Goal: Obtain resource: Download file/media

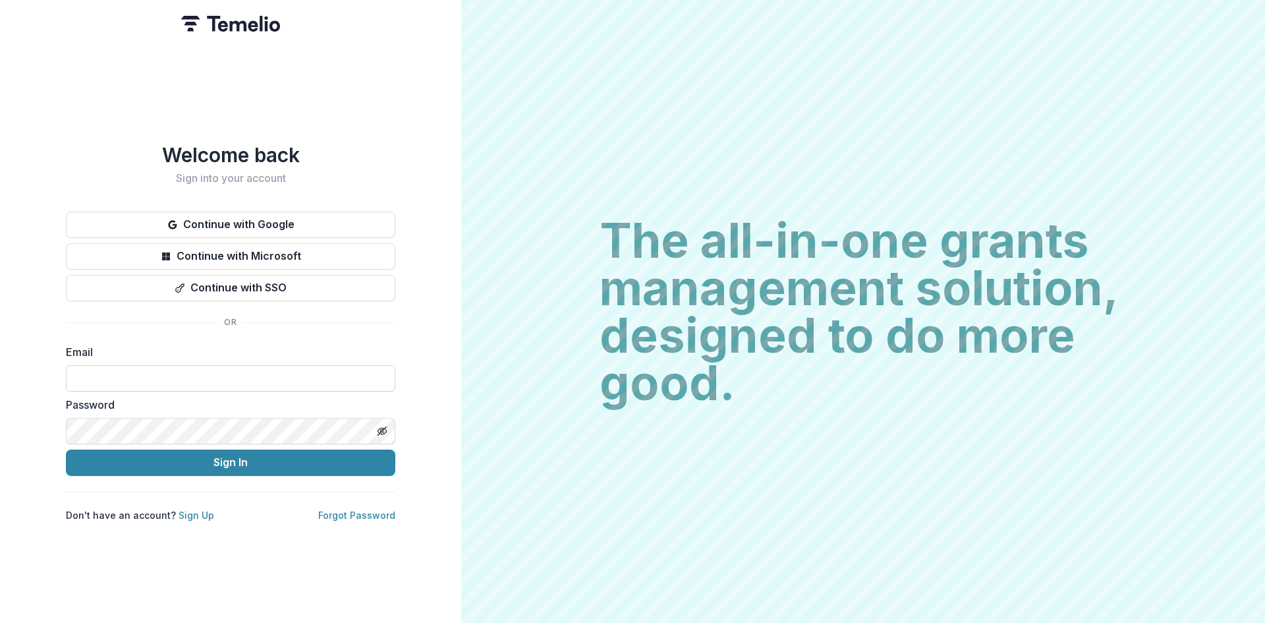
click at [231, 365] on input at bounding box center [230, 378] width 329 height 26
type input "**********"
click at [239, 445] on form "**********" at bounding box center [230, 410] width 329 height 132
click at [227, 463] on button "Sign In" at bounding box center [230, 462] width 329 height 26
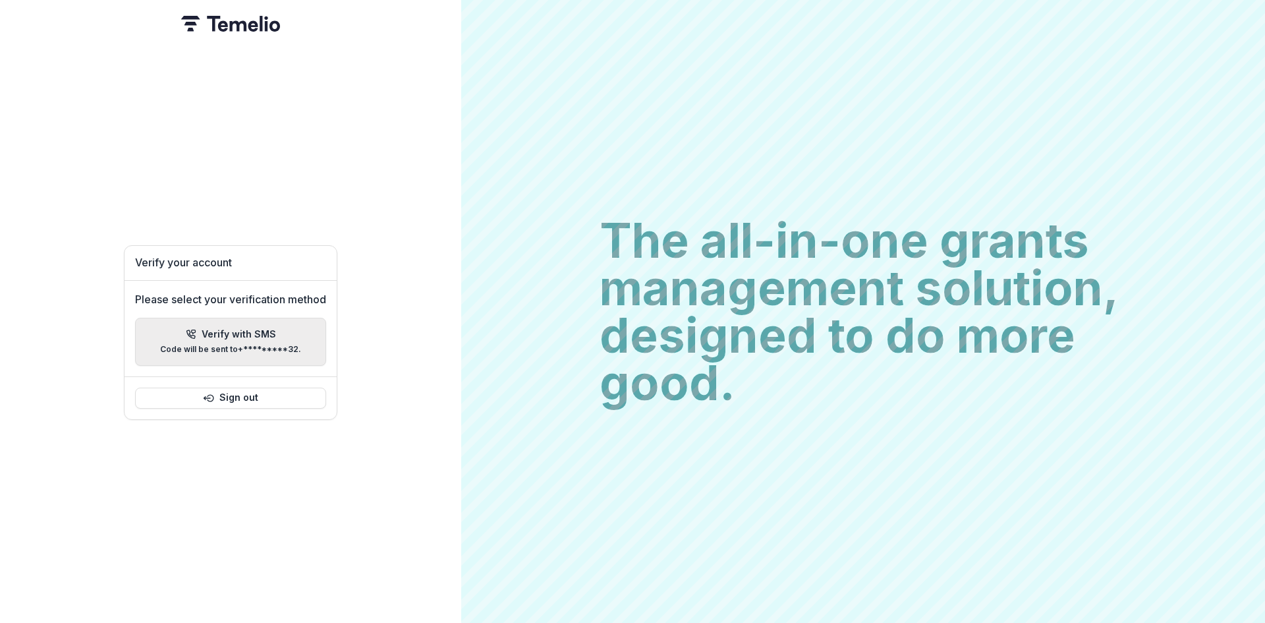
click at [242, 333] on p "Verify with SMS" at bounding box center [239, 334] width 74 height 11
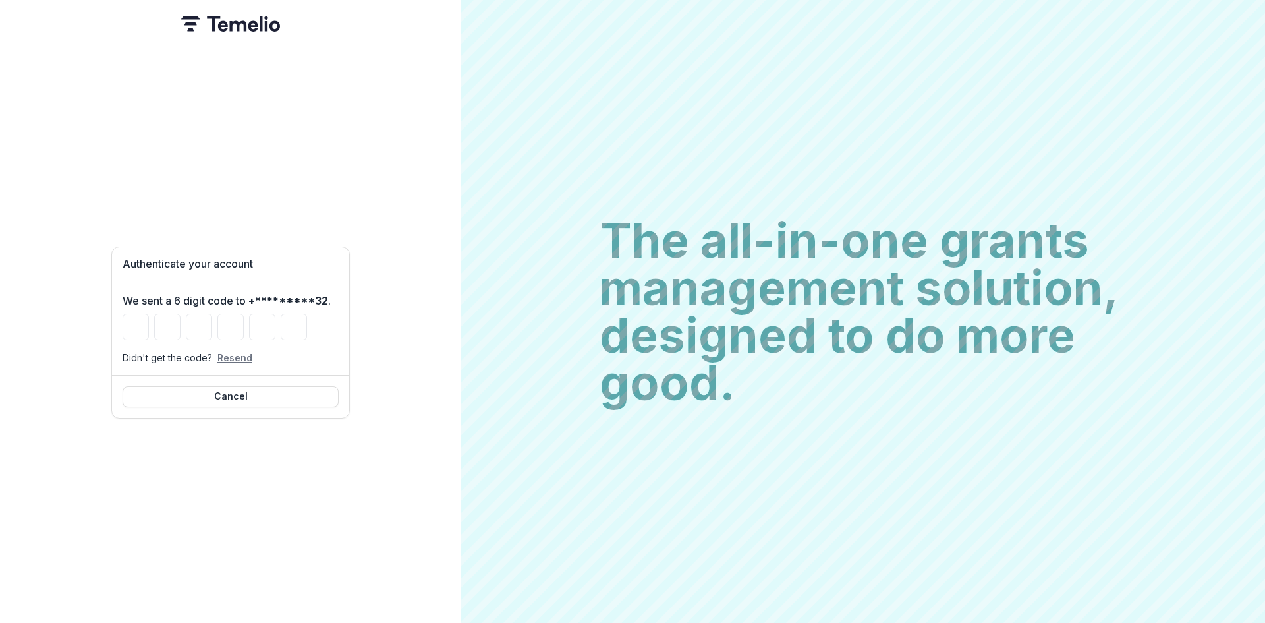
click at [238, 352] on button "Resend" at bounding box center [234, 357] width 35 height 11
click at [132, 320] on input "Please enter your pin code" at bounding box center [136, 327] width 26 height 26
type input "*"
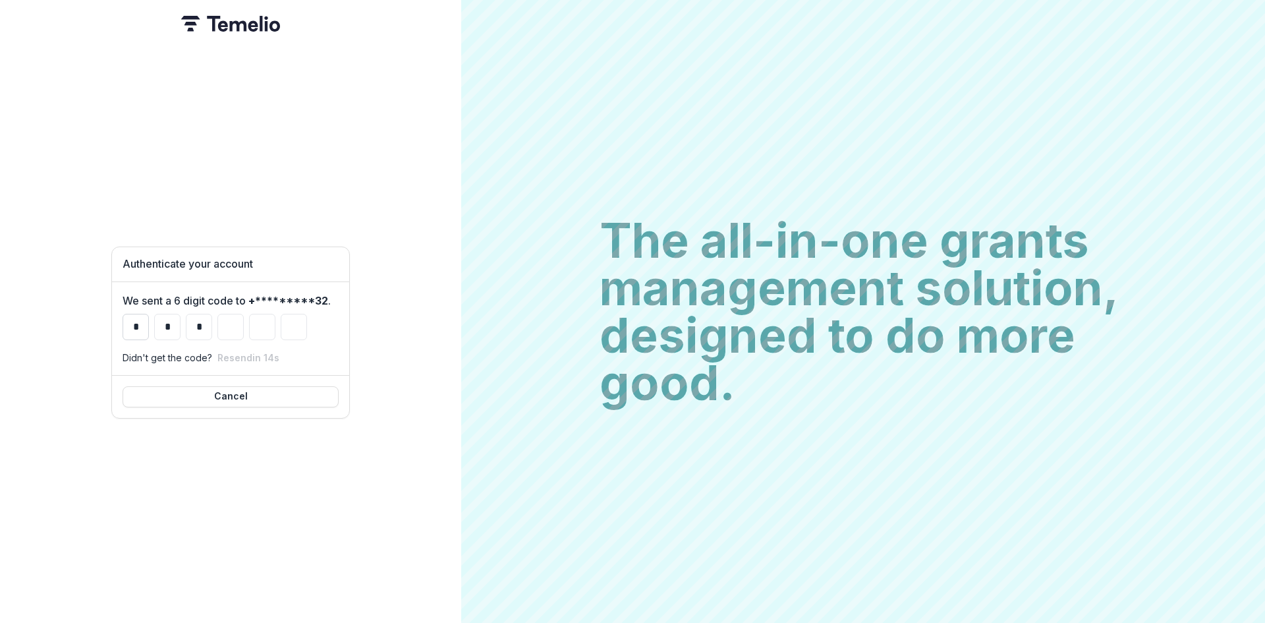
type input "*"
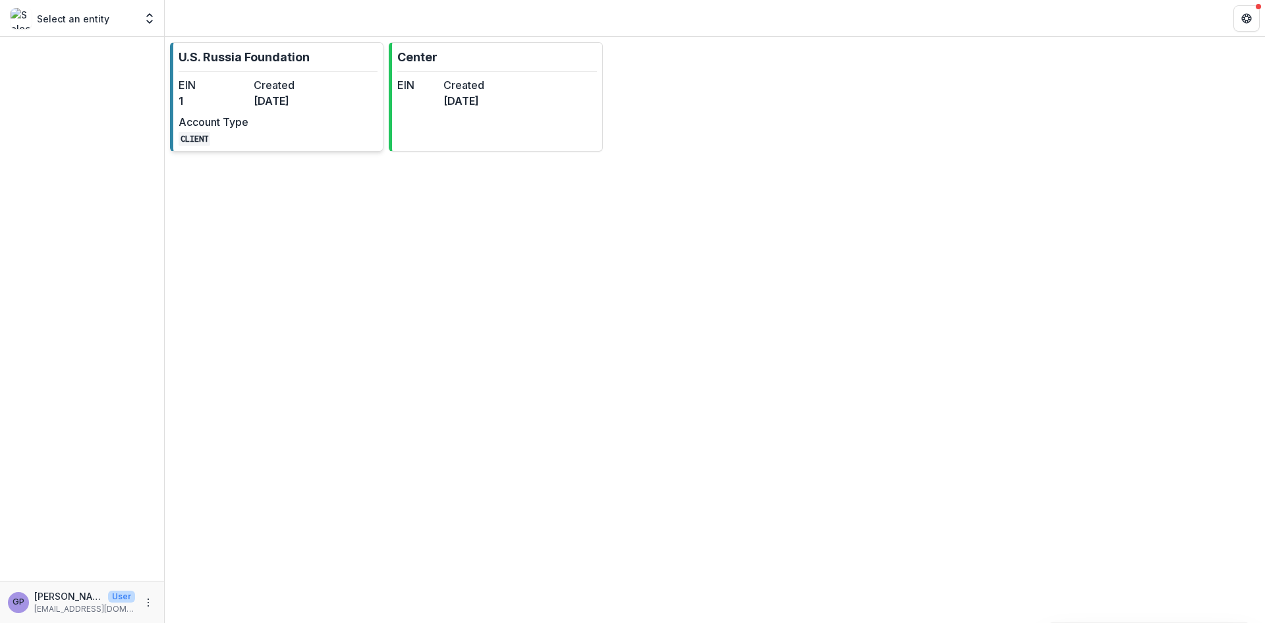
click at [248, 103] on dd "1" at bounding box center [214, 101] width 70 height 16
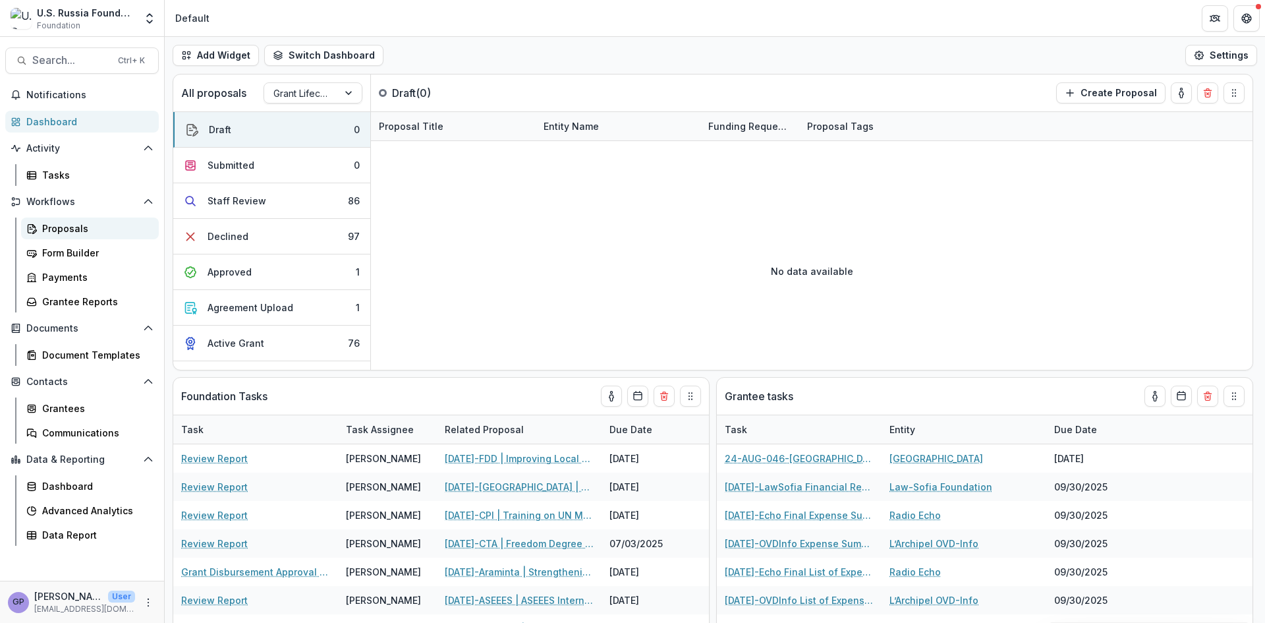
click at [74, 227] on div "Proposals" at bounding box center [95, 228] width 106 height 14
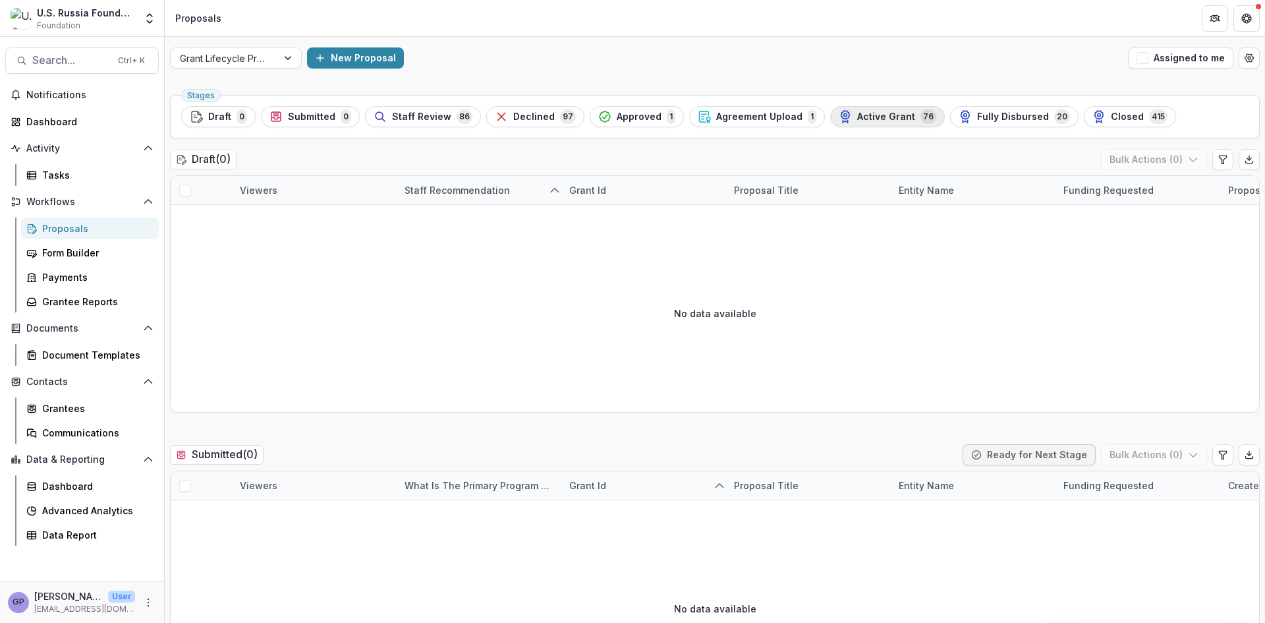
click at [881, 117] on span "Active Grant" at bounding box center [886, 116] width 58 height 11
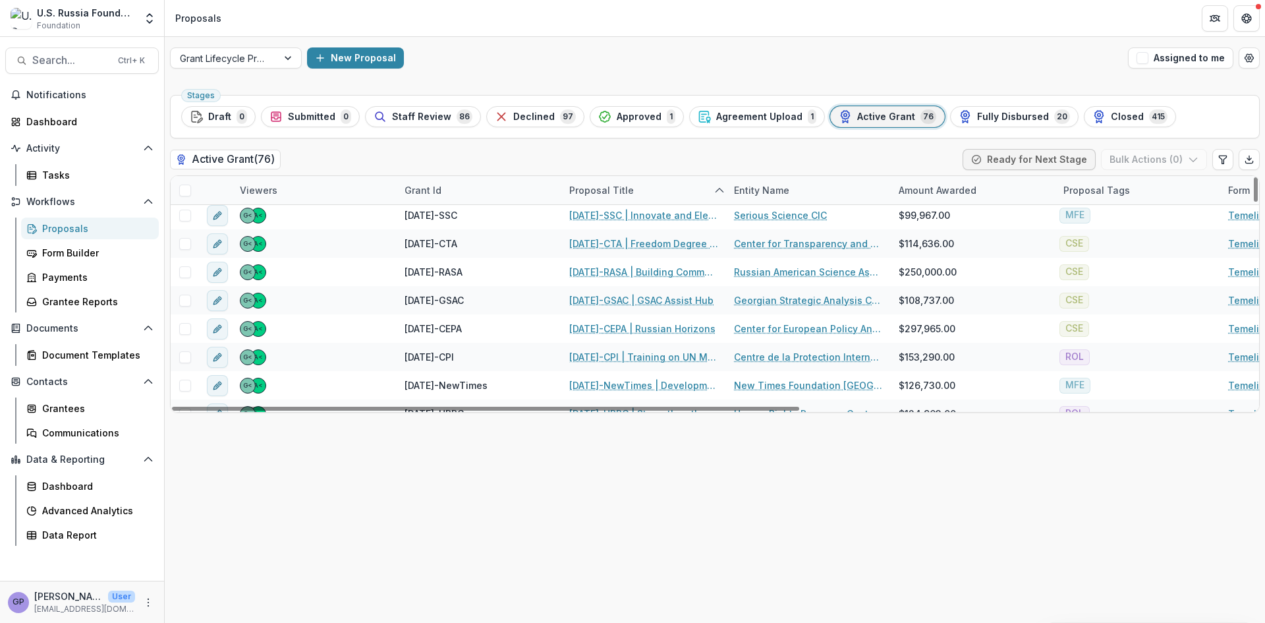
scroll to position [395, 0]
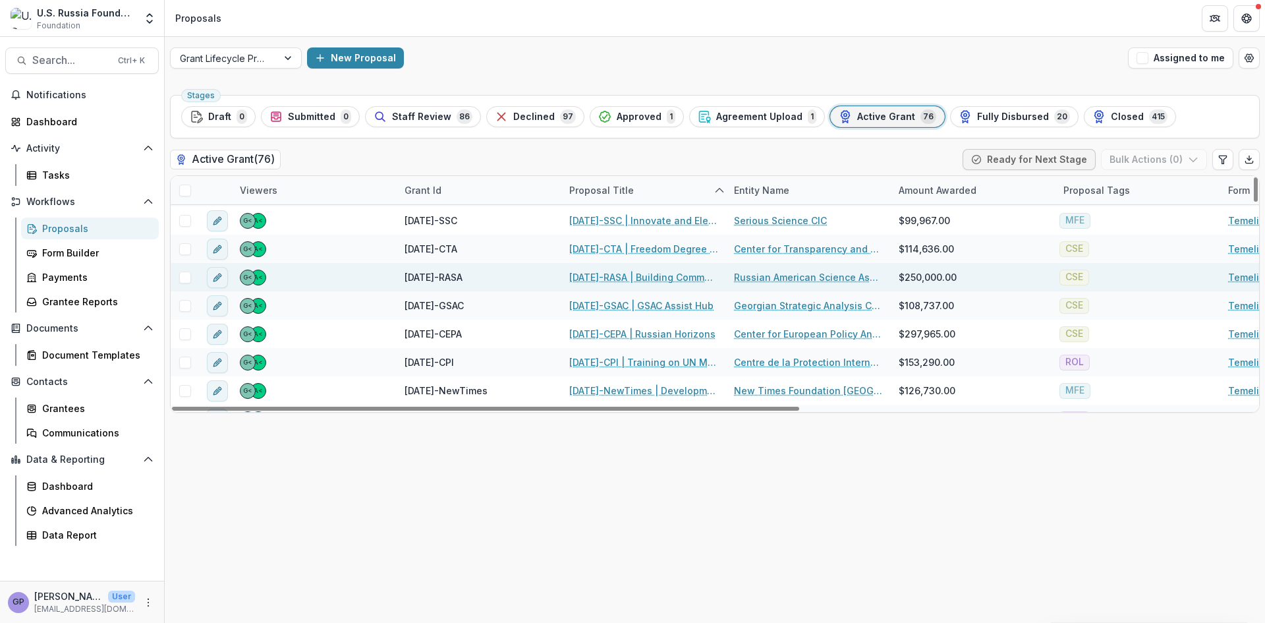
click at [613, 275] on link "[DATE]-RASA | Building Community through T-invariant: A Media Platform for [DEM…" at bounding box center [643, 277] width 149 height 14
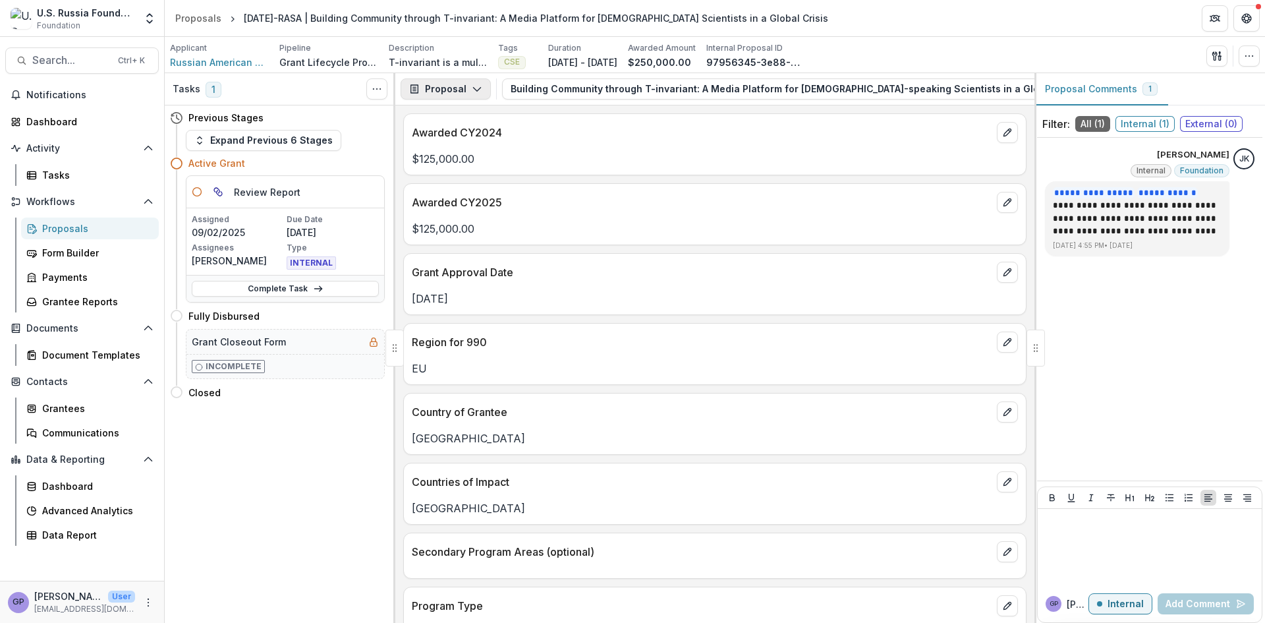
click at [478, 86] on icon "button" at bounding box center [477, 89] width 11 height 11
click at [473, 163] on div "Reports" at bounding box center [487, 162] width 121 height 14
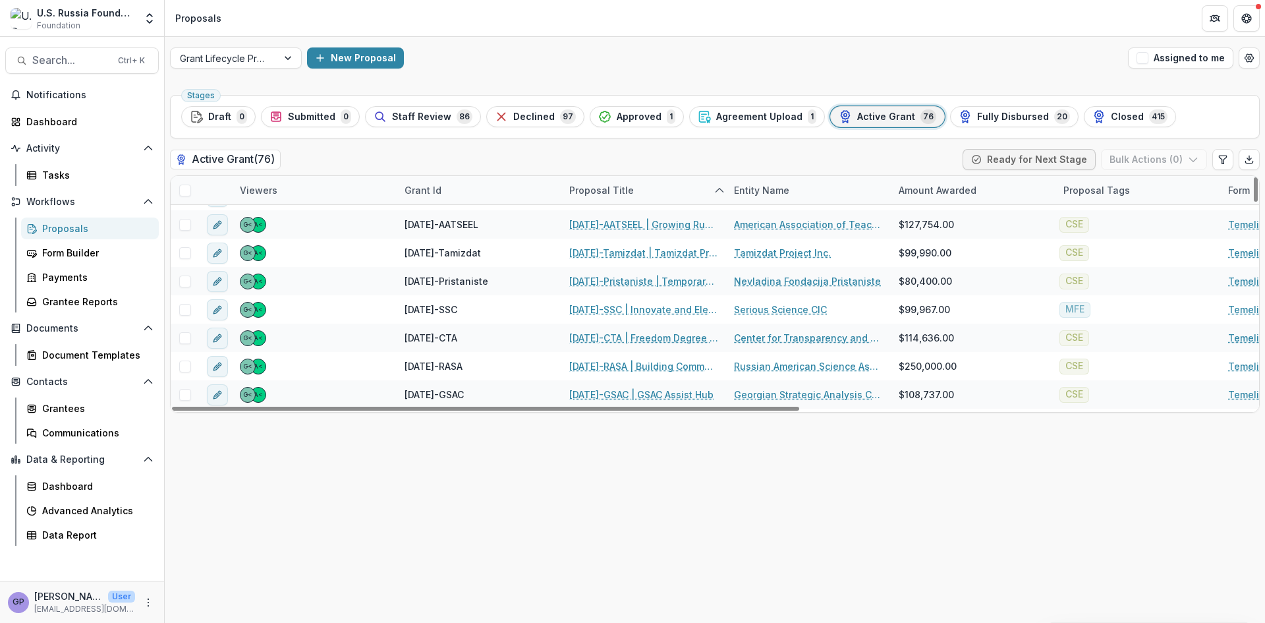
scroll to position [329, 0]
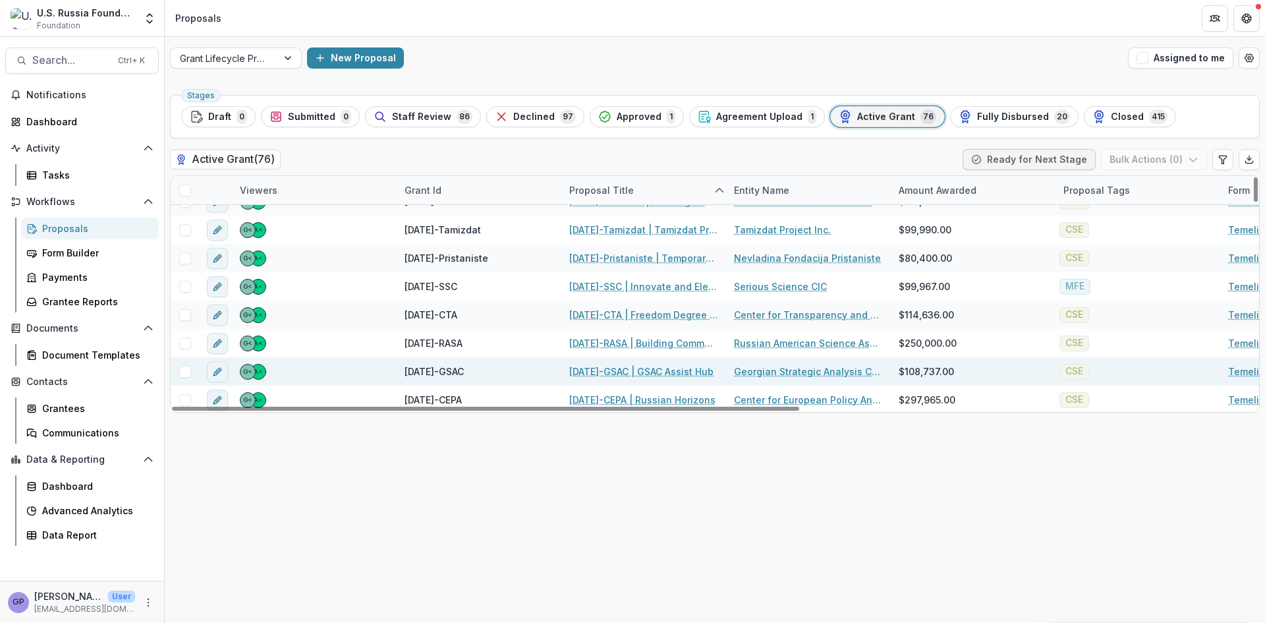
click at [630, 366] on link "[DATE]-GSAC | GSAC Assist Hub" at bounding box center [641, 371] width 144 height 14
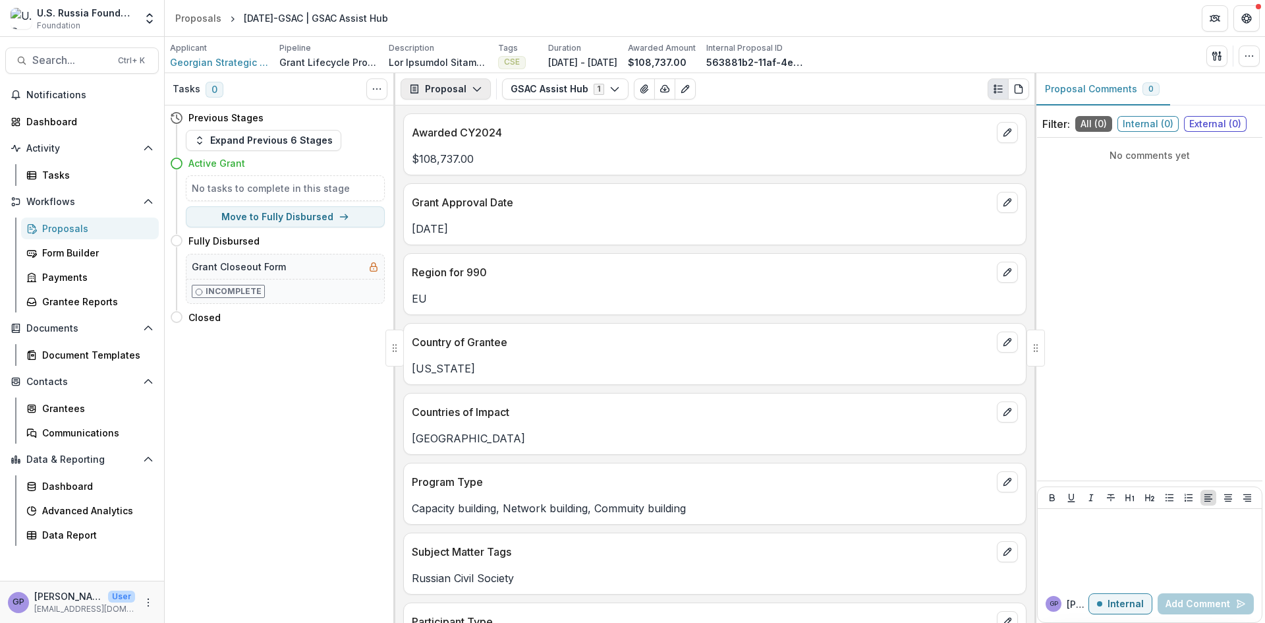
click at [479, 87] on icon "button" at bounding box center [477, 89] width 11 height 11
click at [468, 159] on div "Reports" at bounding box center [487, 162] width 121 height 14
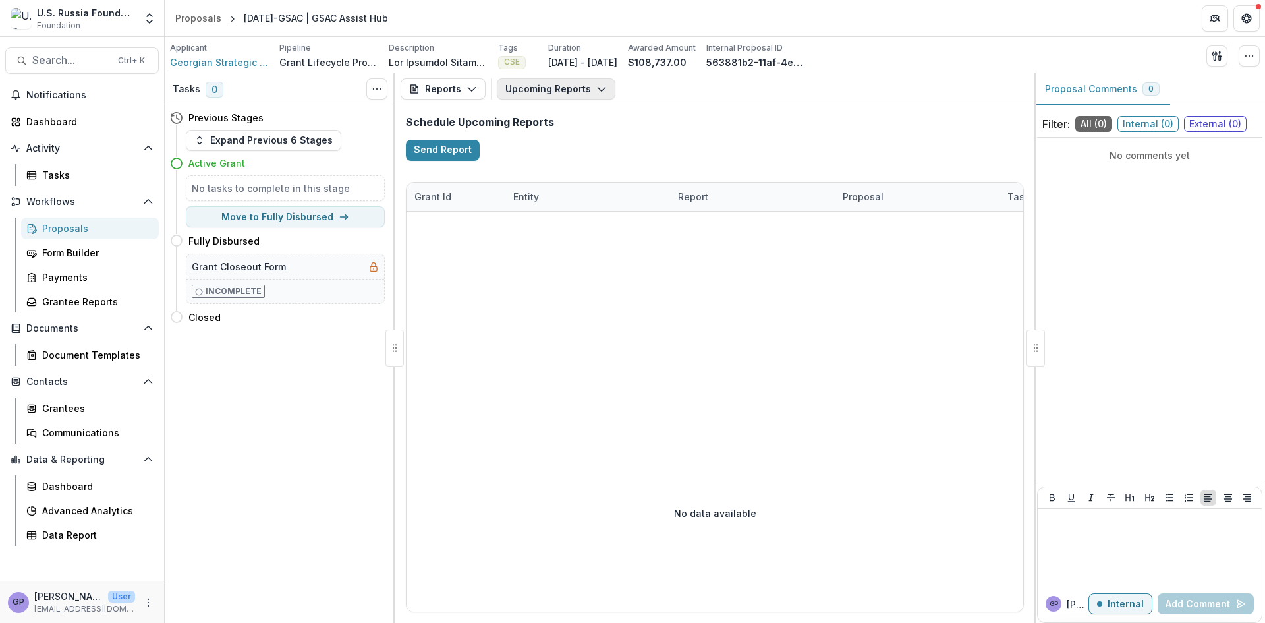
click at [598, 86] on icon "button" at bounding box center [601, 89] width 11 height 11
click at [596, 82] on button "Upcoming Reports" at bounding box center [556, 88] width 119 height 21
click at [184, 58] on span "Georgian Strategic Analysis Center" at bounding box center [219, 62] width 99 height 14
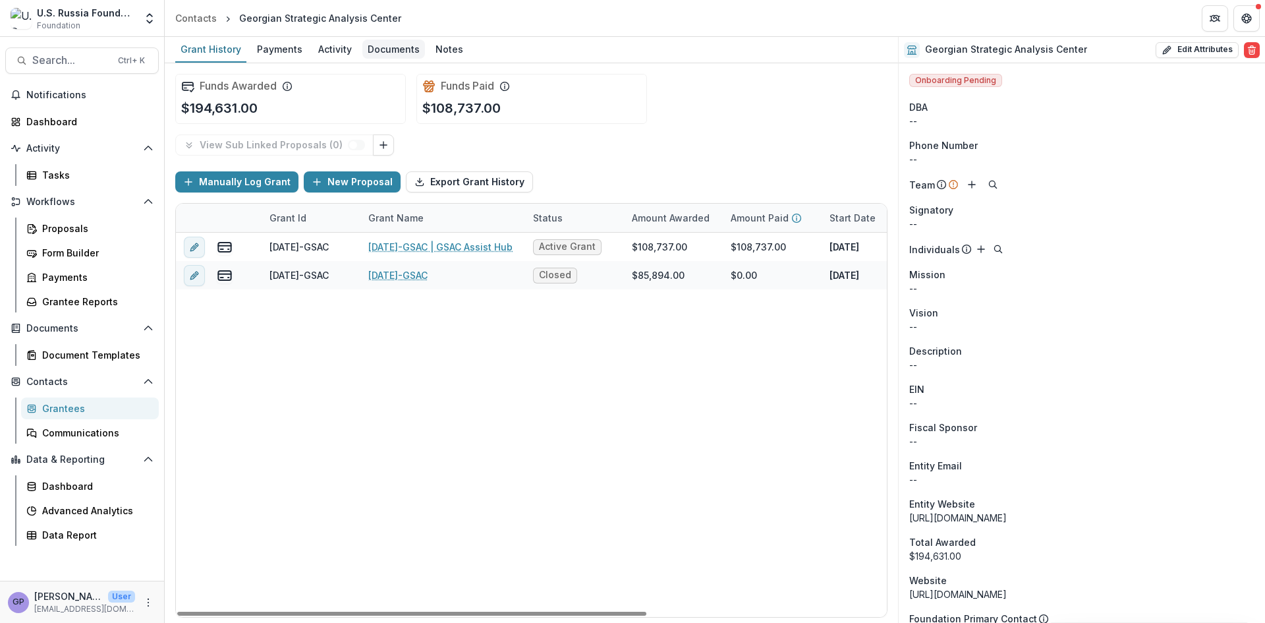
click at [395, 51] on div "Documents" at bounding box center [393, 49] width 63 height 19
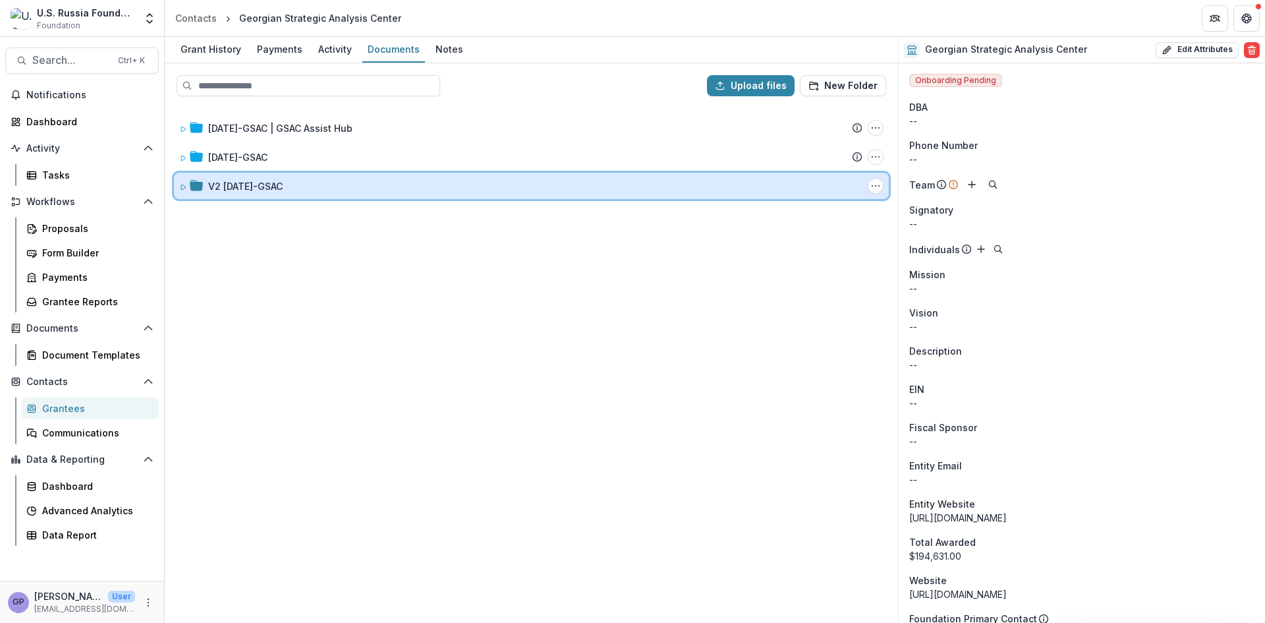
click at [185, 186] on icon at bounding box center [183, 187] width 8 height 8
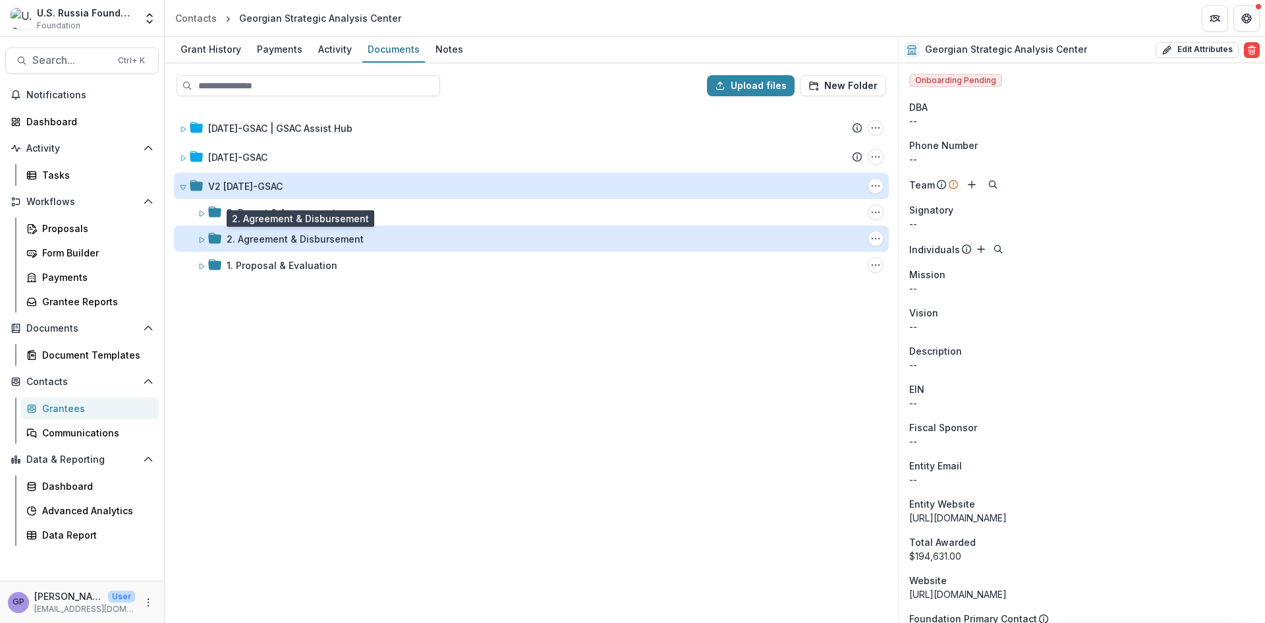
drag, startPoint x: 253, startPoint y: 238, endPoint x: 255, endPoint y: 244, distance: 6.9
click at [254, 240] on div "2. Agreement & Disbursement" at bounding box center [295, 239] width 137 height 14
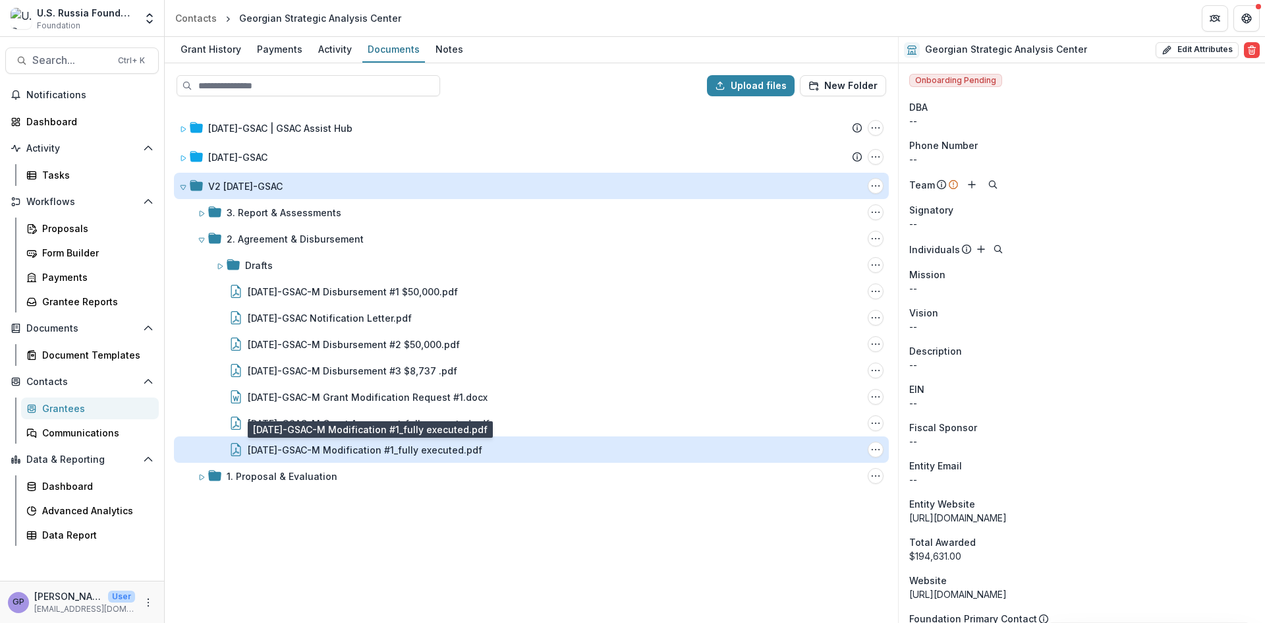
click at [403, 450] on div "[DATE]-GSAC-M Modification #1_fully executed.pdf" at bounding box center [365, 450] width 235 height 14
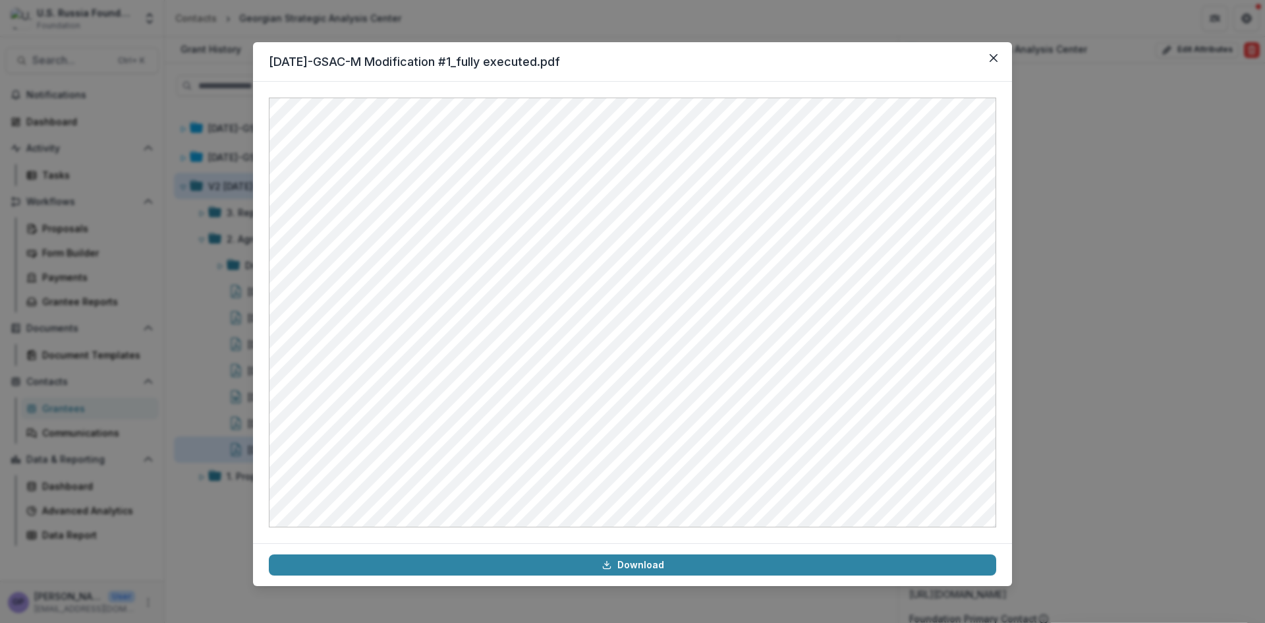
drag, startPoint x: 188, startPoint y: 359, endPoint x: 650, endPoint y: 439, distance: 469.4
click at [188, 359] on div "[DATE]-GSAC-M Modification #1_fully executed.pdf Download" at bounding box center [632, 311] width 1265 height 623
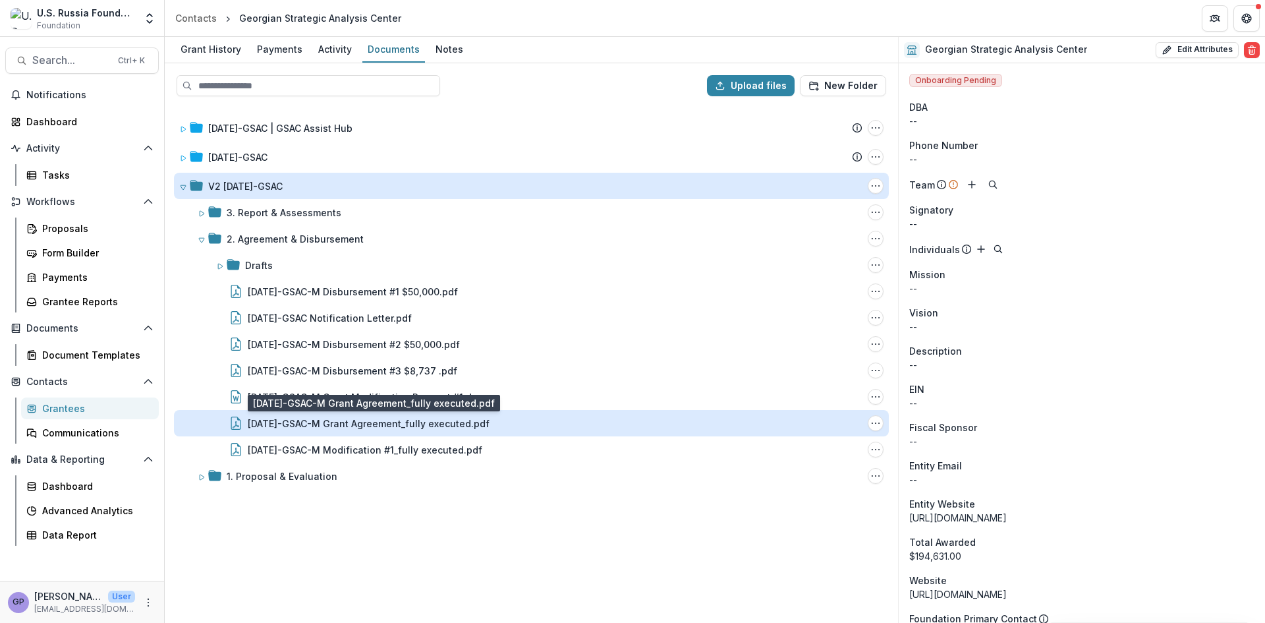
click at [411, 424] on div "[DATE]-GSAC-M Grant Agreement_fully executed.pdf" at bounding box center [369, 423] width 242 height 14
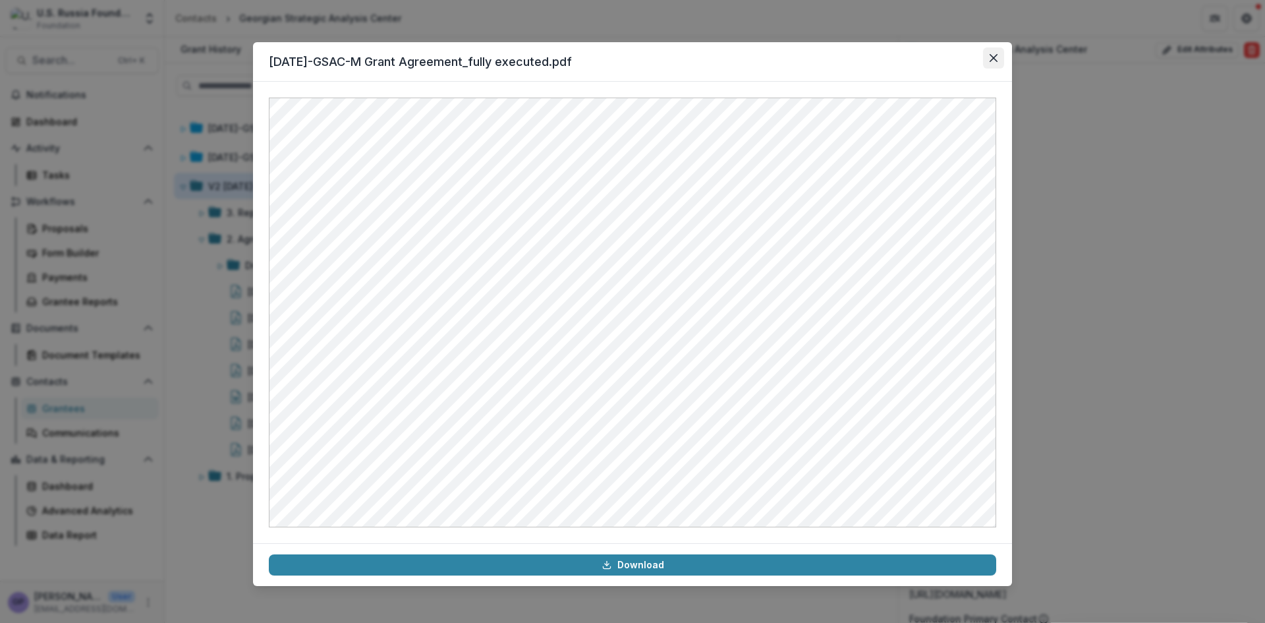
click at [993, 53] on button "Close" at bounding box center [993, 57] width 21 height 21
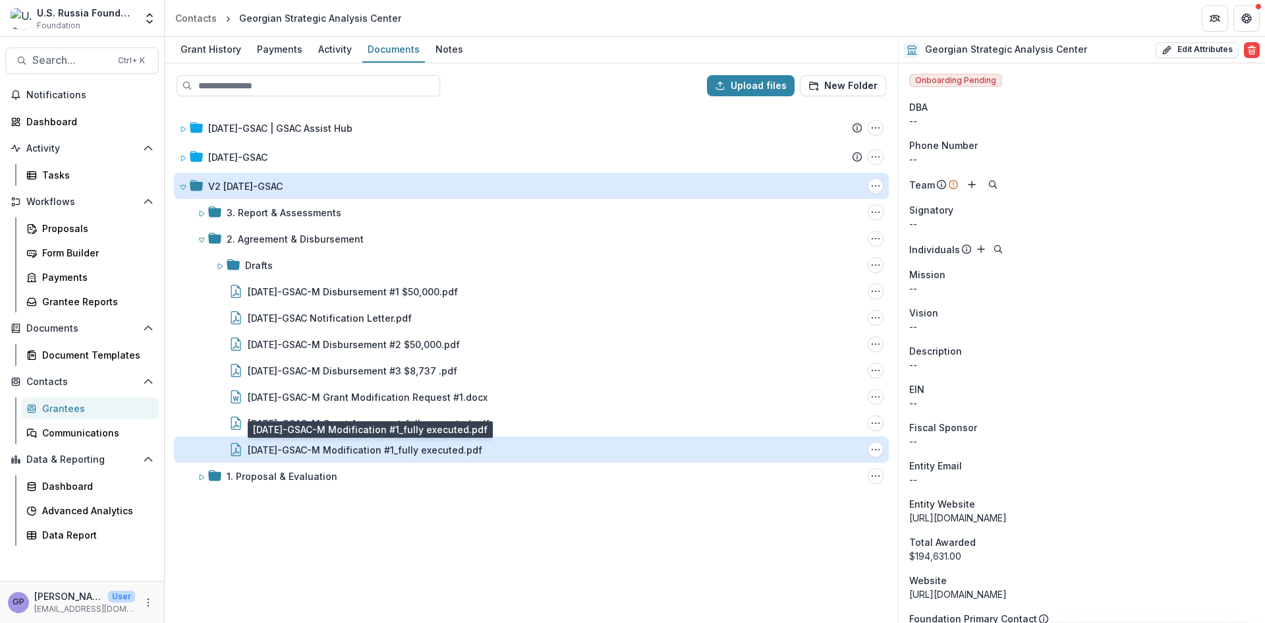
click at [361, 451] on div "[DATE]-GSAC-M Modification #1_fully executed.pdf" at bounding box center [365, 450] width 235 height 14
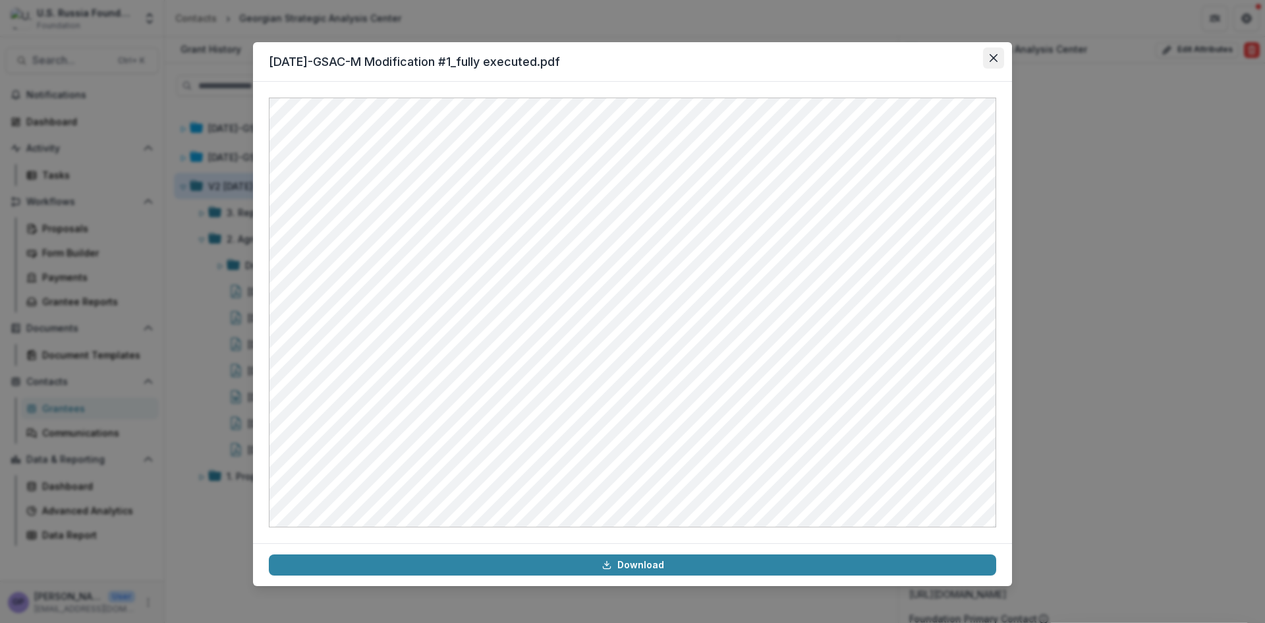
click at [995, 55] on icon "Close" at bounding box center [994, 58] width 8 height 8
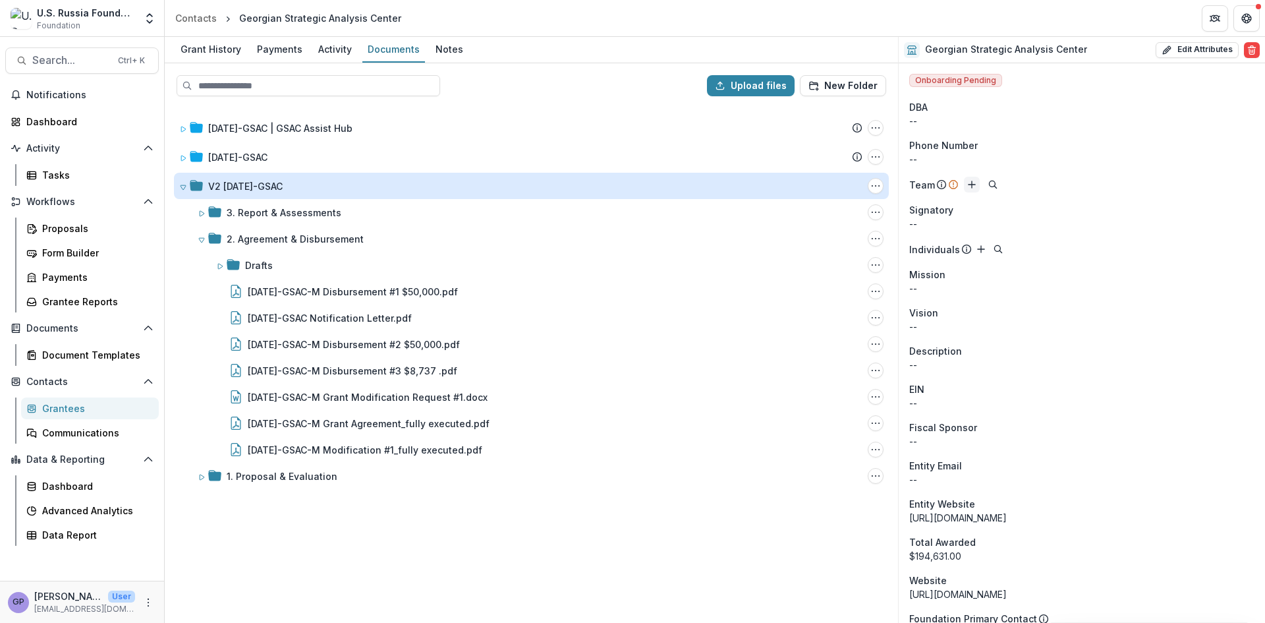
click at [968, 184] on icon "Add" at bounding box center [971, 184] width 11 height 11
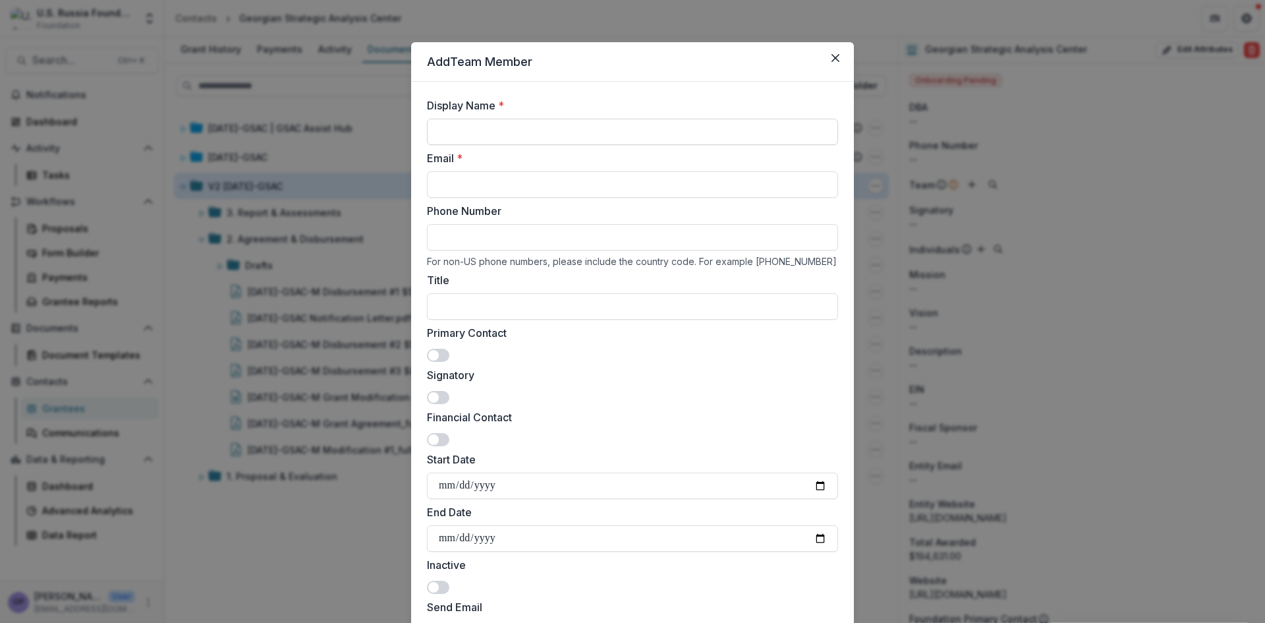
click at [534, 132] on input "Display Name *" at bounding box center [632, 132] width 411 height 26
paste input "**********"
type input "**********"
click at [536, 179] on input "Email *" at bounding box center [632, 184] width 411 height 26
paste input "**********"
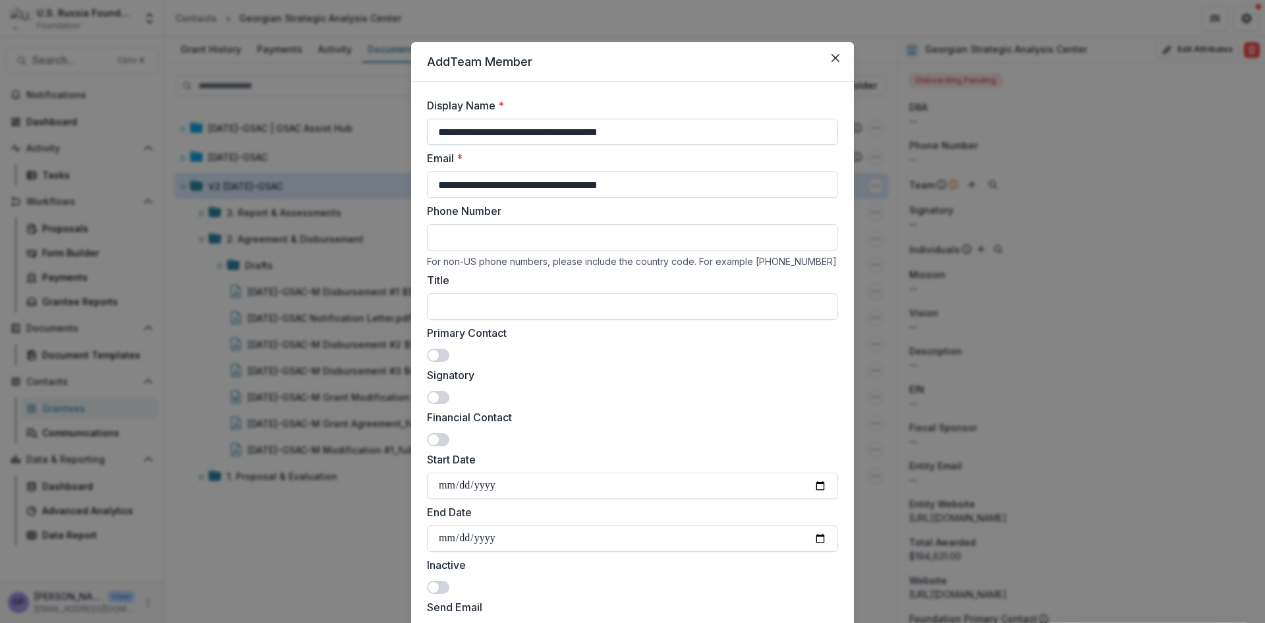
type input "**********"
drag, startPoint x: 512, startPoint y: 130, endPoint x: 835, endPoint y: 126, distance: 323.5
click at [835, 126] on input "**********" at bounding box center [632, 132] width 411 height 26
type input "**********"
drag, startPoint x: 517, startPoint y: 185, endPoint x: 393, endPoint y: 184, distance: 123.9
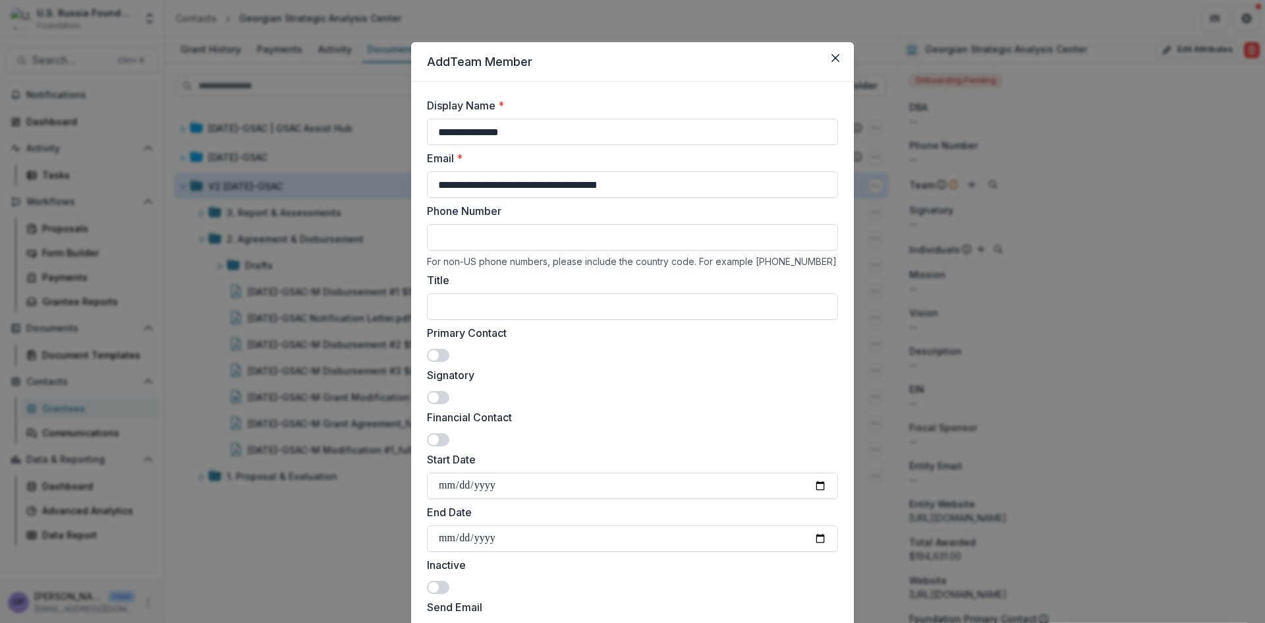
click at [393, 184] on div "**********" at bounding box center [632, 311] width 1265 height 623
click at [573, 186] on input "**********" at bounding box center [632, 184] width 411 height 26
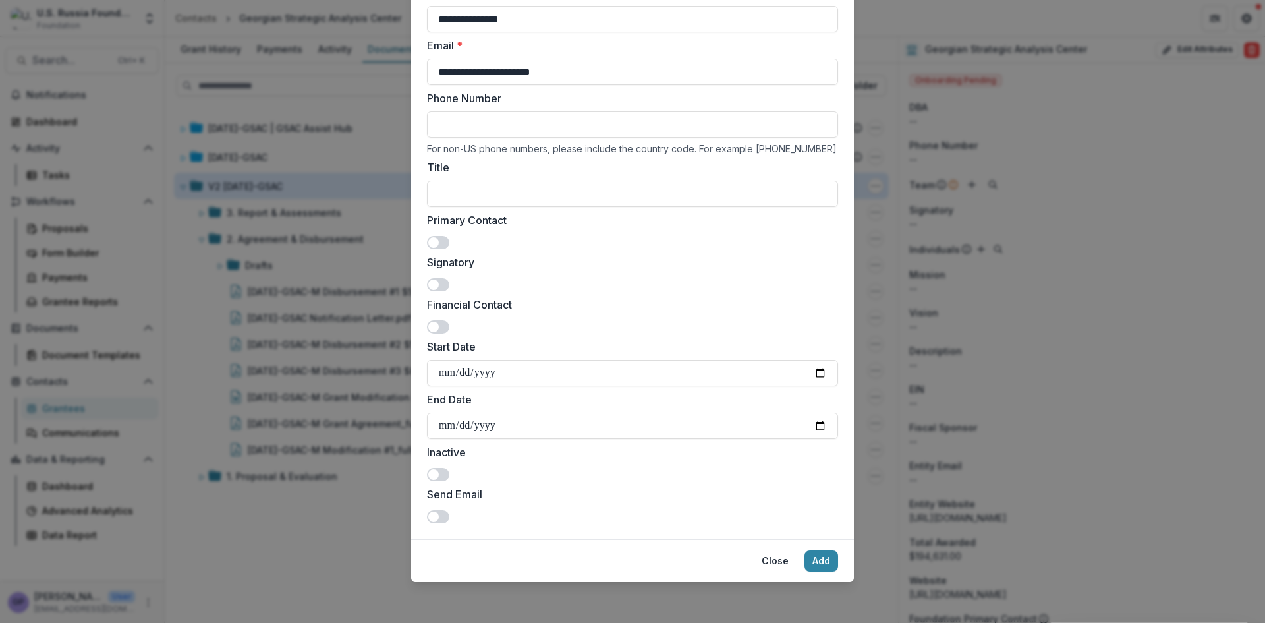
scroll to position [114, 0]
type input "**********"
click at [814, 555] on button "Add" at bounding box center [821, 559] width 34 height 21
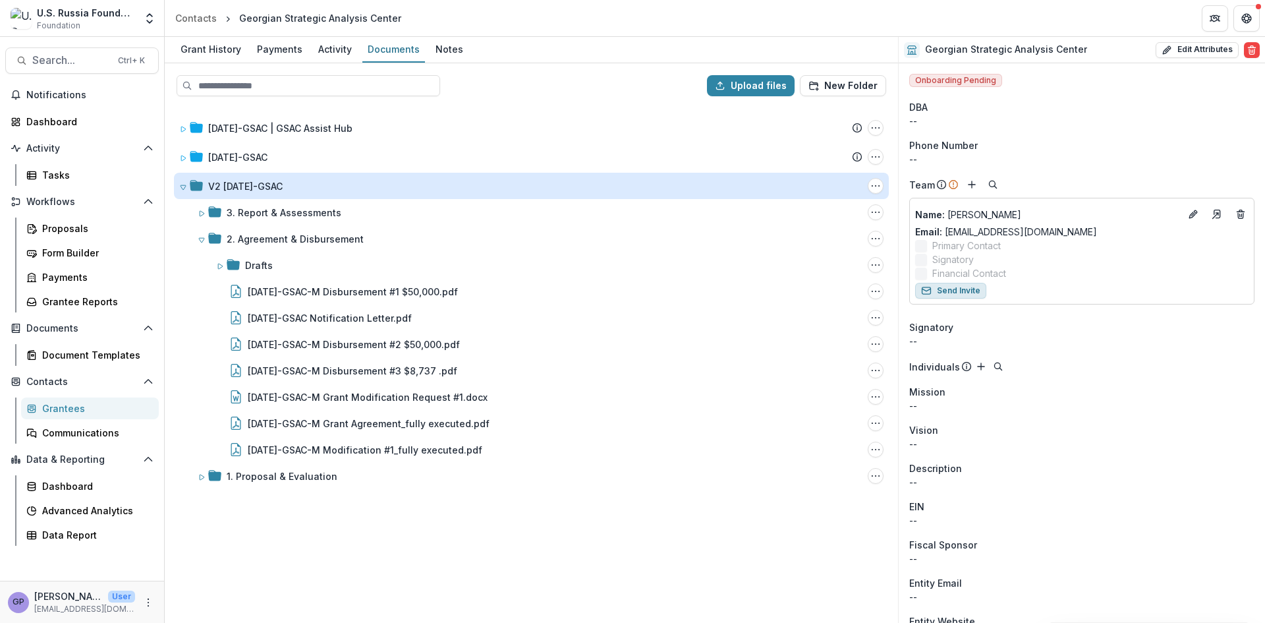
click at [966, 291] on button "Send Invite" at bounding box center [950, 291] width 71 height 16
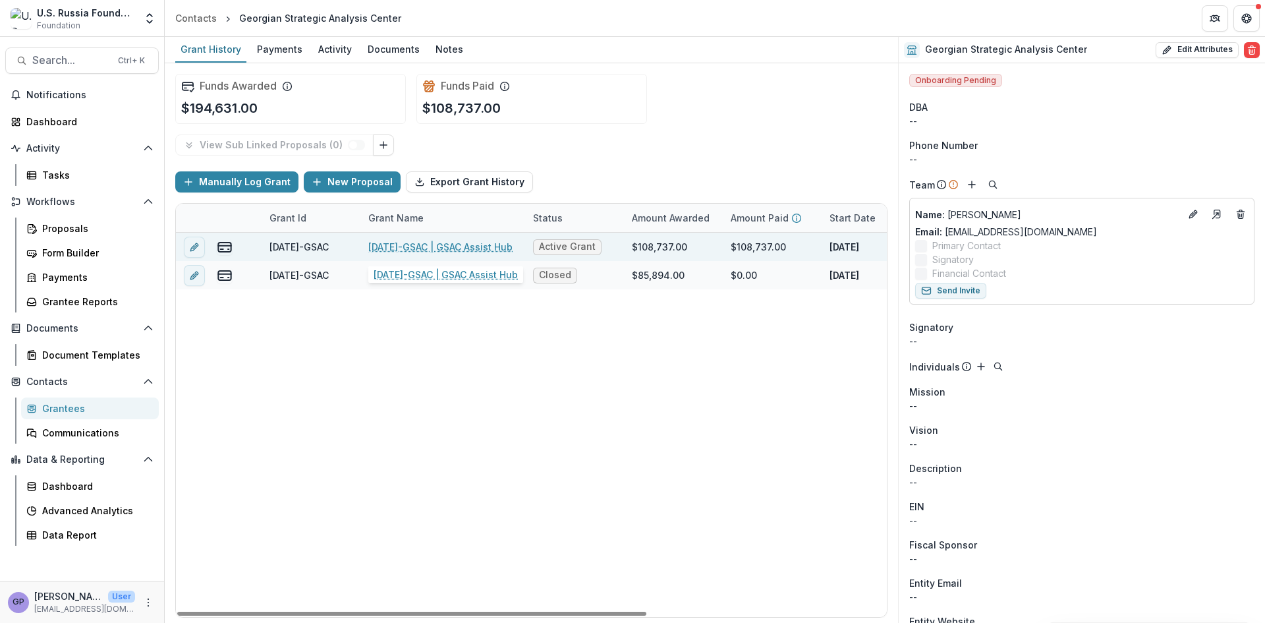
click at [412, 243] on link "[DATE]-GSAC | GSAC Assist Hub" at bounding box center [440, 247] width 144 height 14
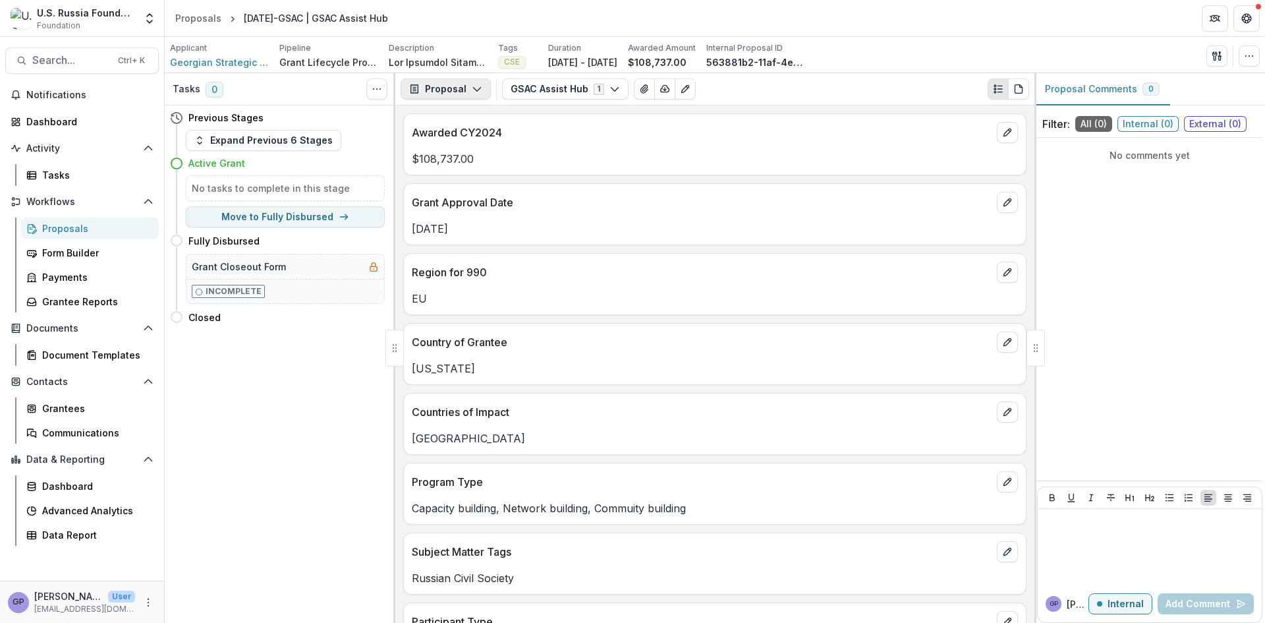
click at [479, 86] on icon "button" at bounding box center [477, 89] width 11 height 11
click at [474, 136] on div "Payments" at bounding box center [487, 141] width 121 height 14
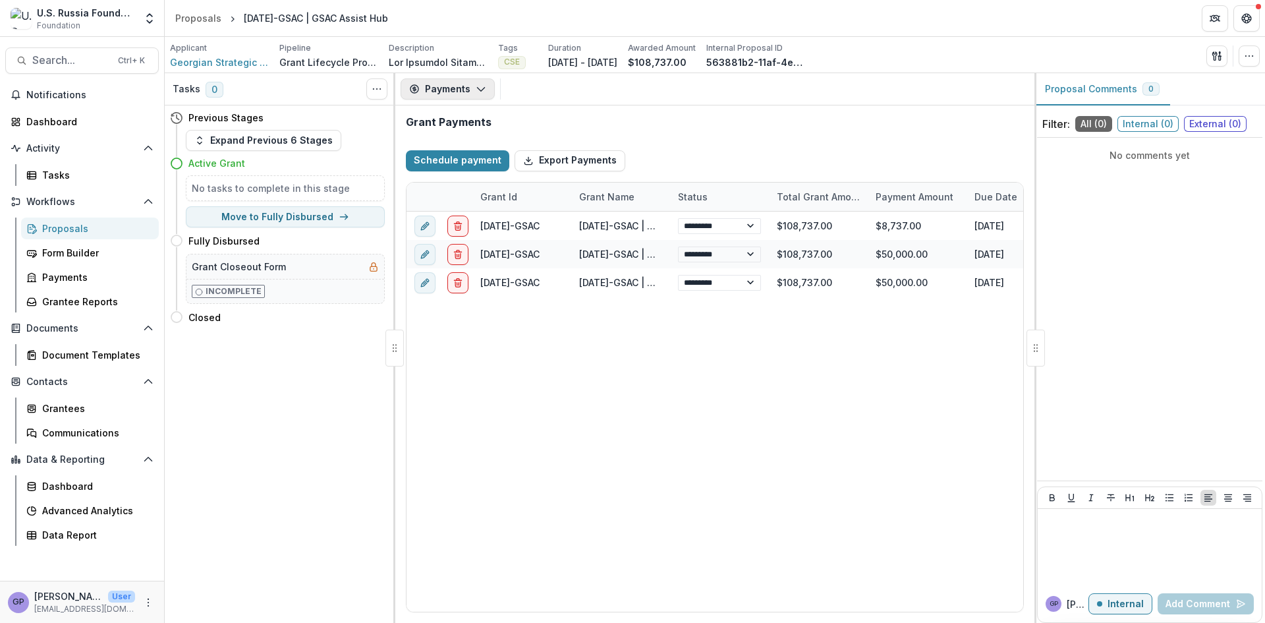
select select "****"
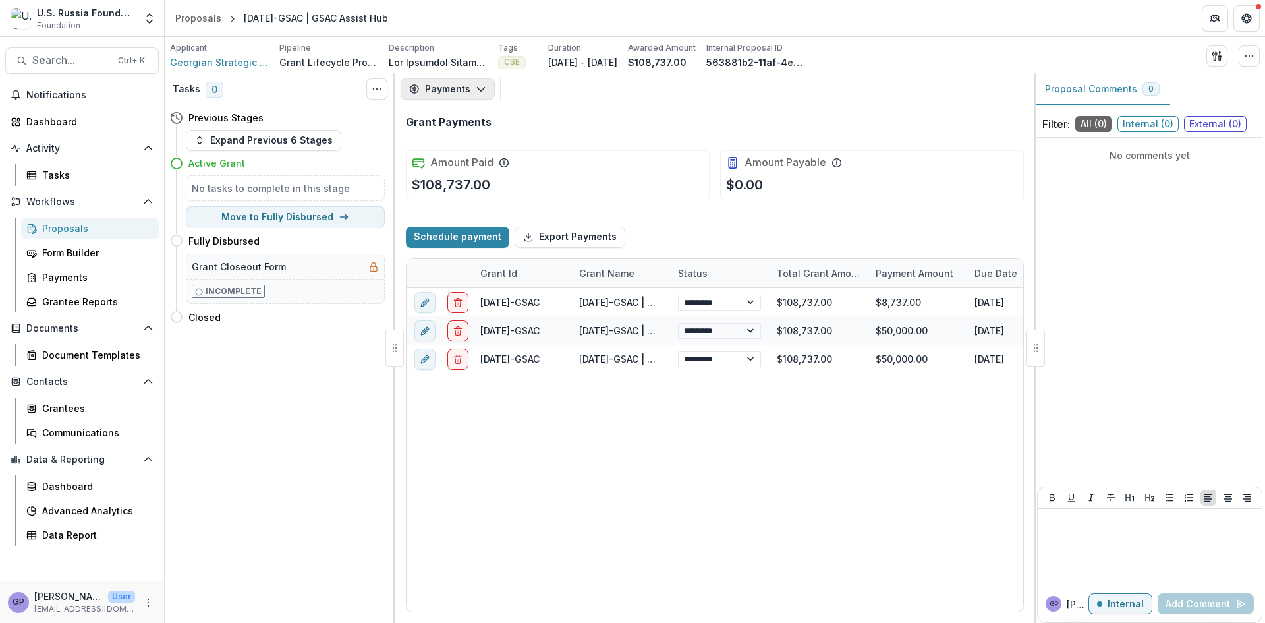
select select "****"
click at [478, 83] on button "Payments" at bounding box center [448, 88] width 94 height 21
click at [482, 84] on icon "button" at bounding box center [481, 89] width 11 height 11
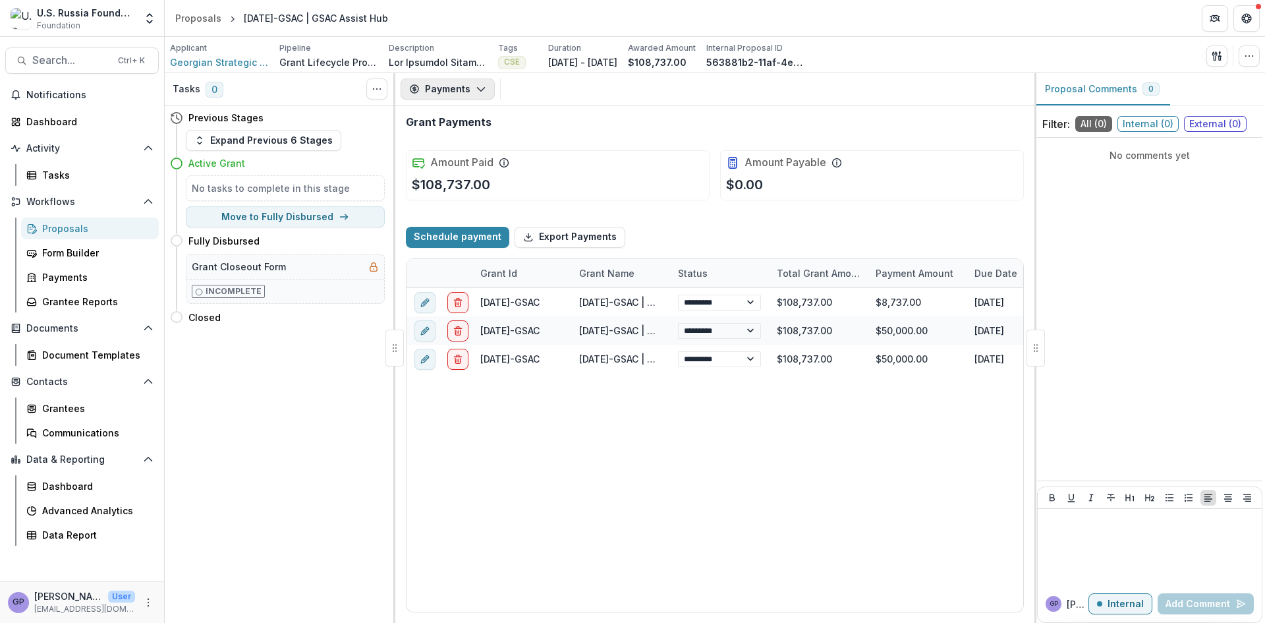
click at [487, 83] on button "Payments" at bounding box center [448, 88] width 94 height 21
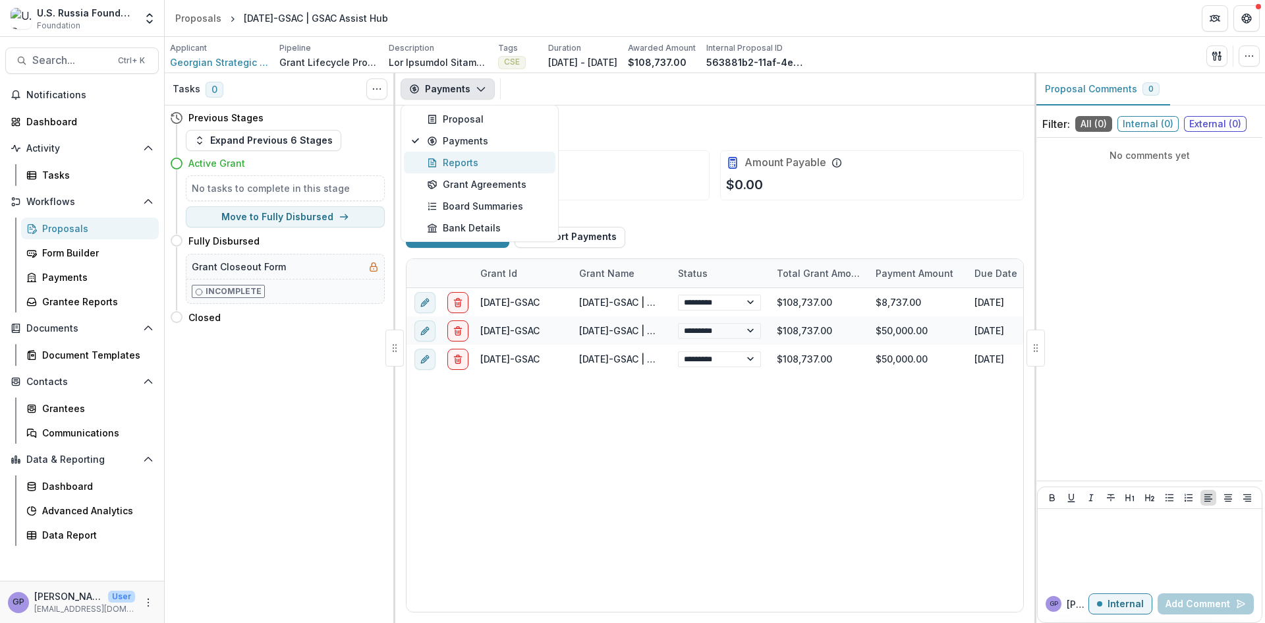
click at [454, 160] on div "Reports" at bounding box center [487, 162] width 121 height 14
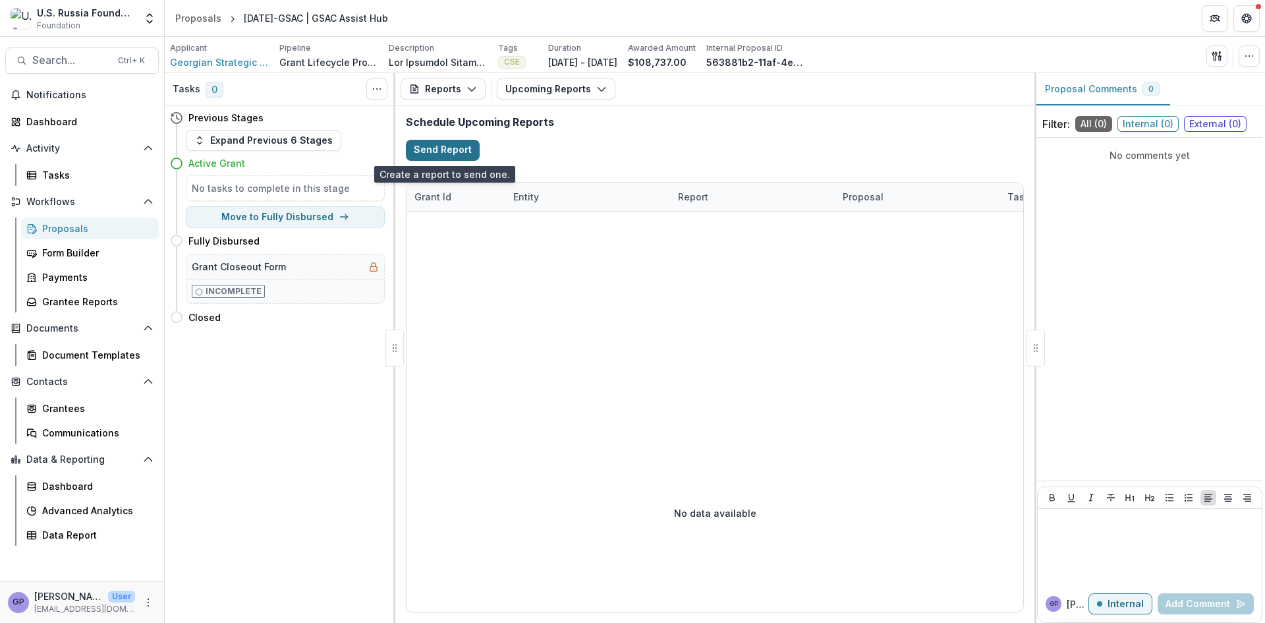
click at [458, 149] on button "Send Report" at bounding box center [443, 150] width 74 height 21
select select "********"
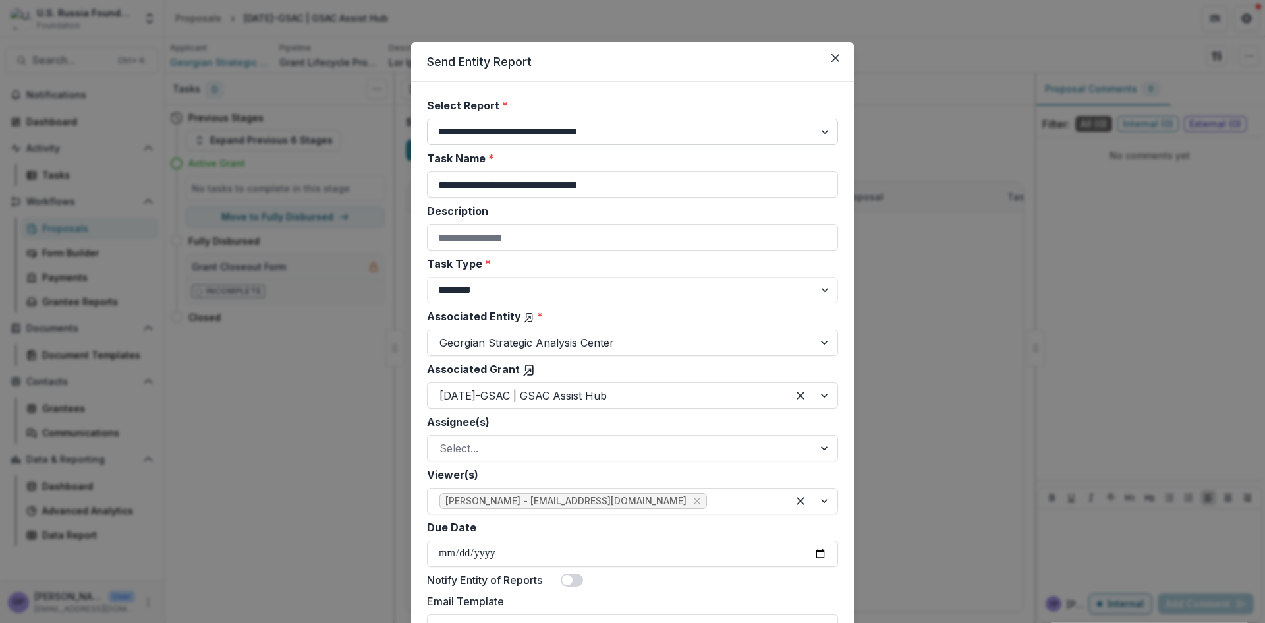
click at [822, 132] on select "**********" at bounding box center [632, 132] width 411 height 26
select select "**********"
click at [427, 119] on select "**********" at bounding box center [632, 132] width 411 height 26
click at [437, 184] on input "**********" at bounding box center [632, 184] width 411 height 26
drag, startPoint x: 602, startPoint y: 184, endPoint x: 920, endPoint y: 200, distance: 317.9
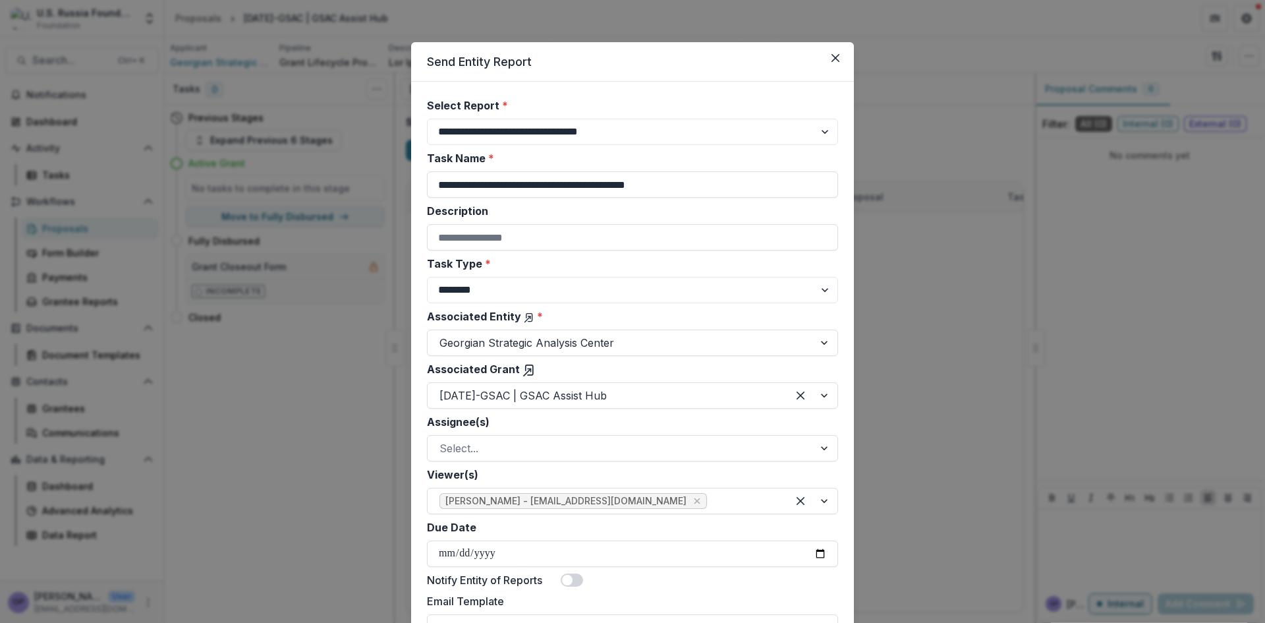
click at [920, 200] on div "**********" at bounding box center [632, 311] width 1265 height 623
type input "**********"
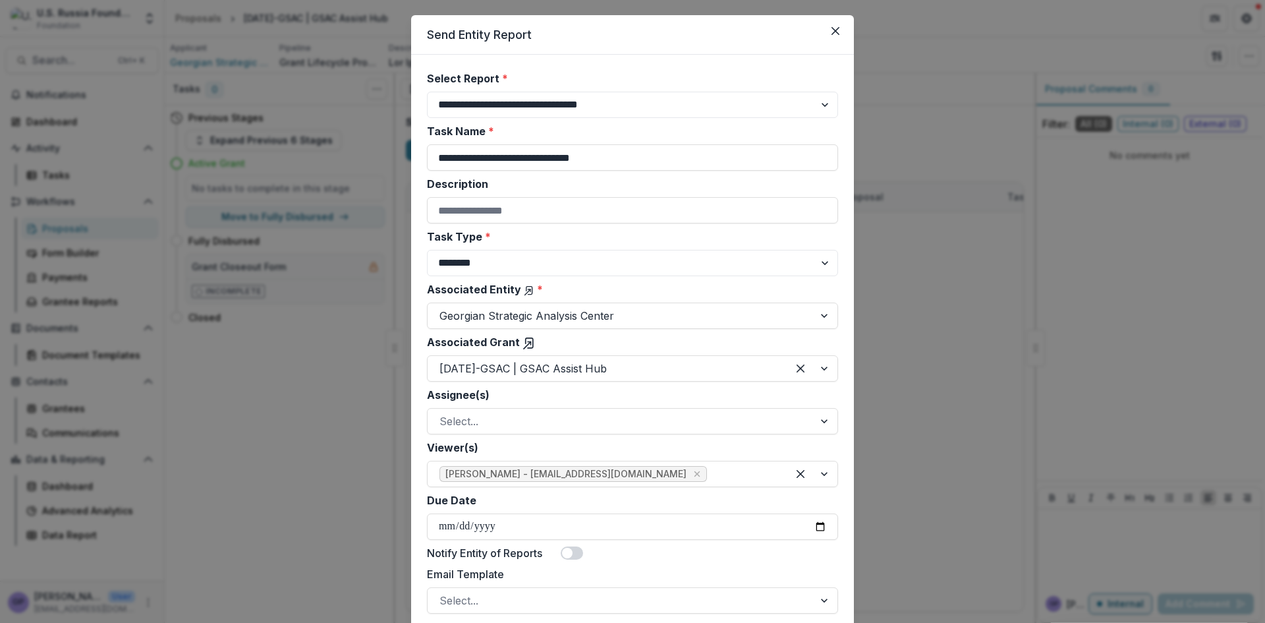
scroll to position [88, 0]
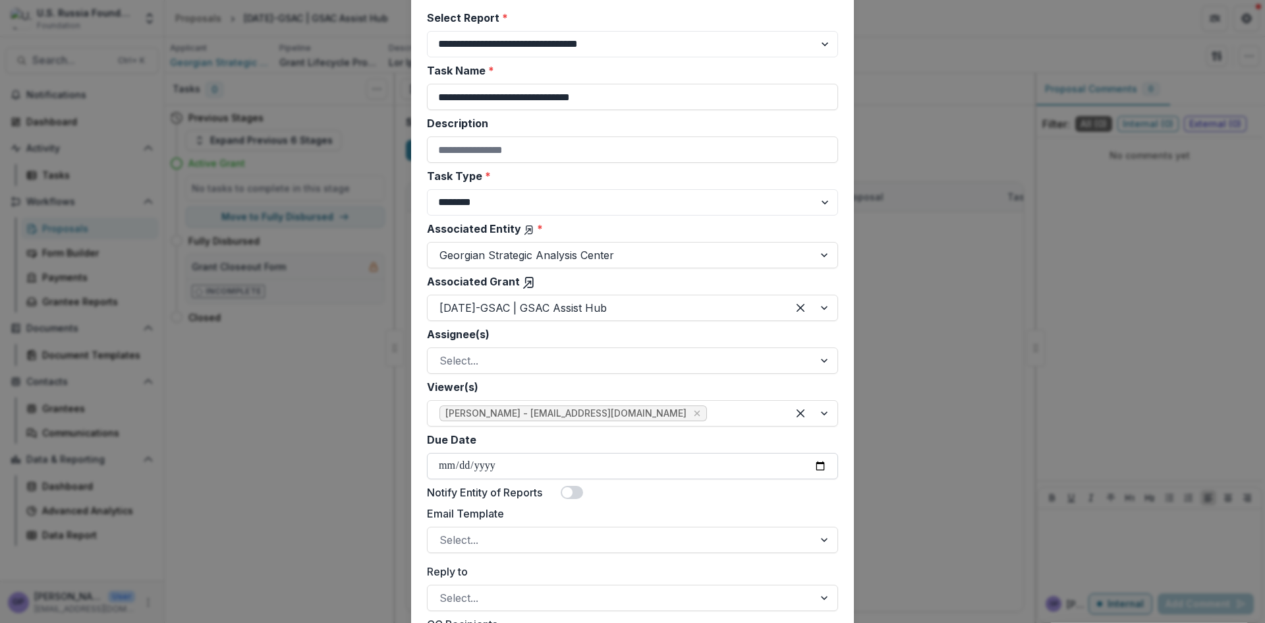
click at [816, 466] on input "Due Date" at bounding box center [632, 466] width 411 height 26
type input "**********"
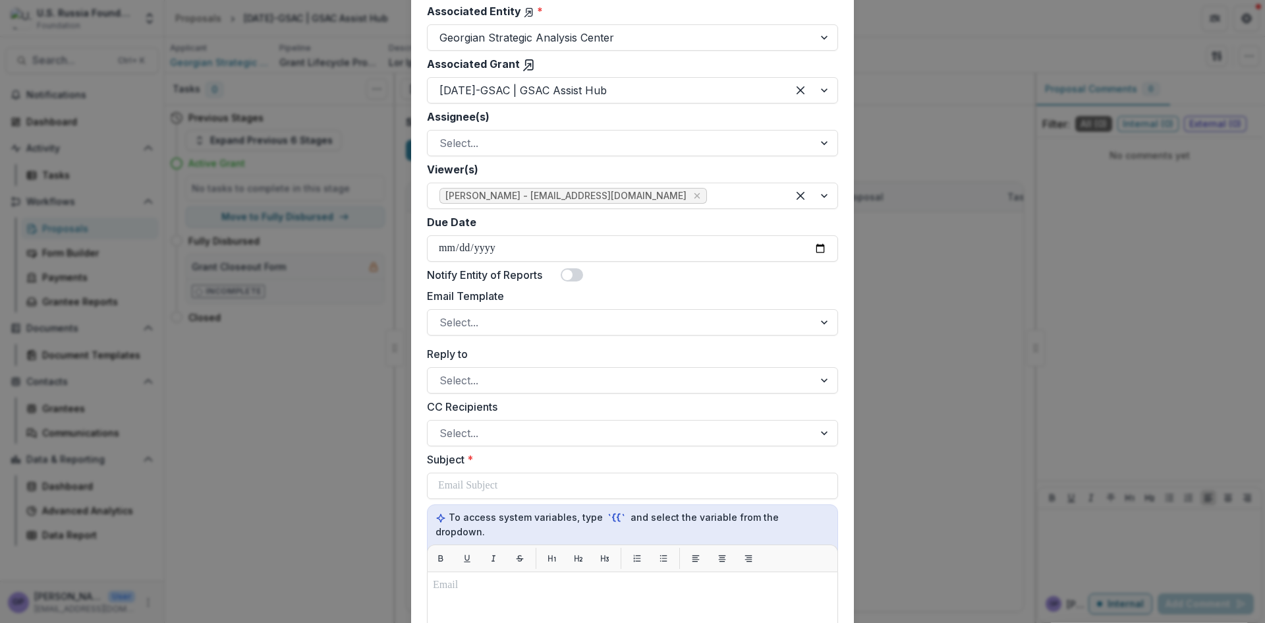
scroll to position [351, 0]
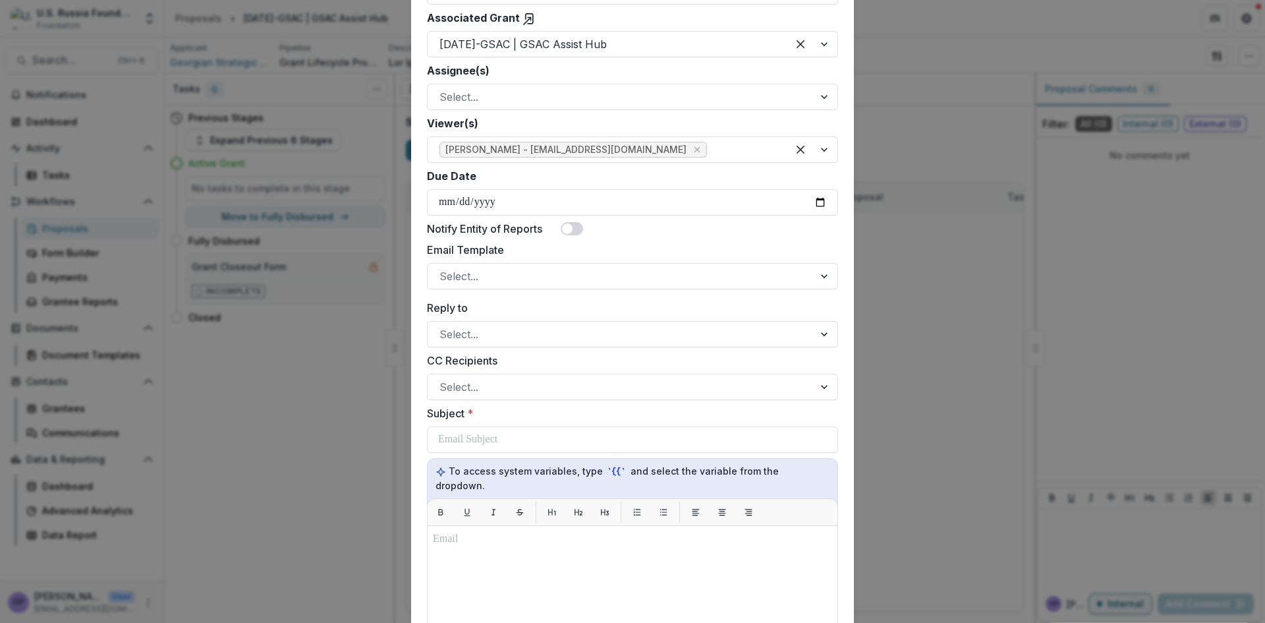
click at [566, 230] on span at bounding box center [567, 228] width 11 height 11
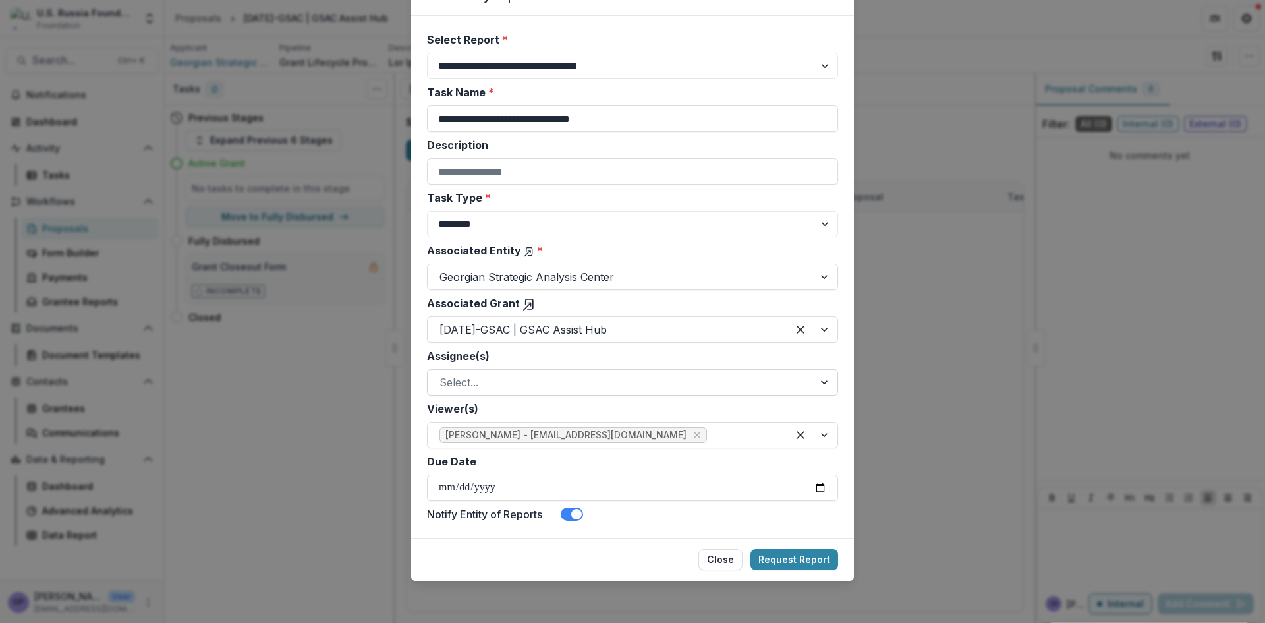
click at [826, 385] on div at bounding box center [826, 382] width 24 height 25
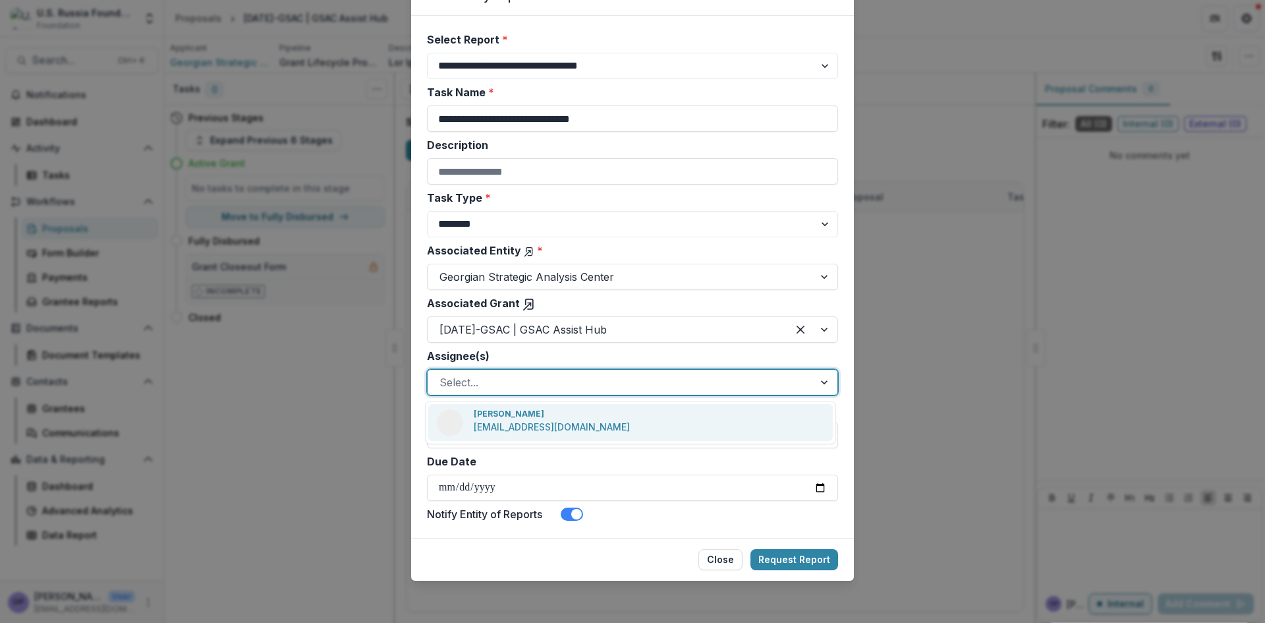
drag, startPoint x: 551, startPoint y: 421, endPoint x: 702, endPoint y: 418, distance: 150.2
click at [552, 421] on p "[EMAIL_ADDRESS][DOMAIN_NAME]" at bounding box center [552, 427] width 156 height 14
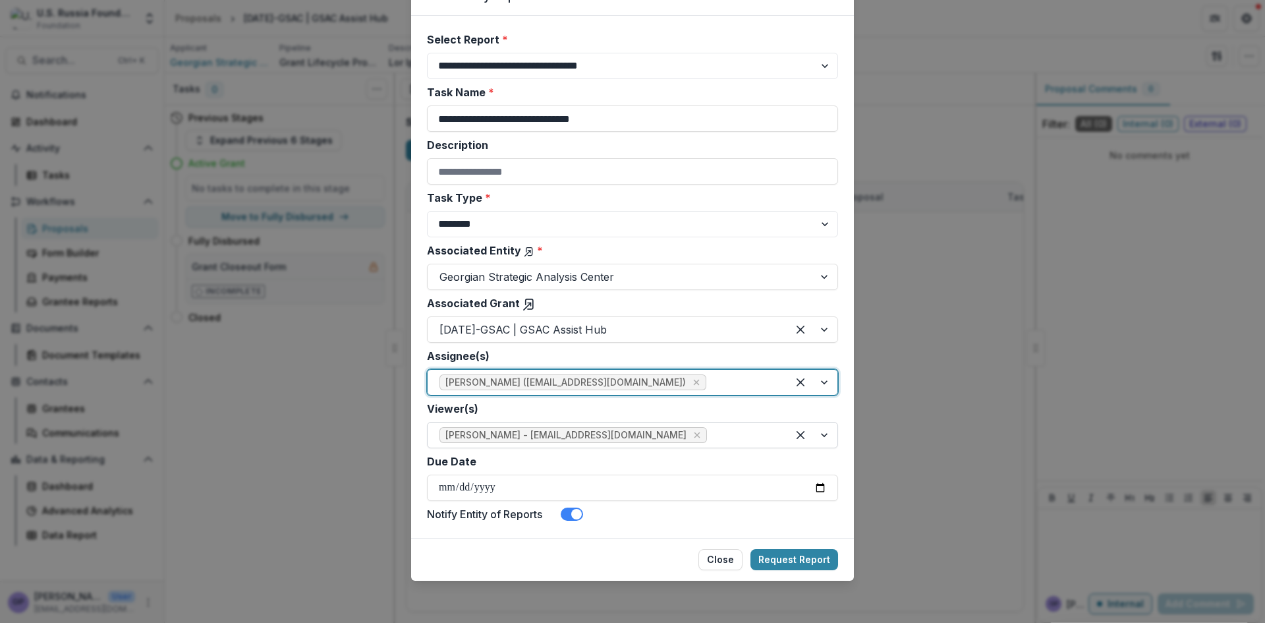
click at [820, 435] on div at bounding box center [812, 434] width 50 height 25
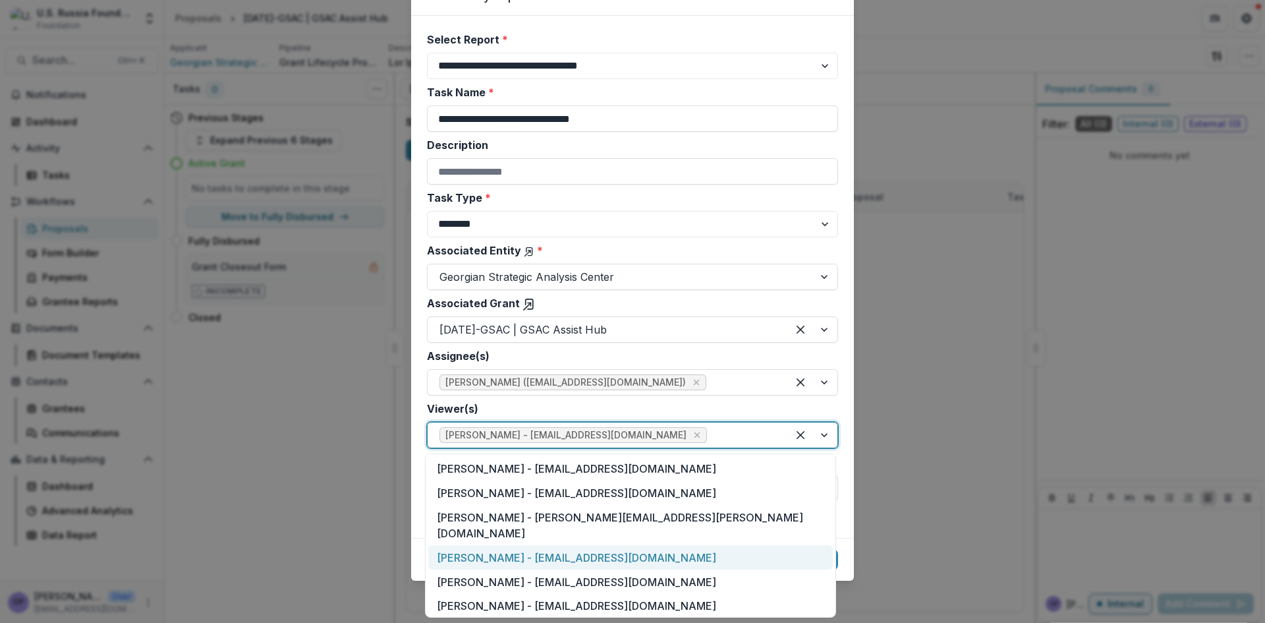
click at [468, 545] on div "[PERSON_NAME] - [EMAIL_ADDRESS][DOMAIN_NAME]" at bounding box center [630, 557] width 405 height 24
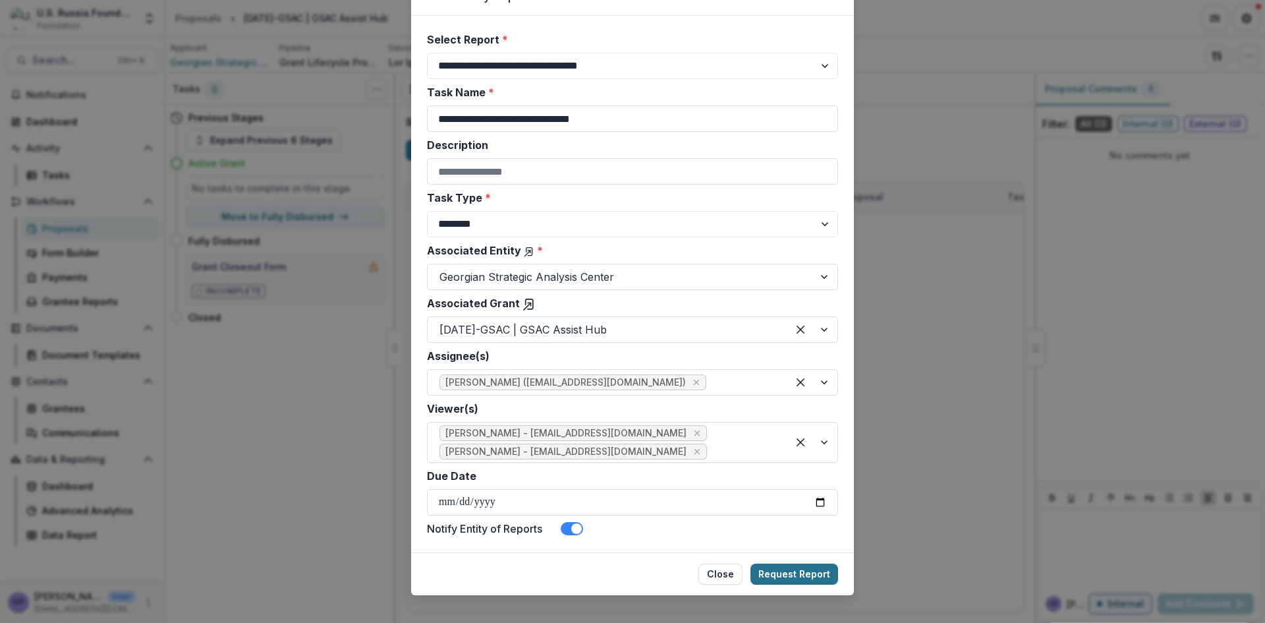
click at [786, 569] on button "Request Report" at bounding box center [794, 573] width 88 height 21
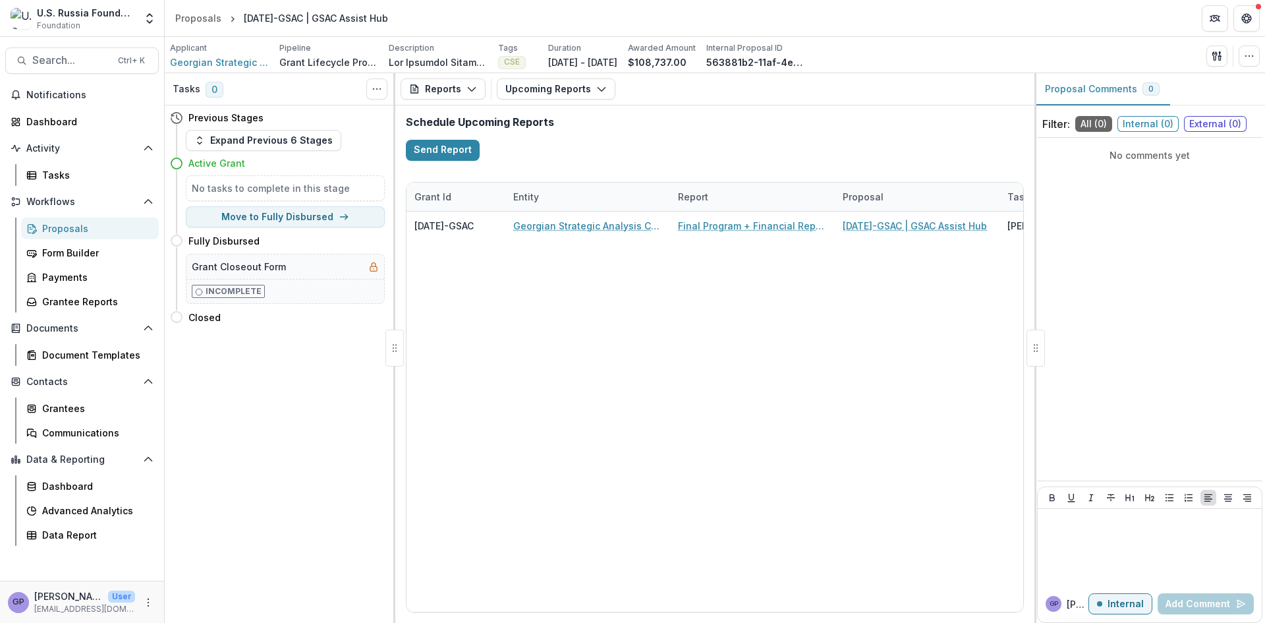
click at [66, 229] on div "Proposals" at bounding box center [95, 228] width 106 height 14
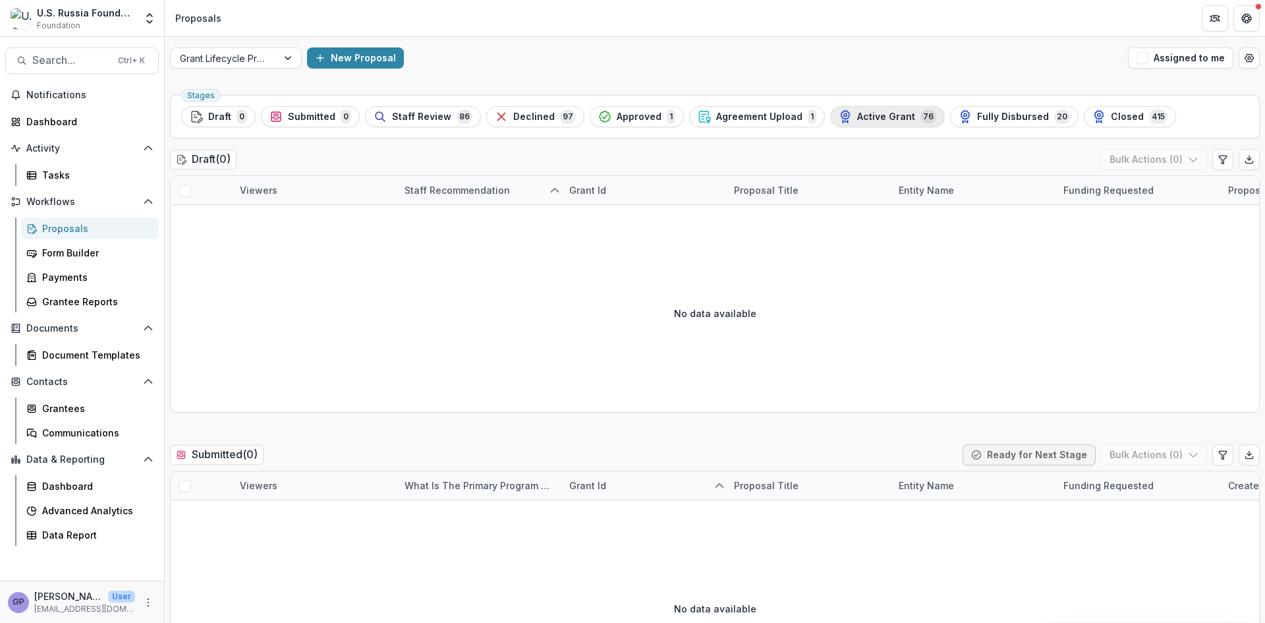
click at [860, 114] on span "Active Grant" at bounding box center [886, 116] width 58 height 11
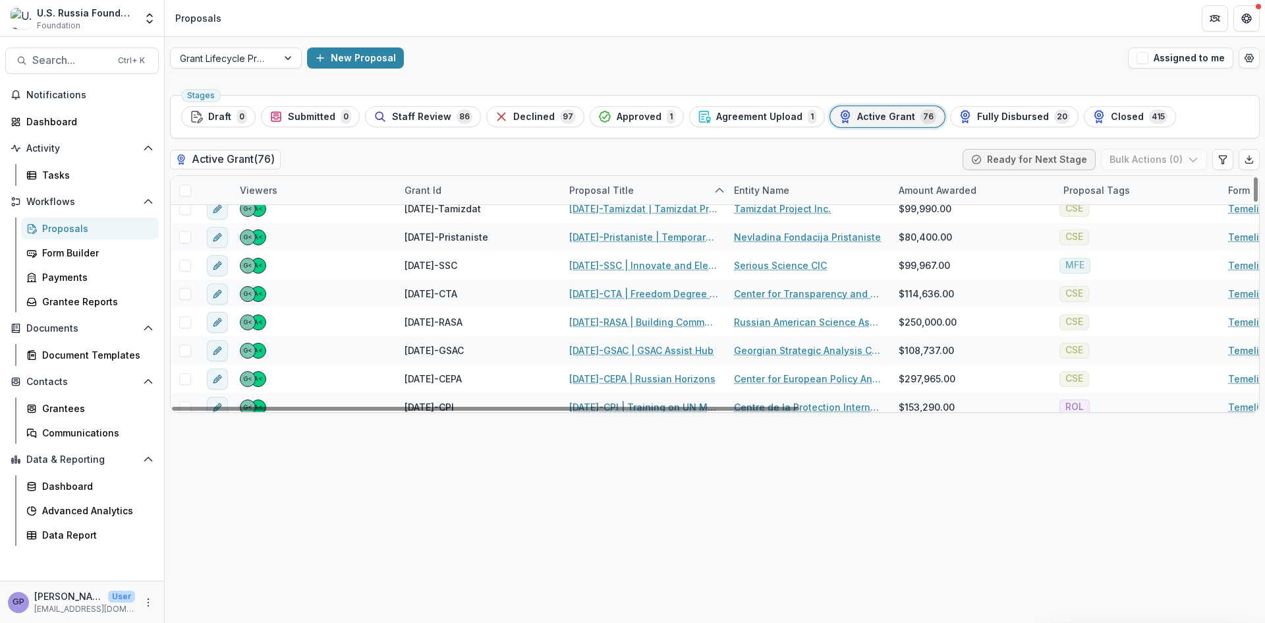
scroll to position [351, 0]
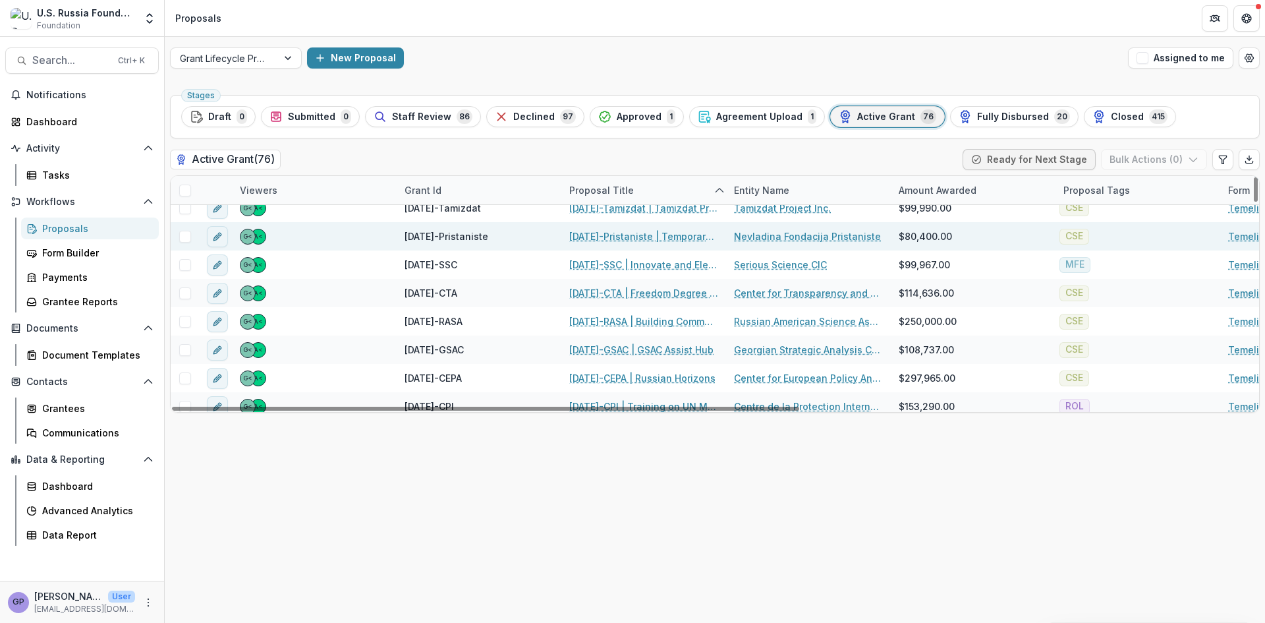
click at [632, 237] on link "[DATE]-Pristaniste | Temporary Home" at bounding box center [643, 236] width 149 height 14
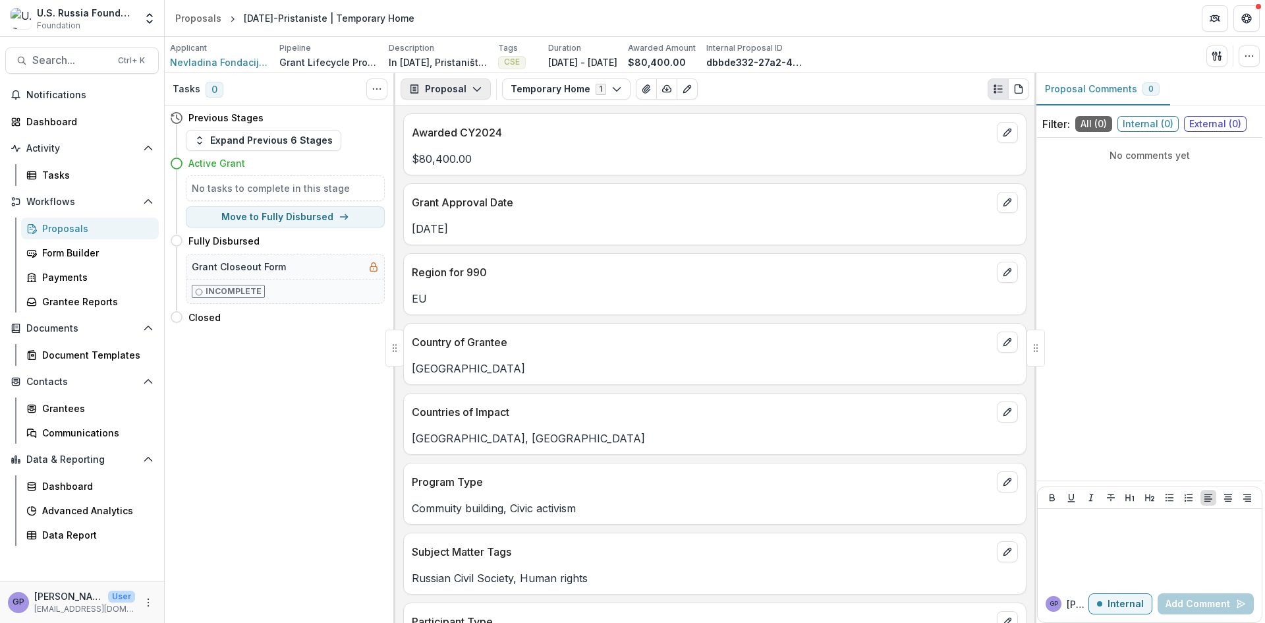
click at [474, 85] on icon "button" at bounding box center [477, 89] width 11 height 11
click at [459, 163] on div "Reports" at bounding box center [487, 162] width 121 height 14
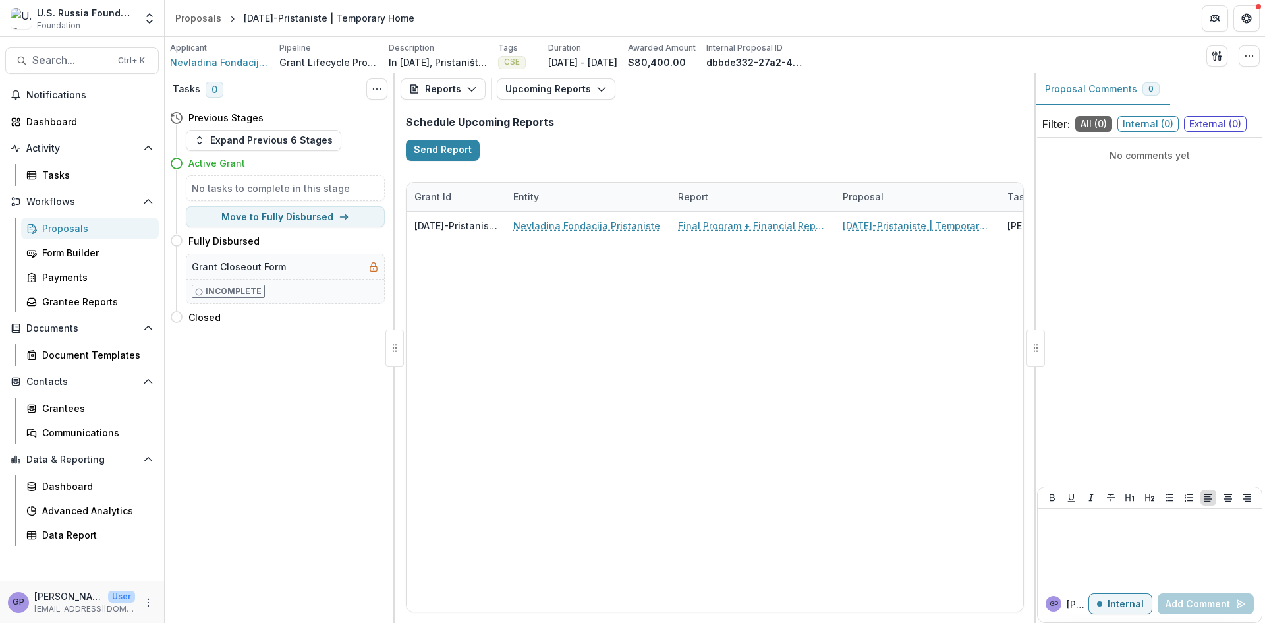
click at [235, 59] on span "Nevladina Fondacija Pristaniste" at bounding box center [219, 62] width 99 height 14
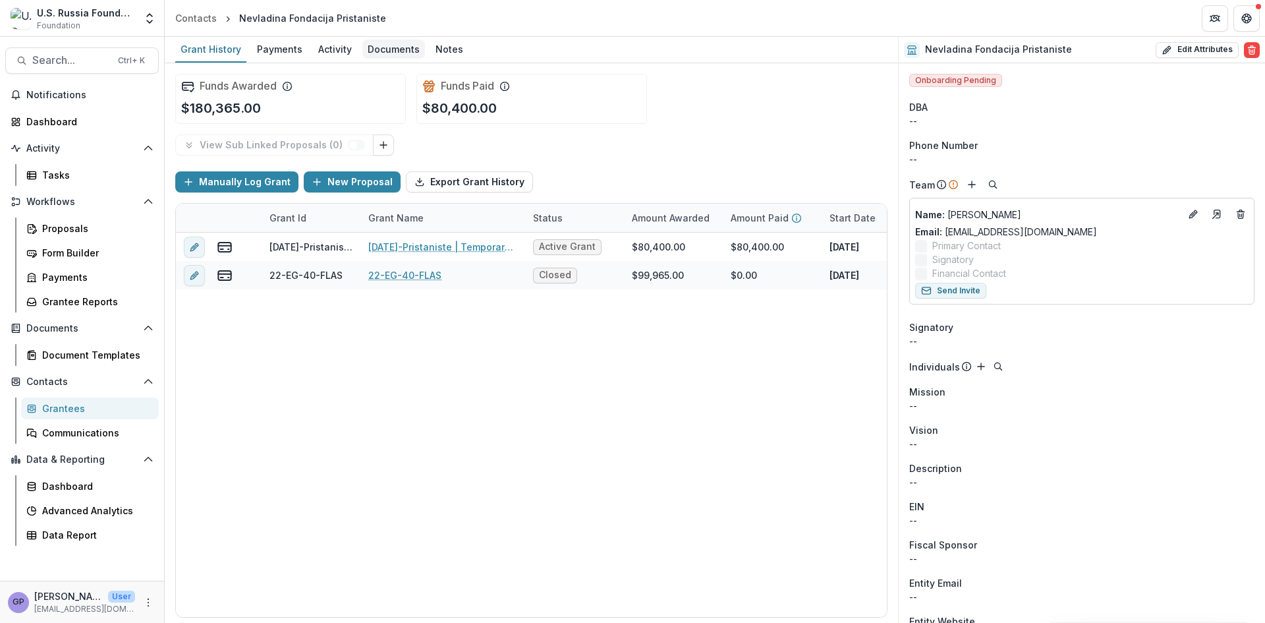
click at [383, 51] on div "Documents" at bounding box center [393, 49] width 63 height 19
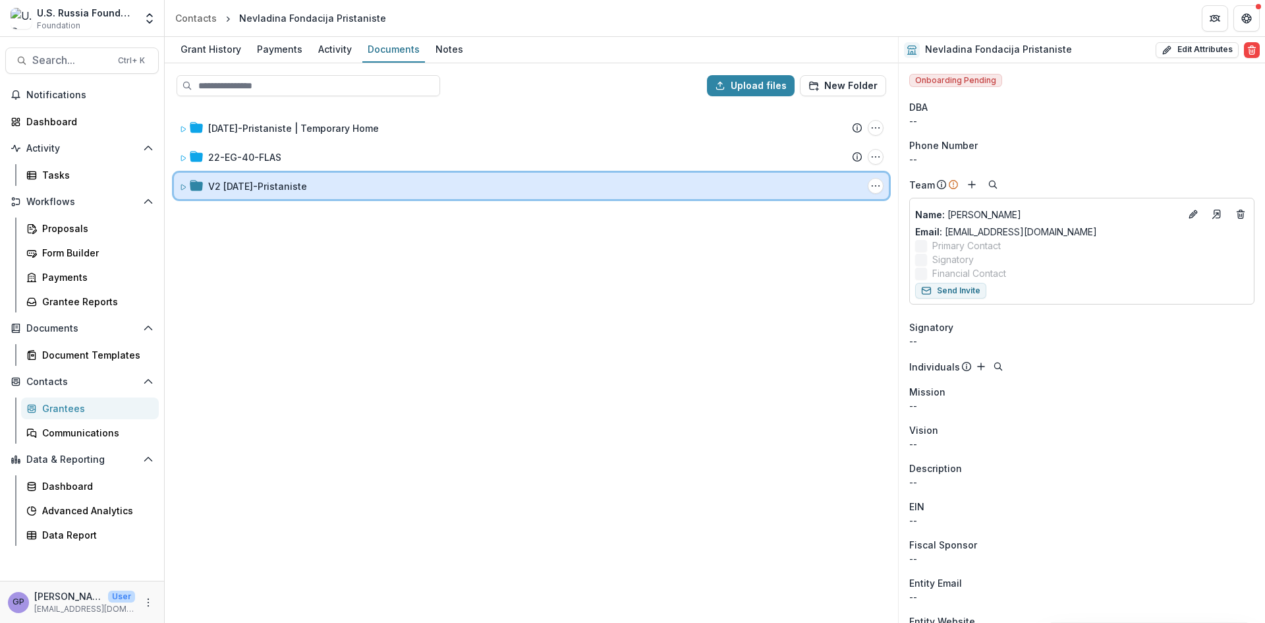
click at [180, 188] on icon at bounding box center [183, 187] width 8 height 8
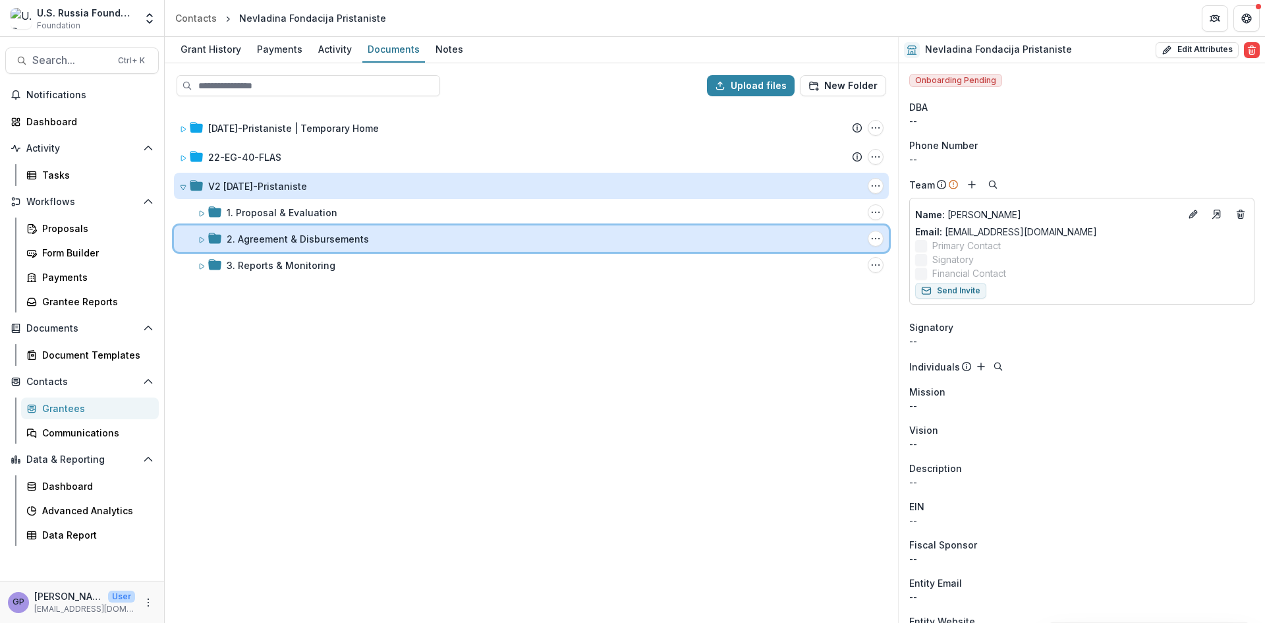
click at [204, 239] on icon at bounding box center [202, 239] width 5 height 5
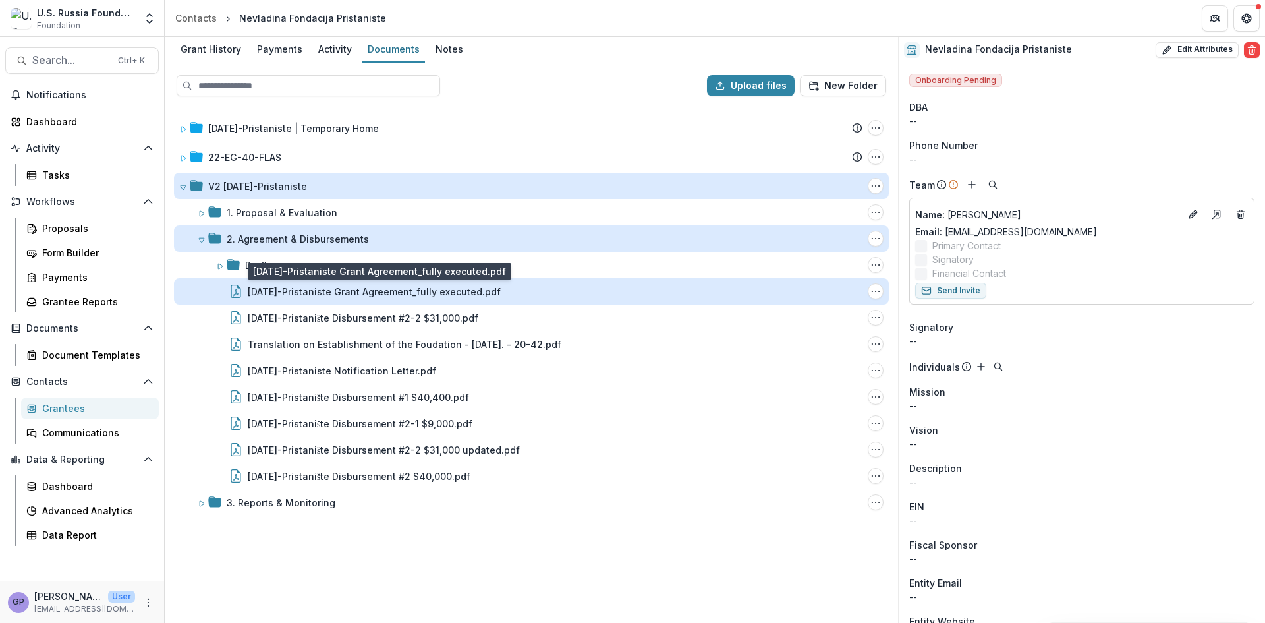
click at [389, 289] on div "[DATE]-Pristaniste Grant Agreement_fully executed.pdf" at bounding box center [374, 292] width 253 height 14
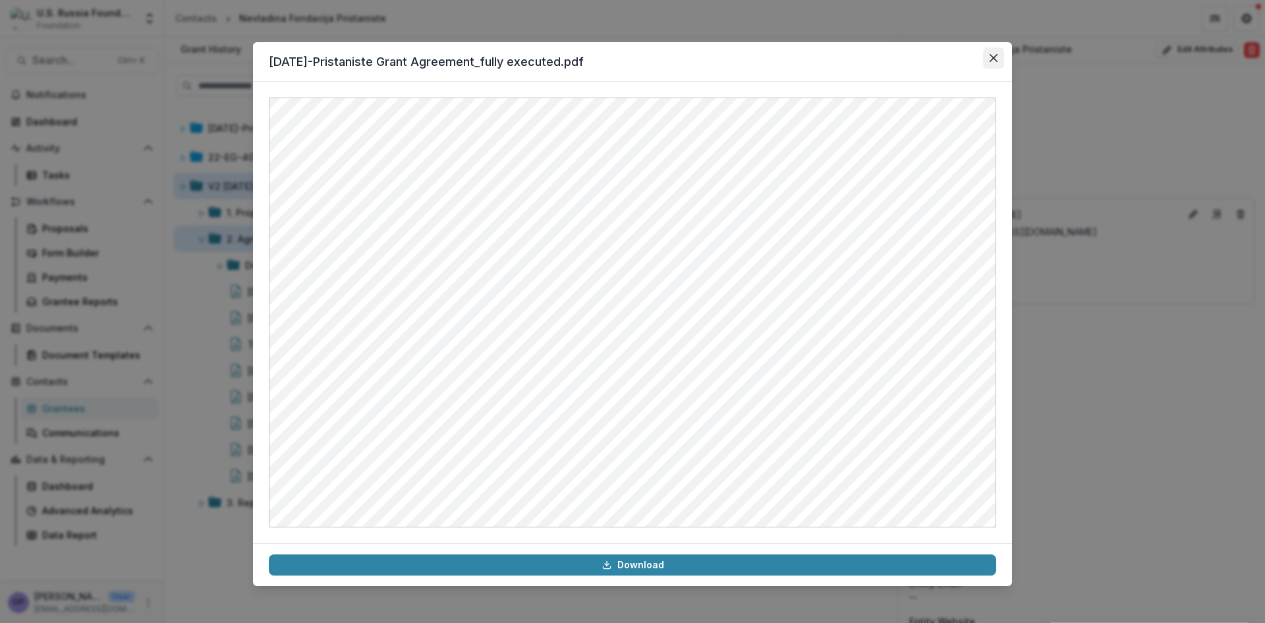
click at [995, 49] on button "Close" at bounding box center [993, 57] width 21 height 21
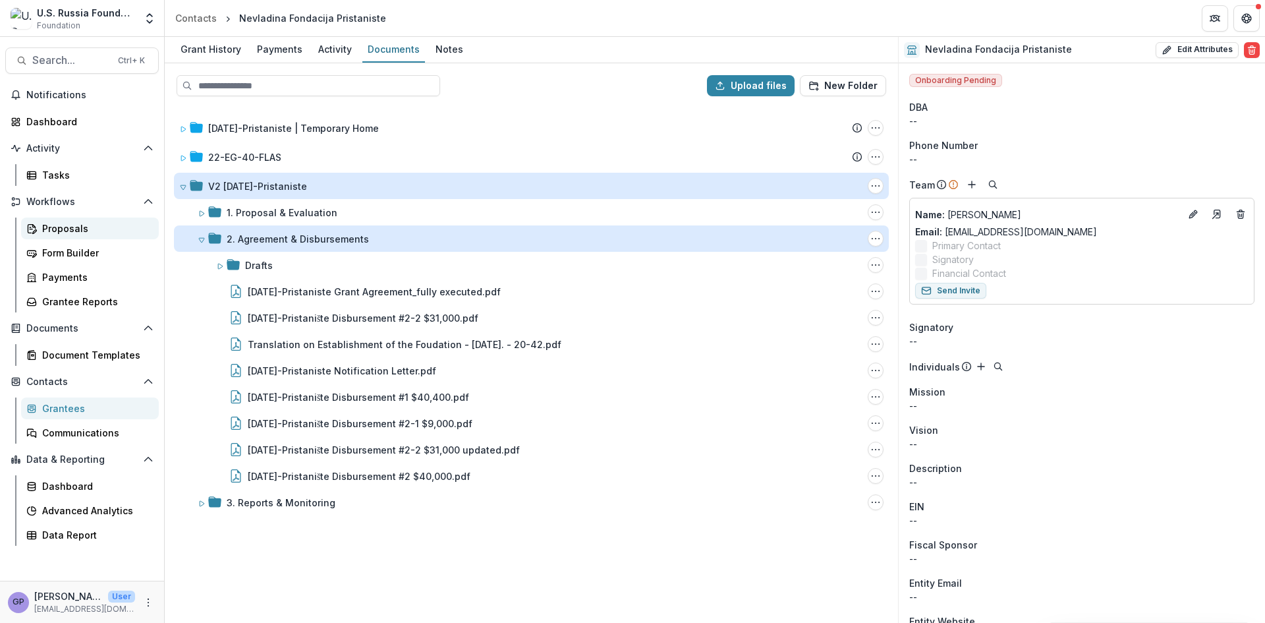
click at [59, 228] on div "Proposals" at bounding box center [95, 228] width 106 height 14
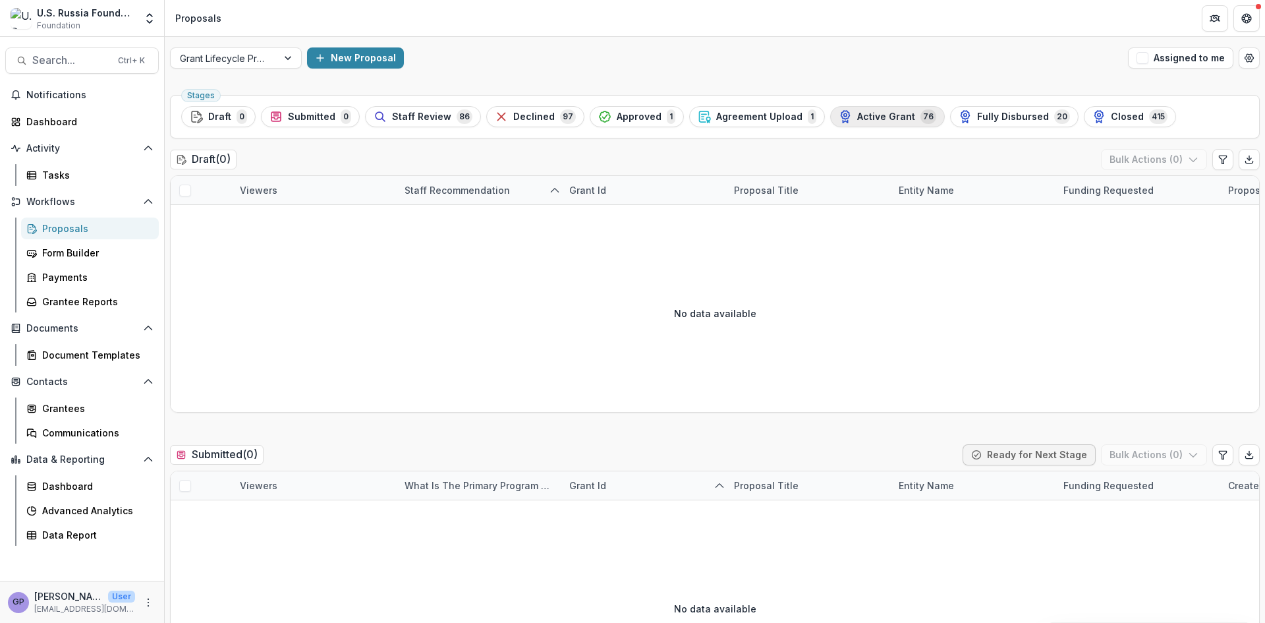
click at [864, 113] on span "Active Grant" at bounding box center [886, 116] width 58 height 11
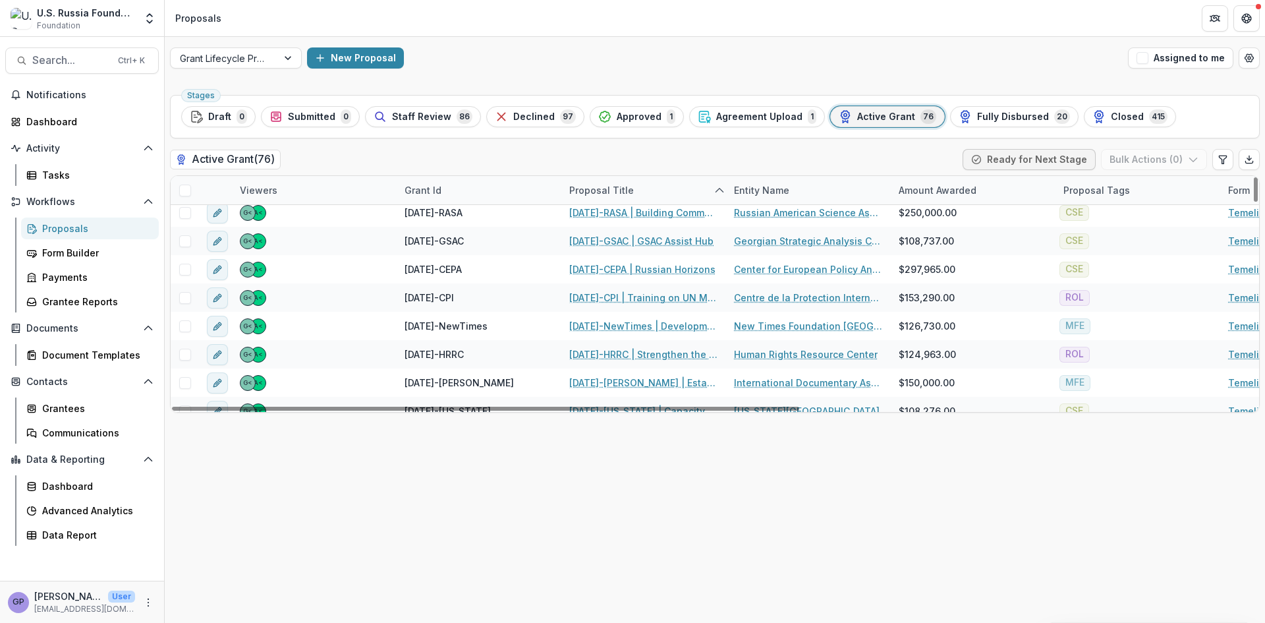
scroll to position [461, 0]
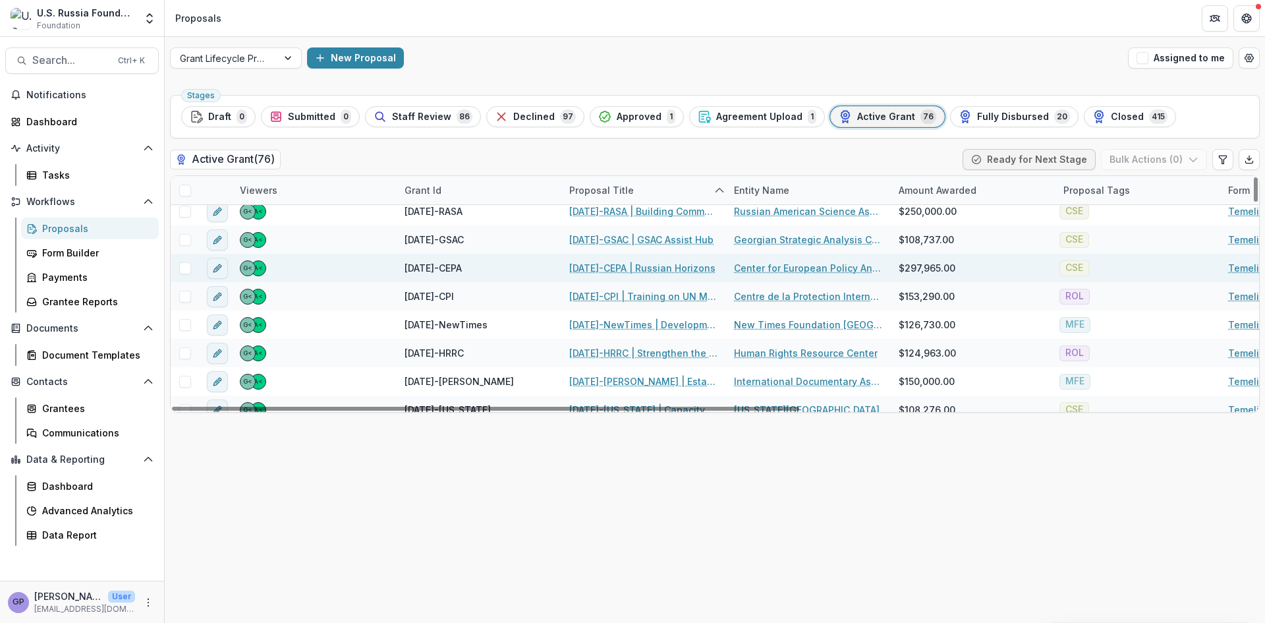
click at [630, 266] on link "[DATE]-CEPA | Russian Horizons" at bounding box center [642, 268] width 146 height 14
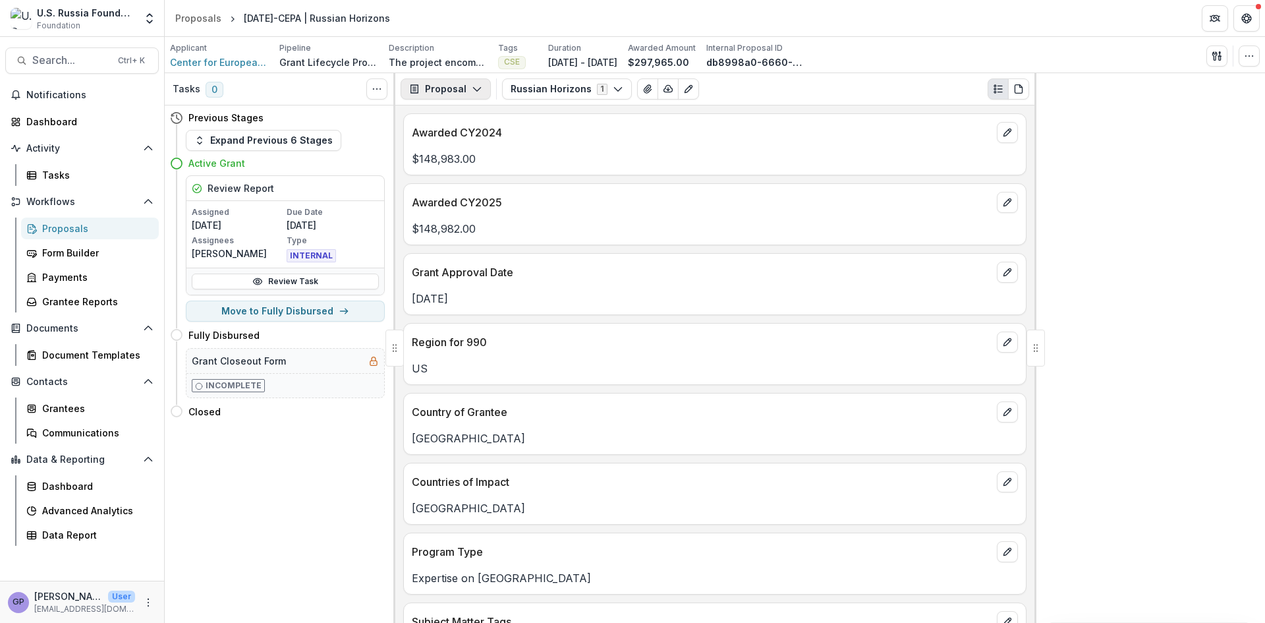
click at [477, 86] on icon "button" at bounding box center [477, 89] width 11 height 11
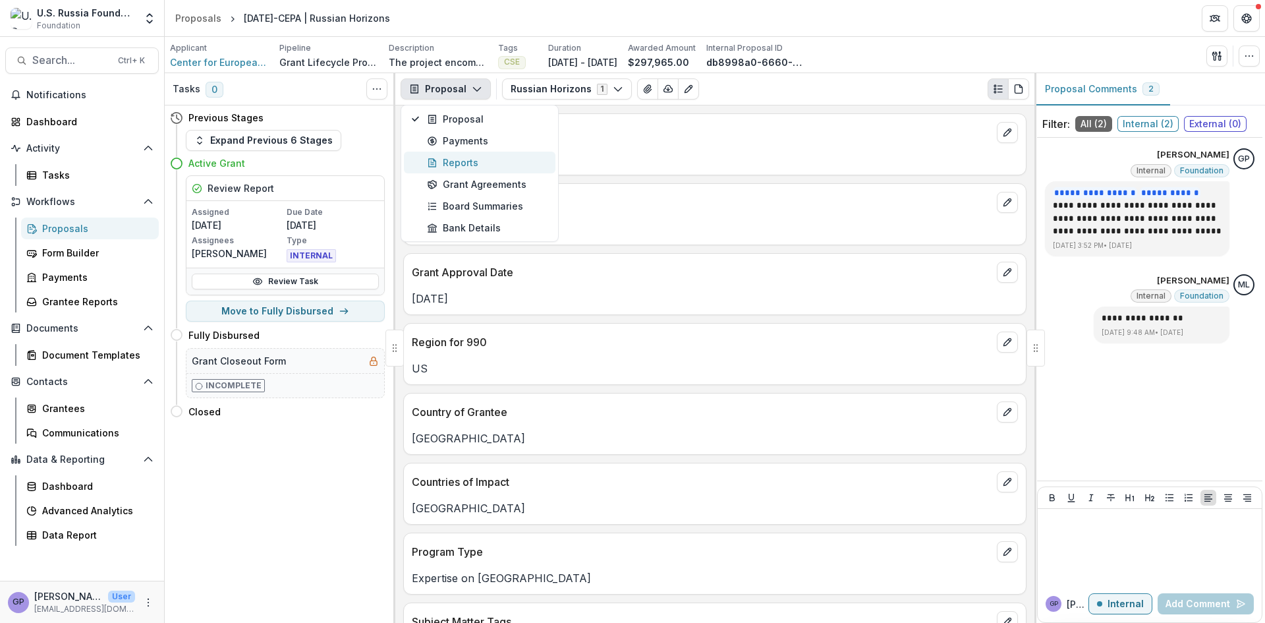
click at [472, 156] on div "Reports" at bounding box center [487, 162] width 121 height 14
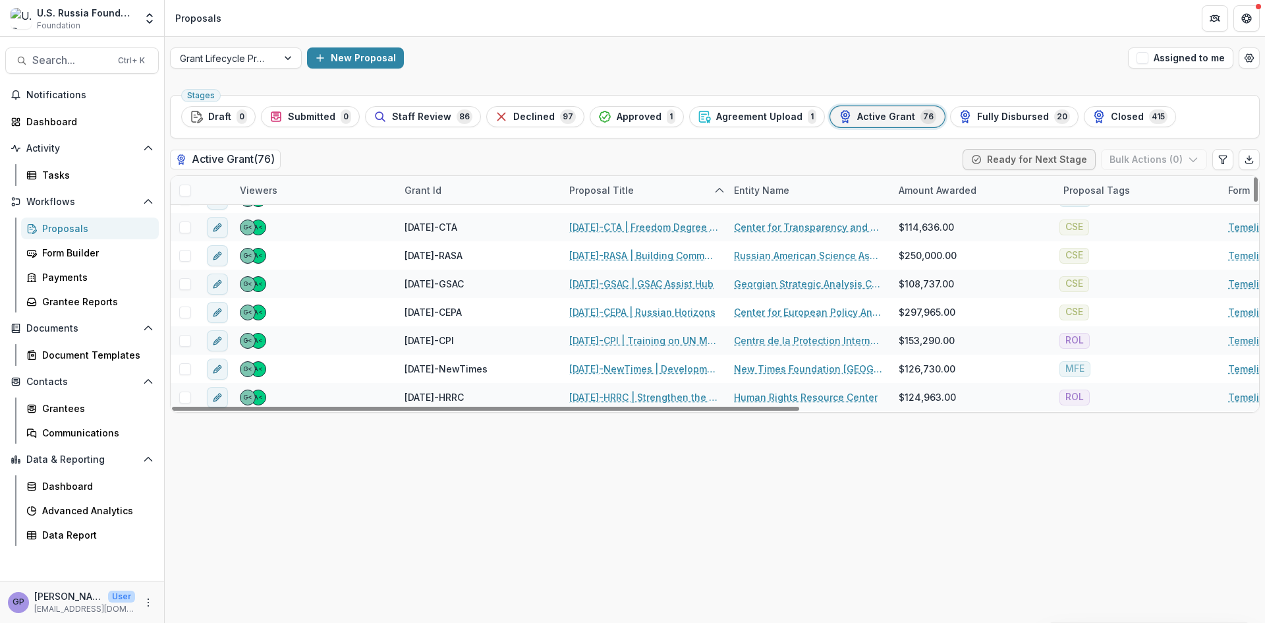
scroll to position [461, 0]
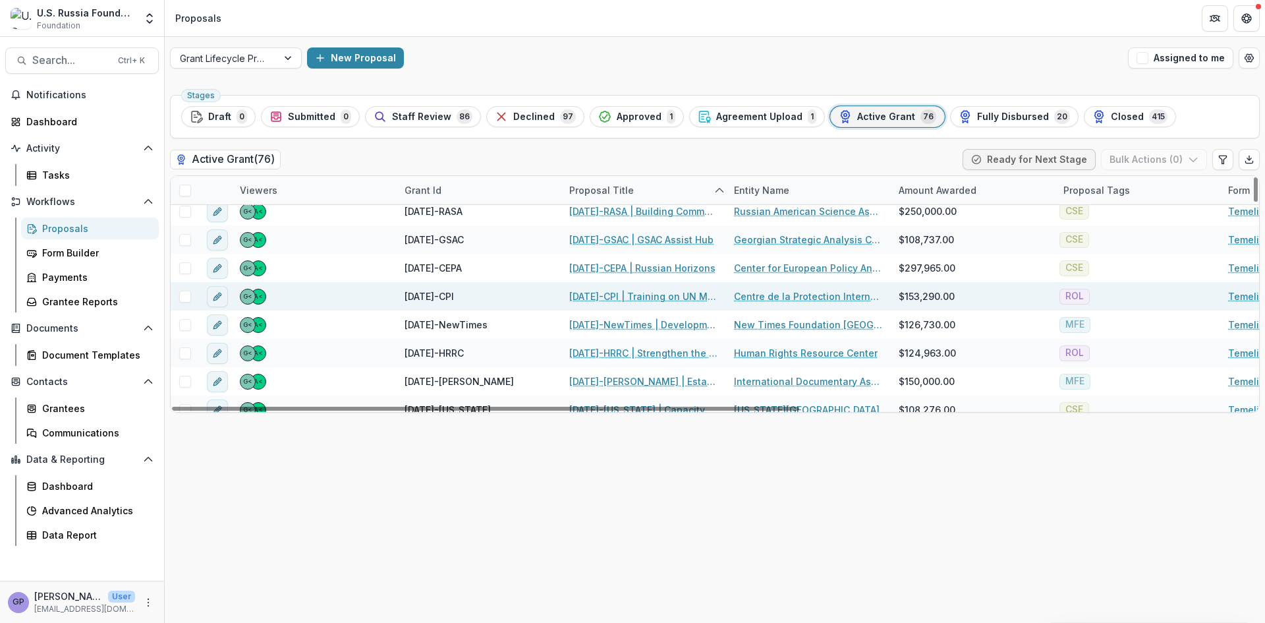
click at [629, 294] on link "[DATE]-CPI | Training on UN Mechanisms and publication of a Hands-On Guide on t…" at bounding box center [643, 296] width 149 height 14
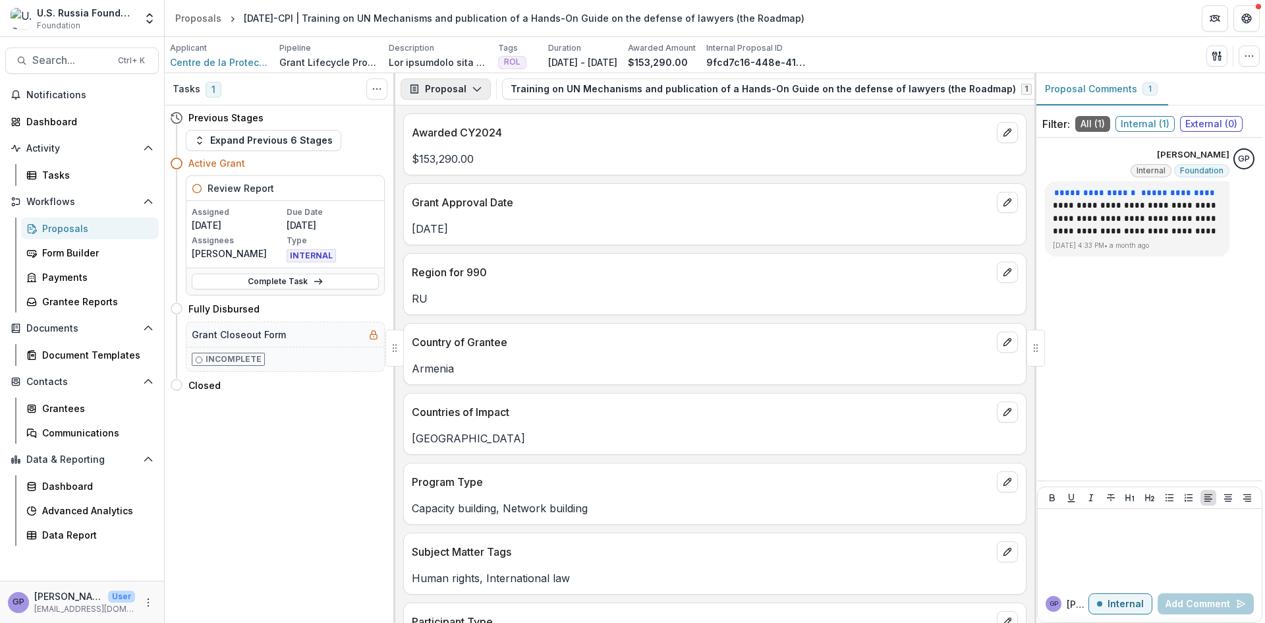
click at [472, 84] on icon "button" at bounding box center [477, 89] width 11 height 11
click at [455, 157] on div "Reports" at bounding box center [487, 162] width 121 height 14
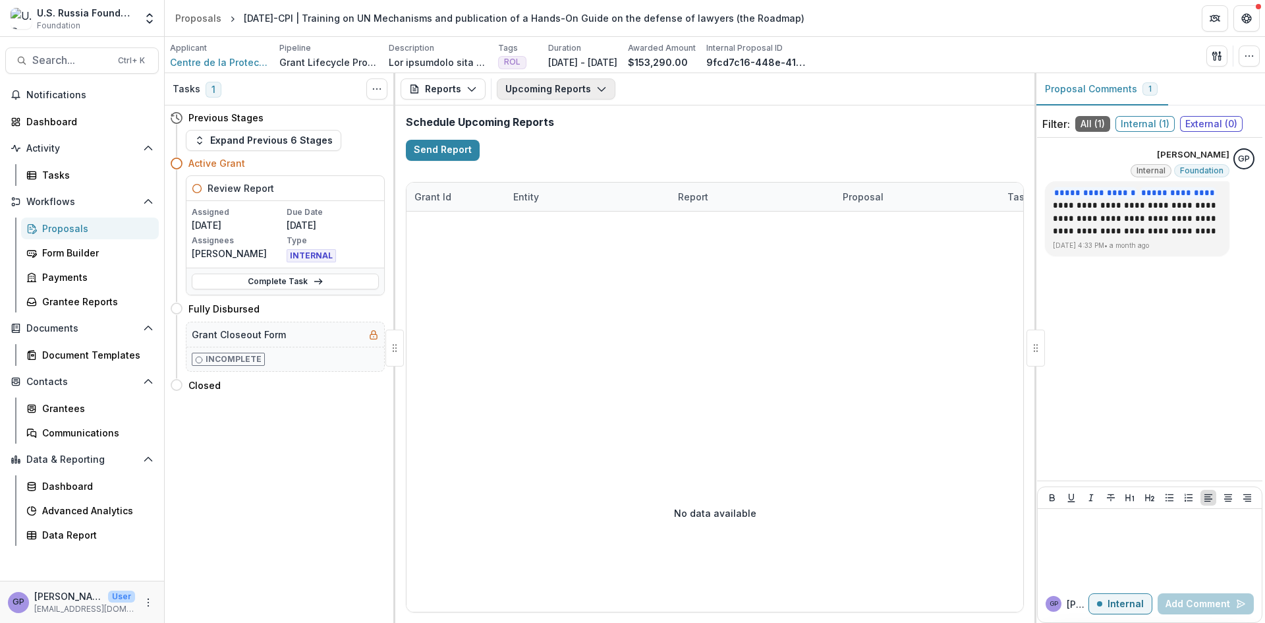
click at [596, 86] on icon "button" at bounding box center [601, 89] width 11 height 11
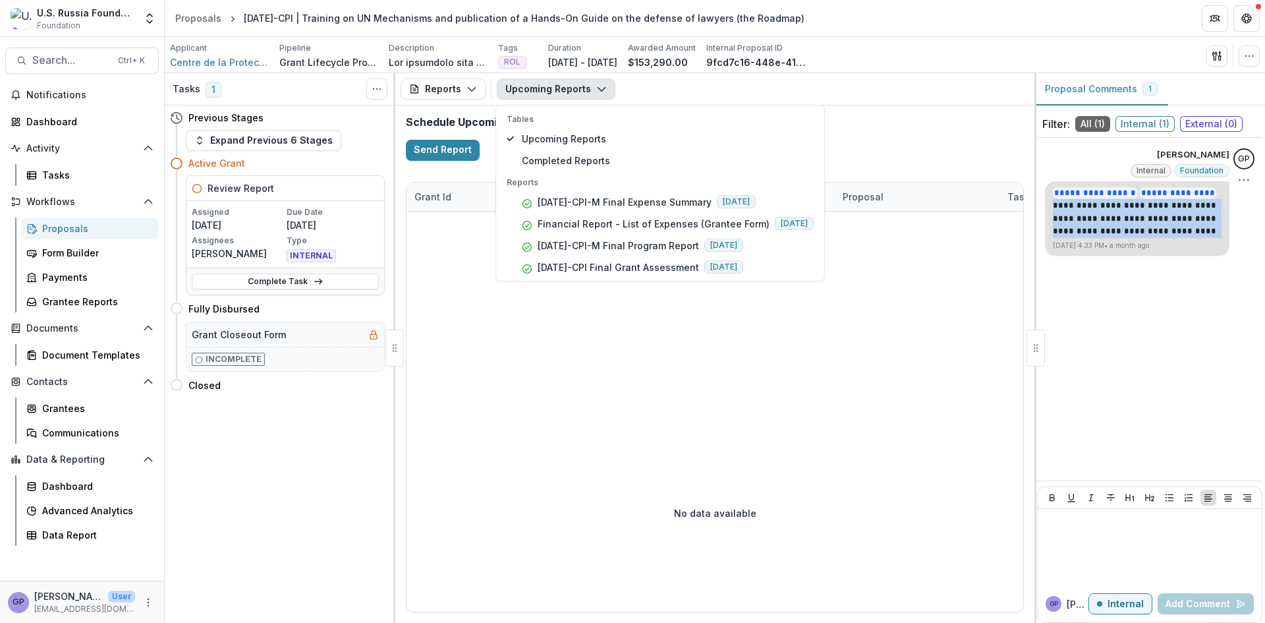
drag, startPoint x: 1055, startPoint y: 204, endPoint x: 1168, endPoint y: 231, distance: 115.7
click at [1168, 231] on p "**********" at bounding box center [1137, 218] width 169 height 39
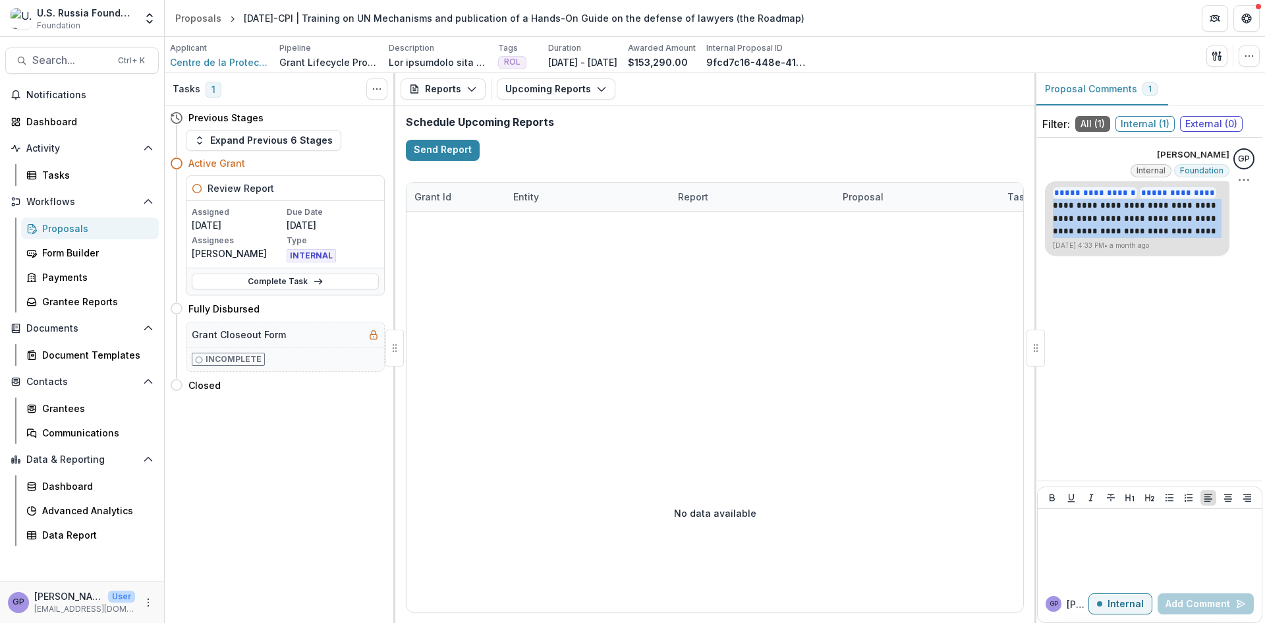
copy p "**********"
click at [302, 279] on link "Complete Task" at bounding box center [285, 281] width 187 height 16
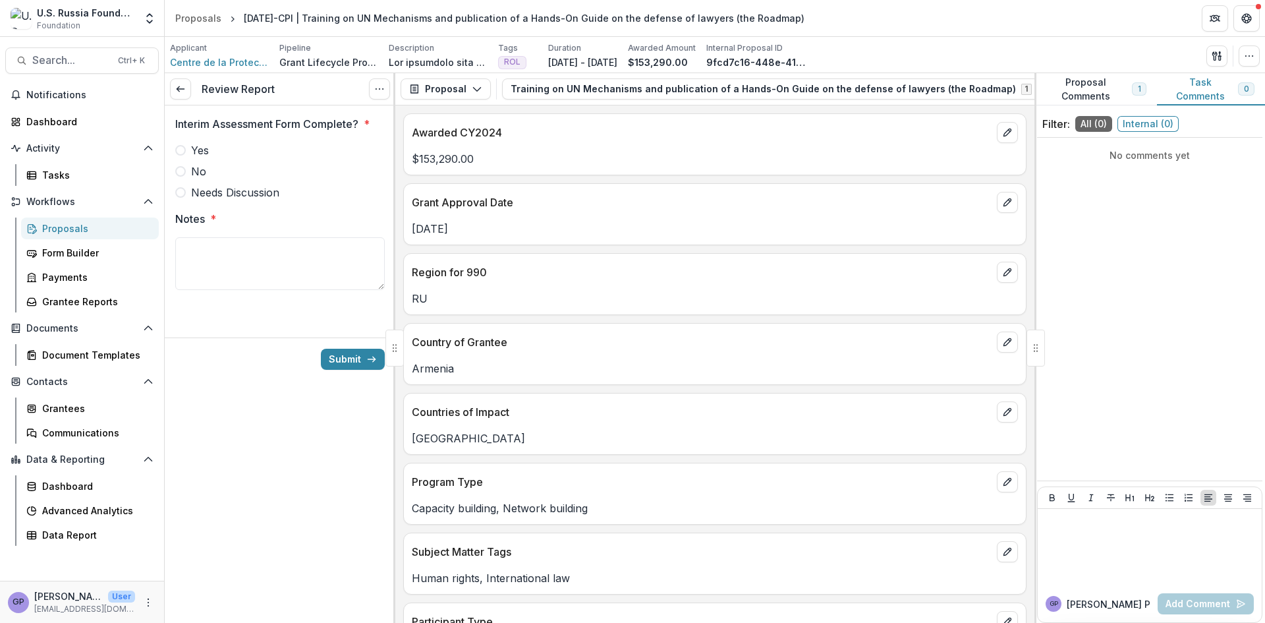
click at [183, 151] on span at bounding box center [180, 150] width 11 height 11
click at [204, 248] on textarea "Notes *" at bounding box center [280, 263] width 210 height 53
paste textarea "**********"
type textarea "**********"
click at [365, 358] on button "Submit" at bounding box center [353, 359] width 64 height 21
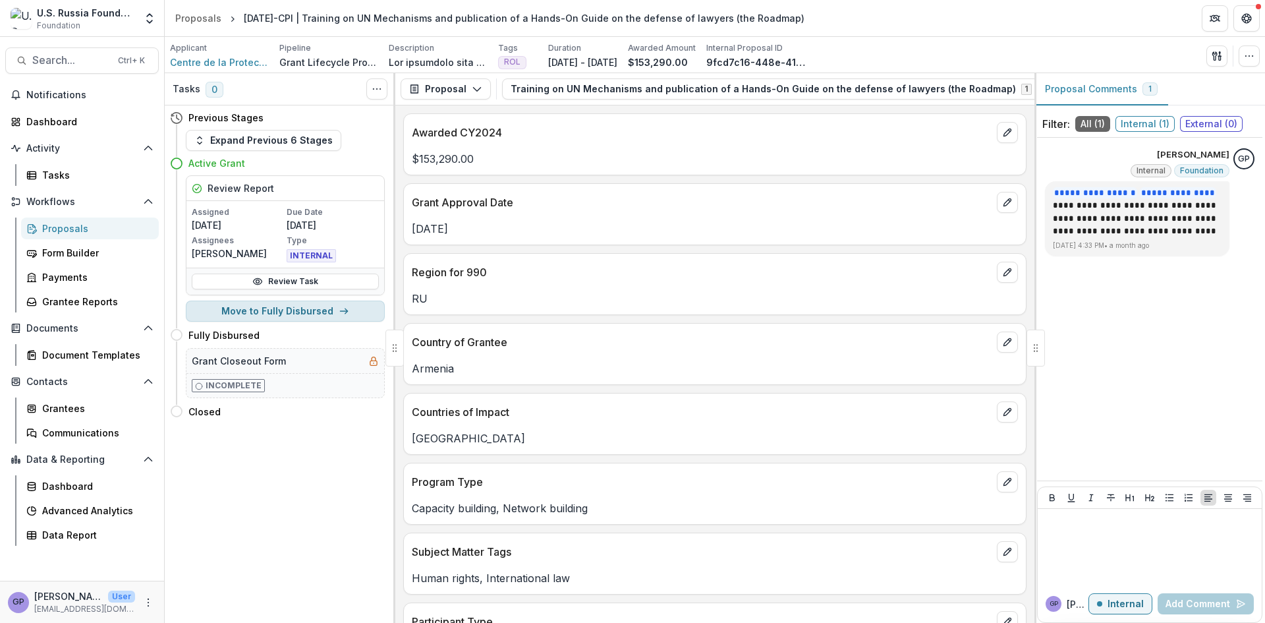
click at [323, 310] on button "Move to Fully Disbursed" at bounding box center [285, 310] width 199 height 21
select select "**********"
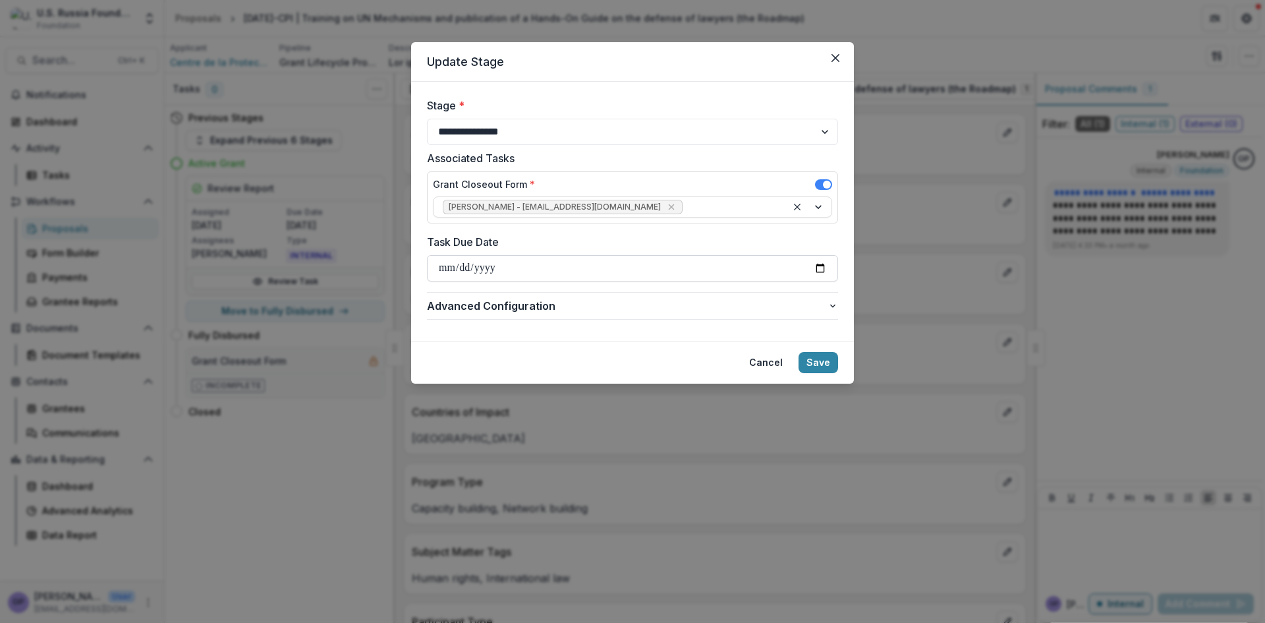
click at [818, 265] on input "Task Due Date" at bounding box center [632, 268] width 411 height 26
click at [818, 266] on input "**********" at bounding box center [632, 268] width 411 height 26
type input "**********"
click at [819, 363] on button "Save" at bounding box center [818, 362] width 40 height 21
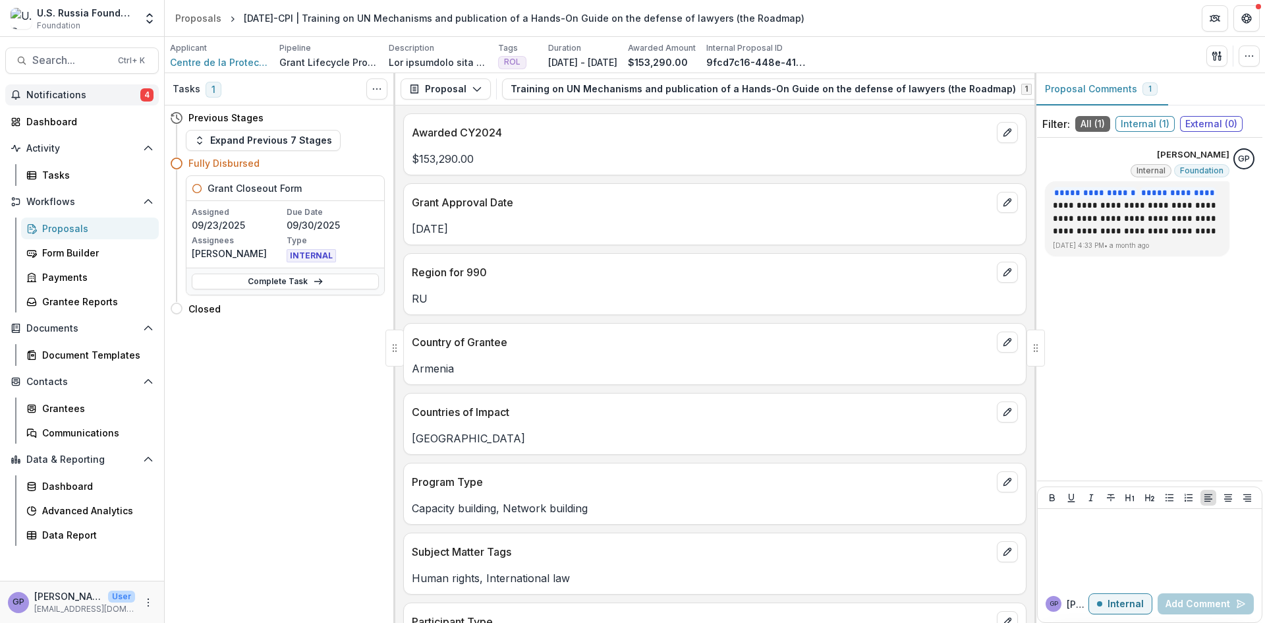
click at [142, 89] on span "4" at bounding box center [146, 94] width 13 height 13
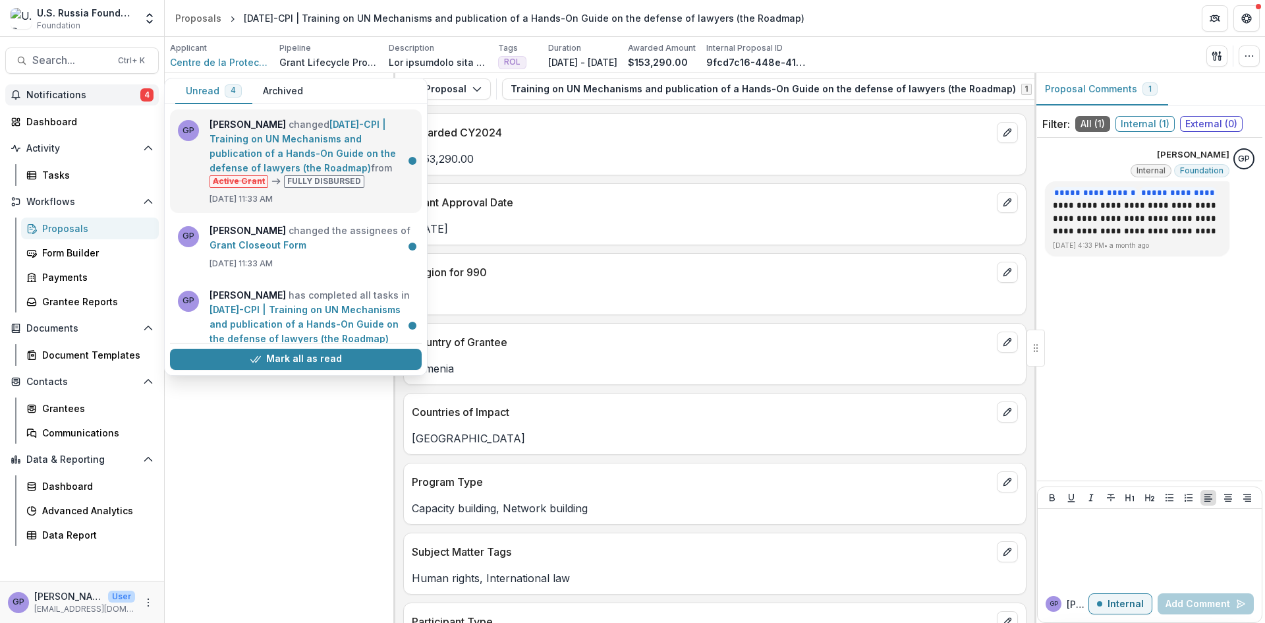
click at [325, 148] on link "[DATE]-CPI | Training on UN Mechanisms and publication of a Hands-On Guide on t…" at bounding box center [303, 146] width 186 height 55
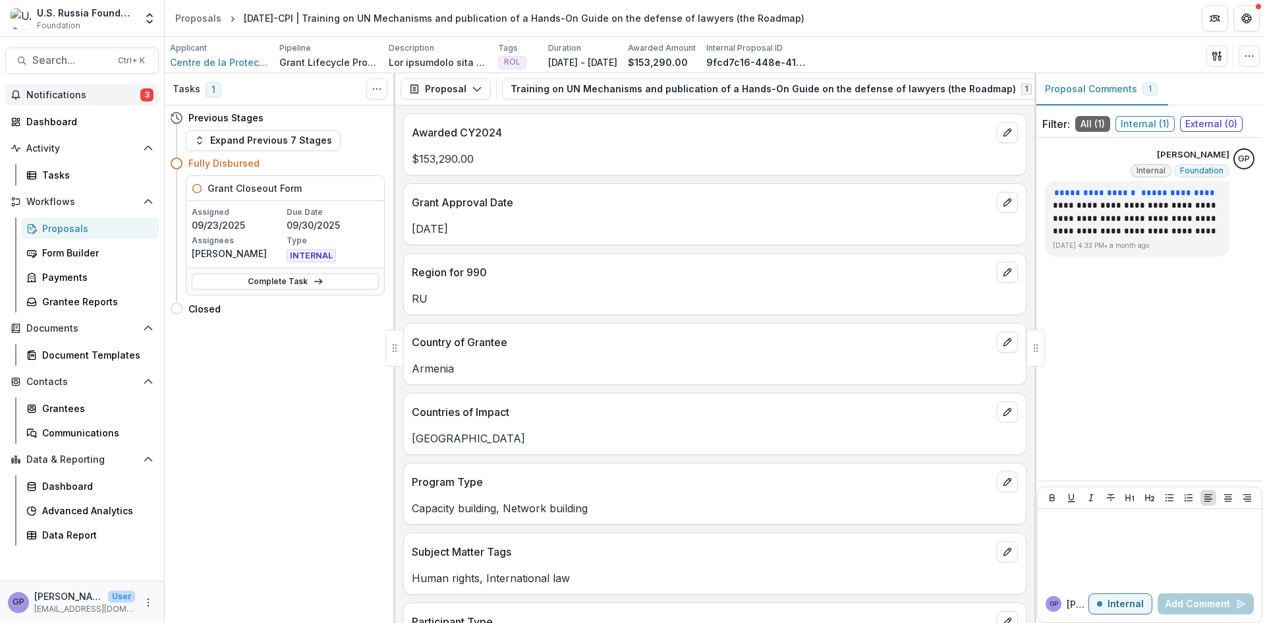
click at [150, 96] on span "3" at bounding box center [146, 94] width 13 height 13
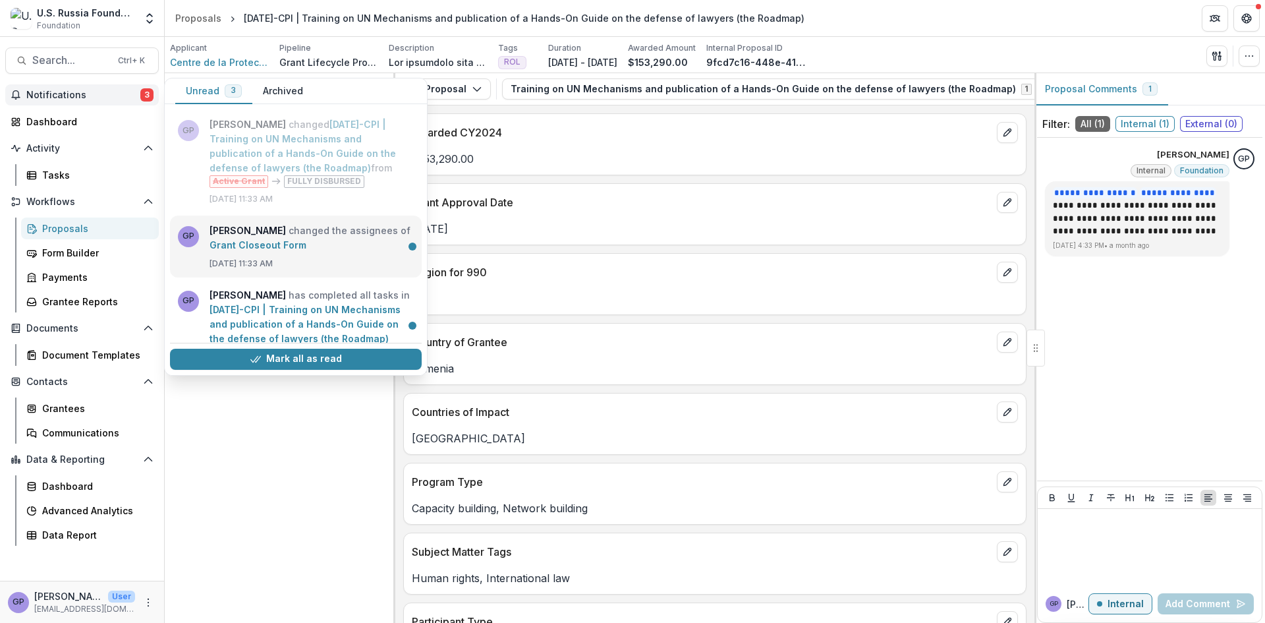
click at [273, 246] on link "Grant Closeout Form" at bounding box center [258, 244] width 97 height 11
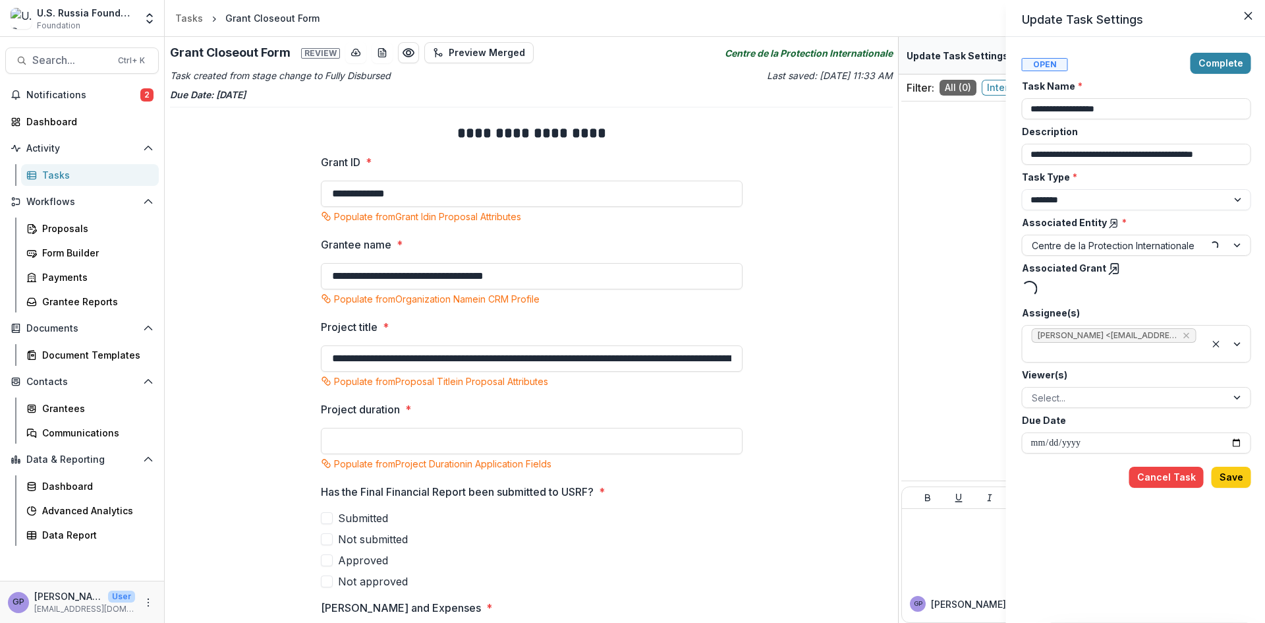
click at [148, 94] on div "**********" at bounding box center [632, 311] width 1265 height 623
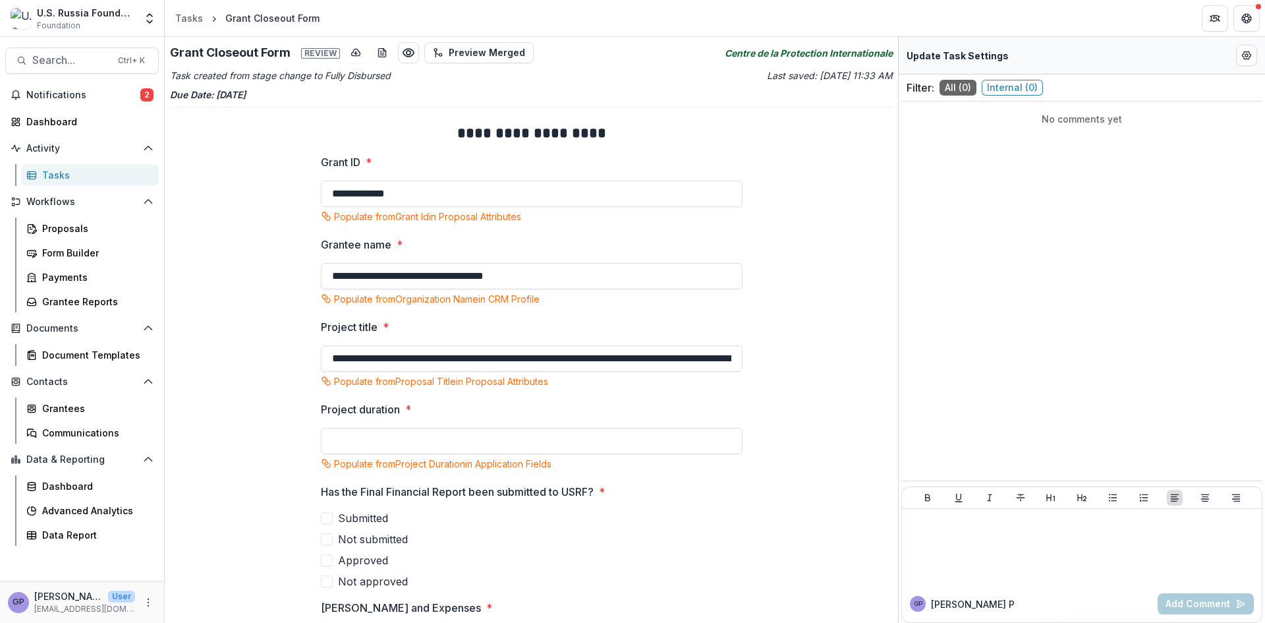
click at [148, 94] on span "2" at bounding box center [146, 94] width 13 height 13
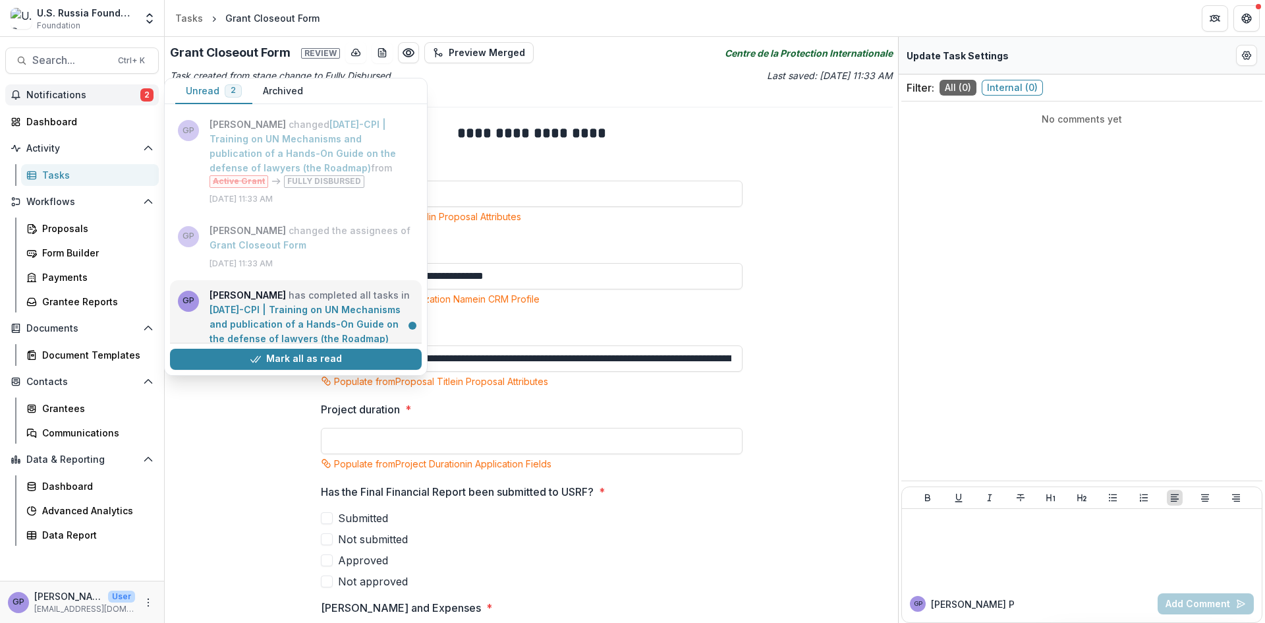
click at [259, 313] on link "[DATE]-CPI | Training on UN Mechanisms and publication of a Hands-On Guide on t…" at bounding box center [305, 324] width 191 height 40
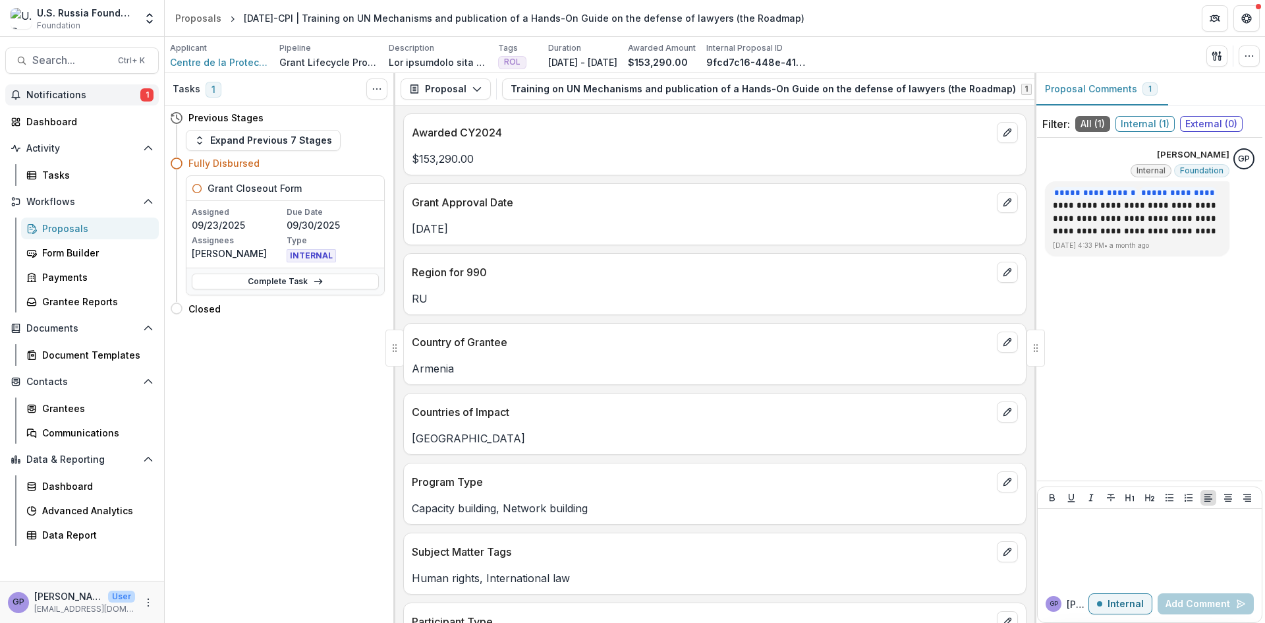
click at [149, 95] on span "1" at bounding box center [146, 94] width 13 height 13
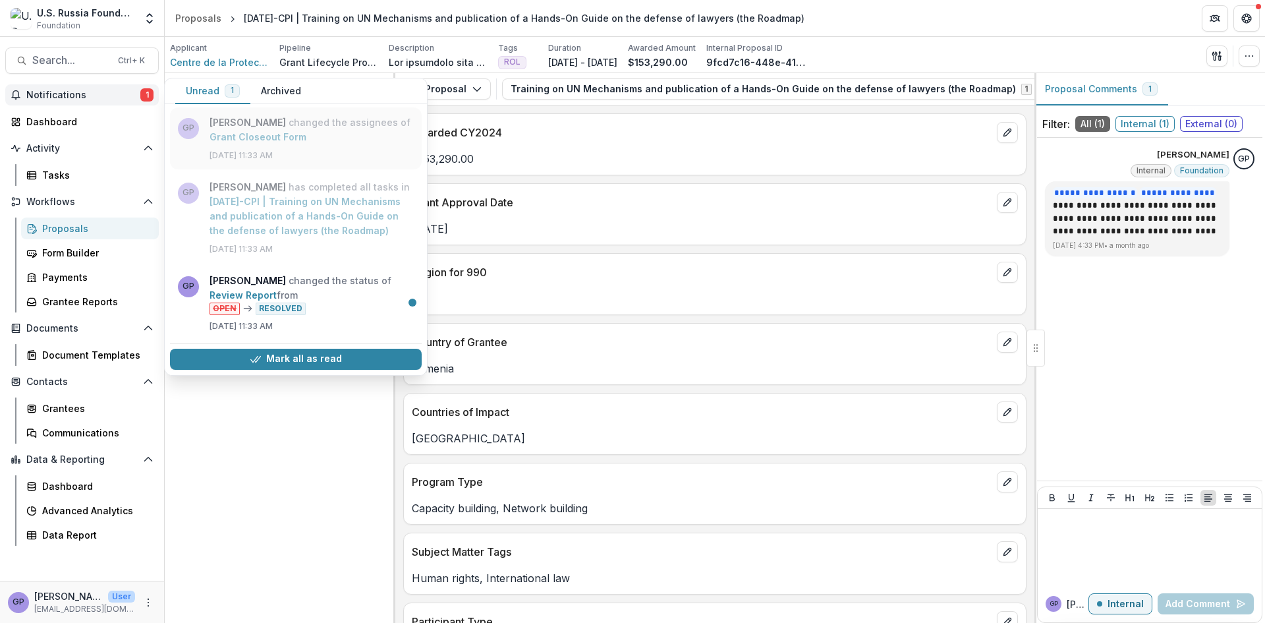
scroll to position [123, 0]
click at [272, 289] on link "Review Report" at bounding box center [243, 294] width 67 height 11
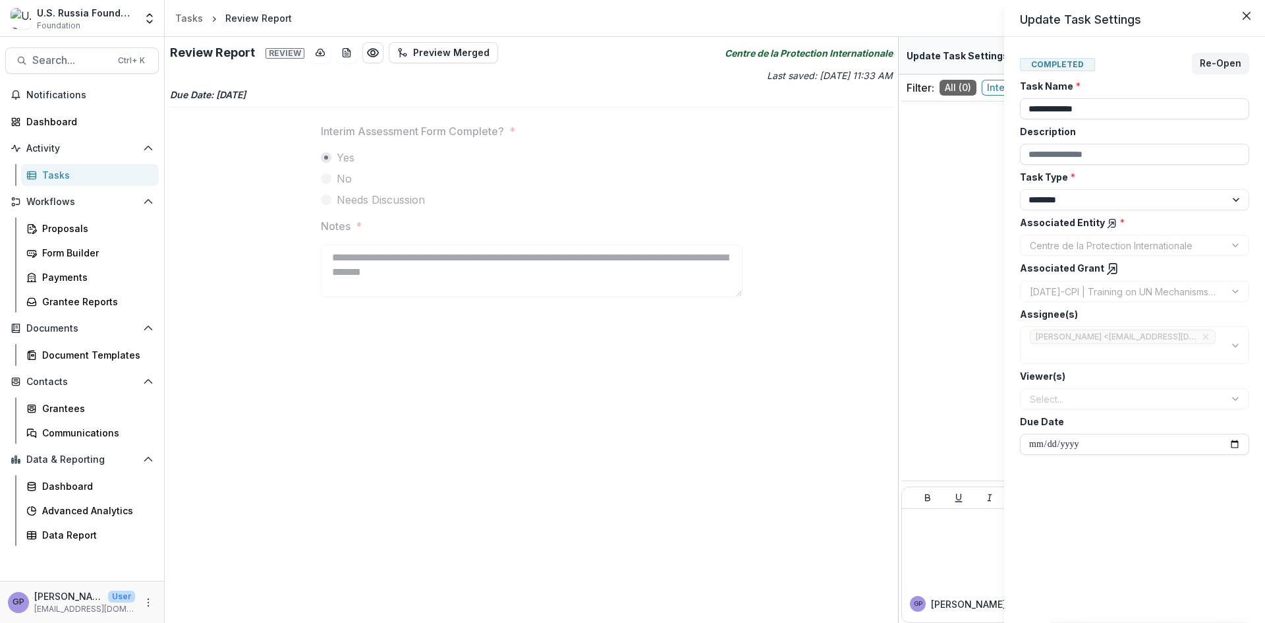
click at [66, 225] on div "**********" at bounding box center [632, 311] width 1265 height 623
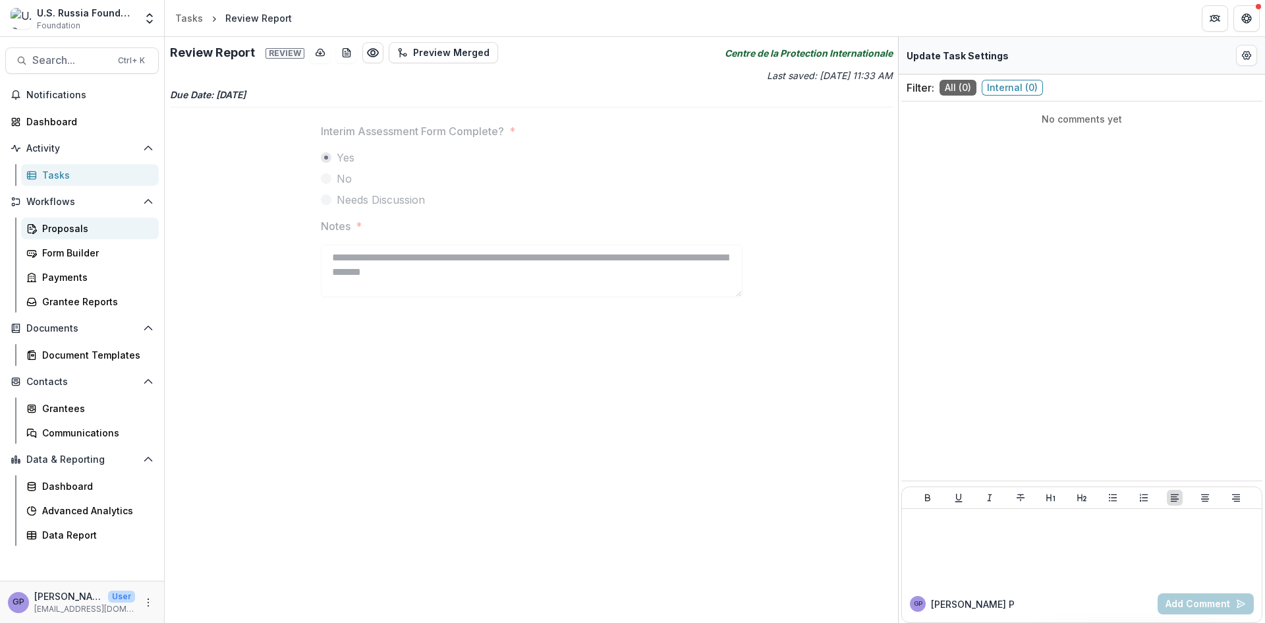
click at [66, 225] on div "Proposals" at bounding box center [95, 228] width 106 height 14
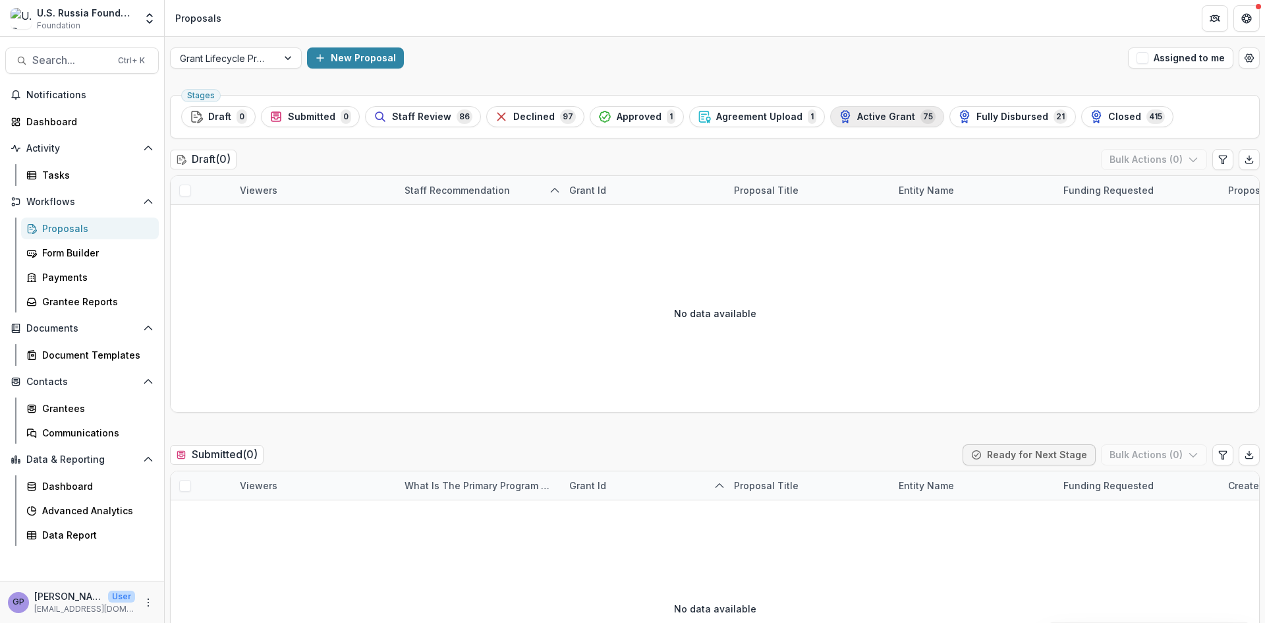
click at [869, 112] on span "Active Grant" at bounding box center [886, 116] width 58 height 11
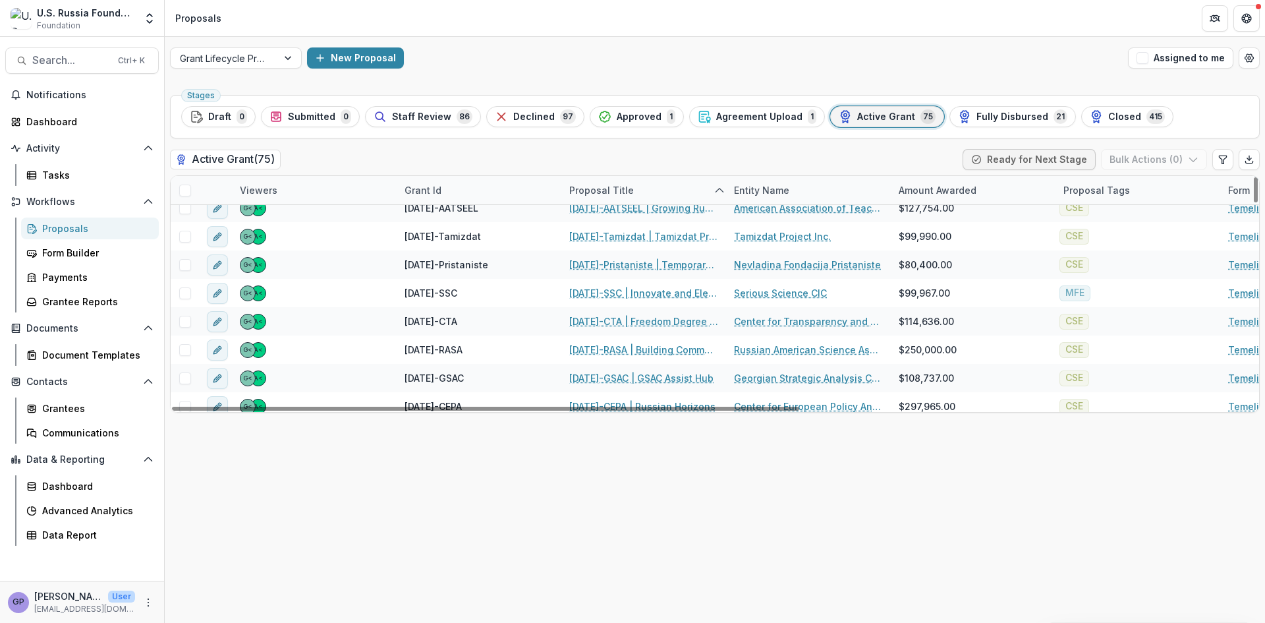
scroll to position [329, 0]
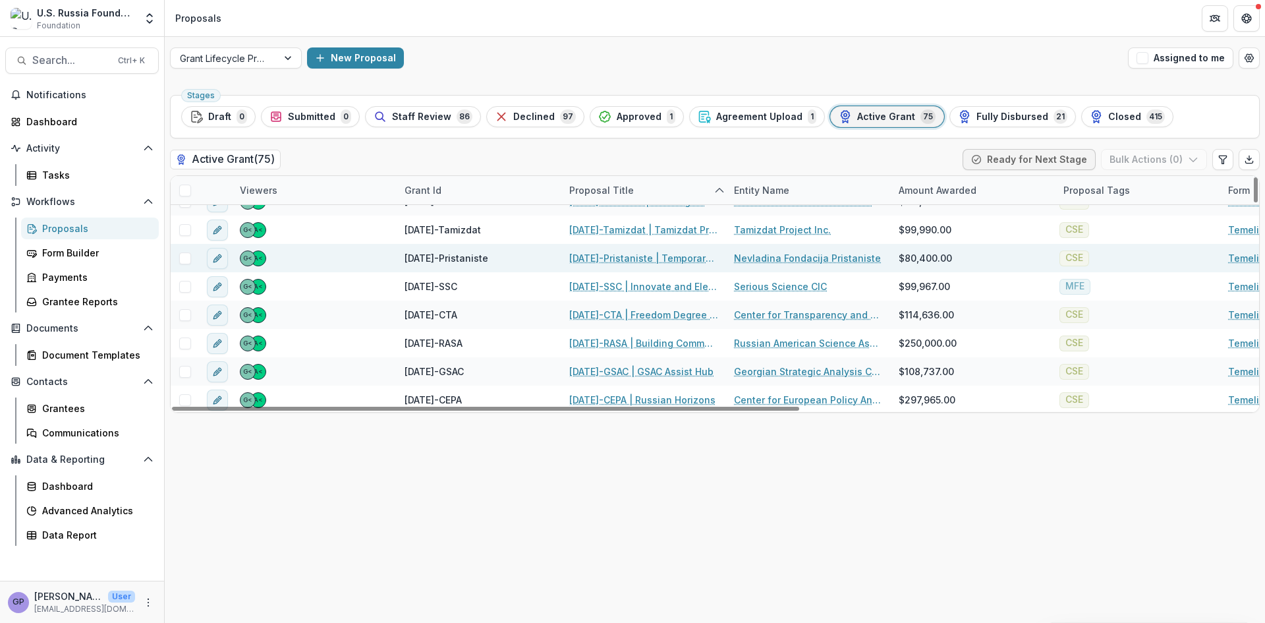
click at [620, 258] on link "[DATE]-Pristaniste | Temporary Home" at bounding box center [643, 258] width 149 height 14
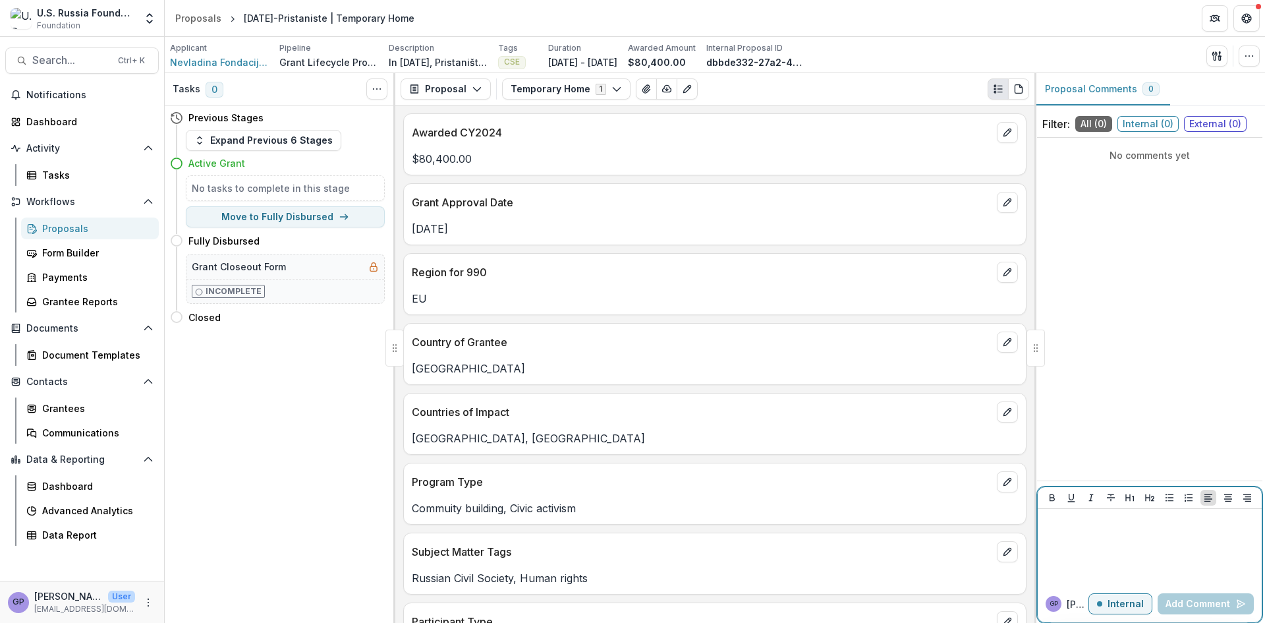
click at [1150, 545] on div at bounding box center [1149, 547] width 213 height 66
click at [1154, 543] on div "**********" at bounding box center [1149, 547] width 213 height 66
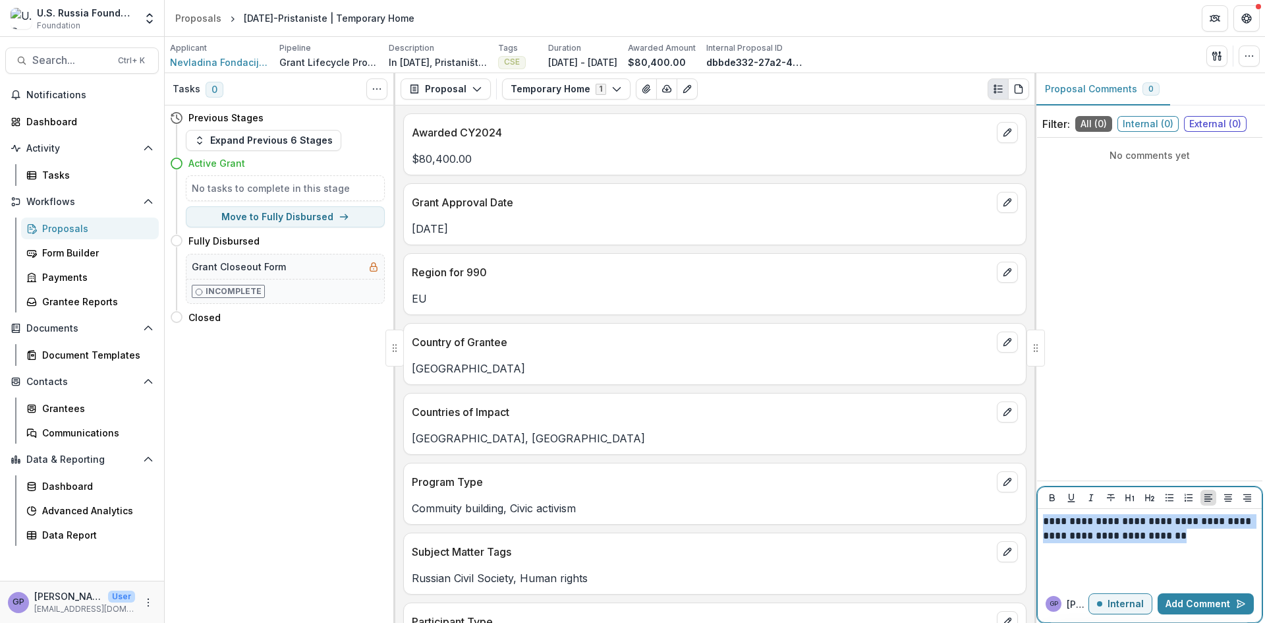
drag, startPoint x: 1044, startPoint y: 520, endPoint x: 1159, endPoint y: 535, distance: 115.6
click at [1194, 535] on p "**********" at bounding box center [1149, 528] width 213 height 29
copy p "**********"
click at [1217, 600] on button "Add Comment" at bounding box center [1206, 603] width 96 height 21
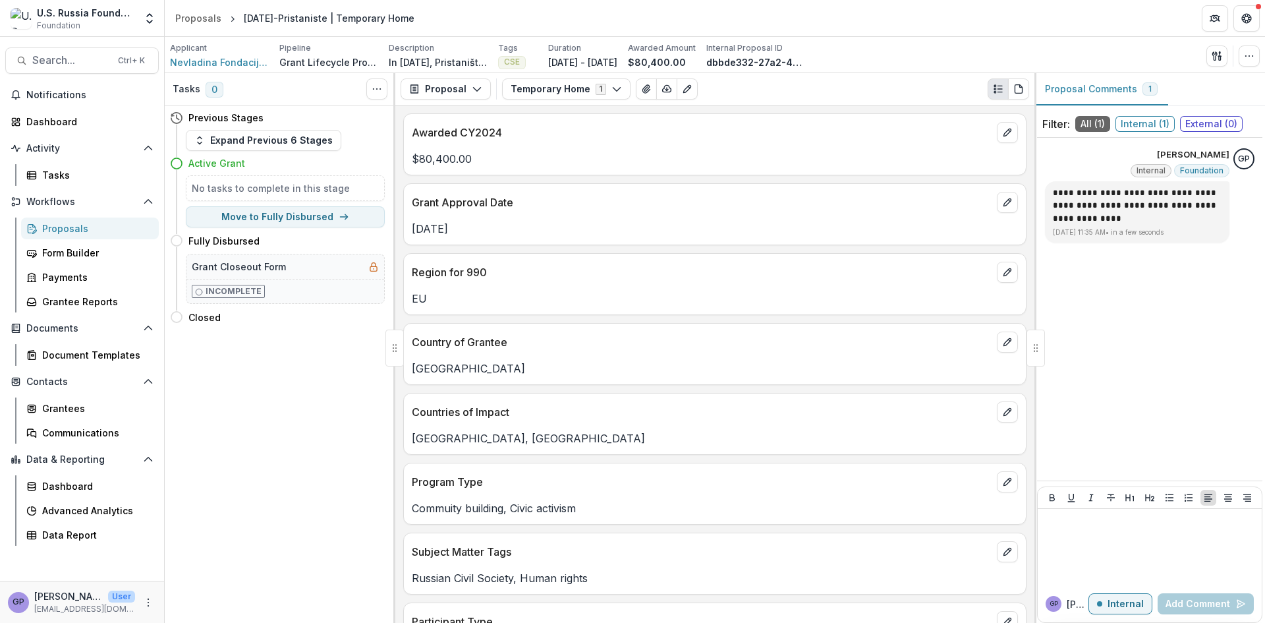
click at [59, 225] on div "Proposals" at bounding box center [95, 228] width 106 height 14
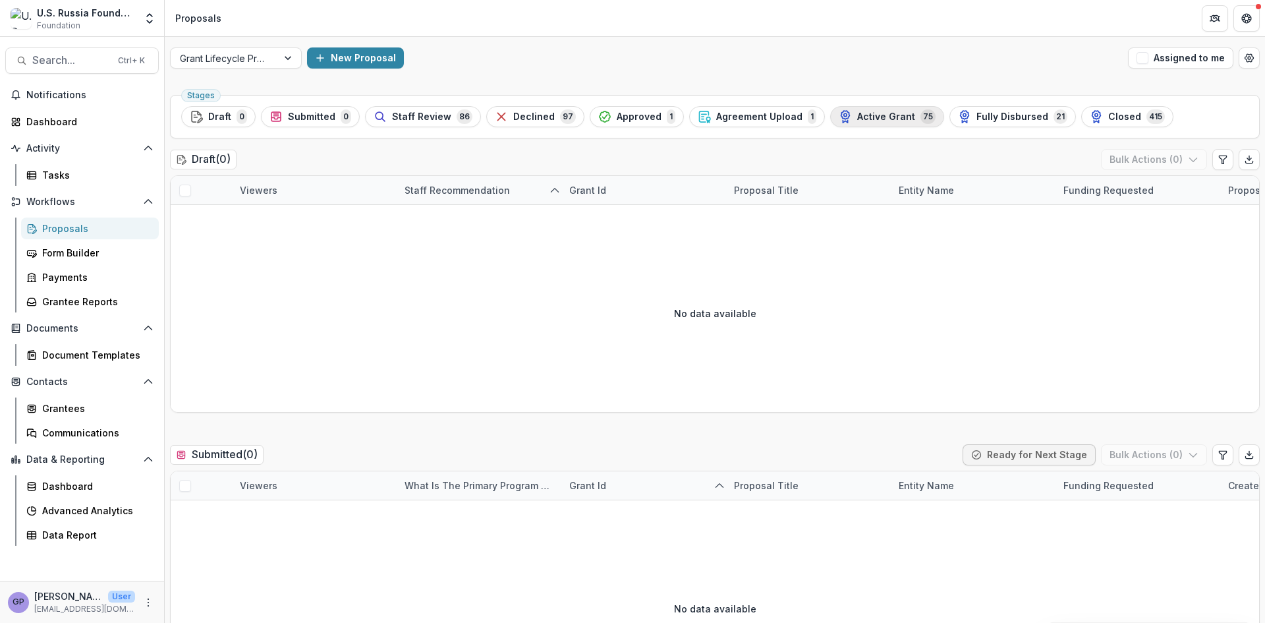
click at [848, 110] on div "Active Grant 75" at bounding box center [887, 116] width 97 height 14
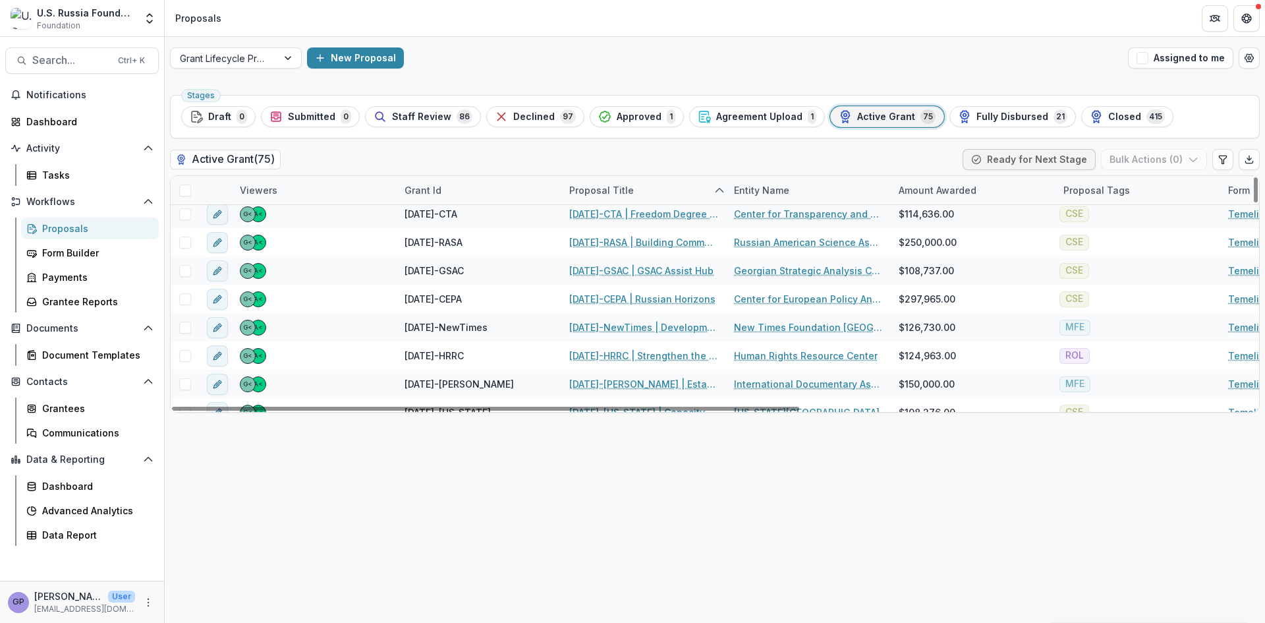
scroll to position [461, 0]
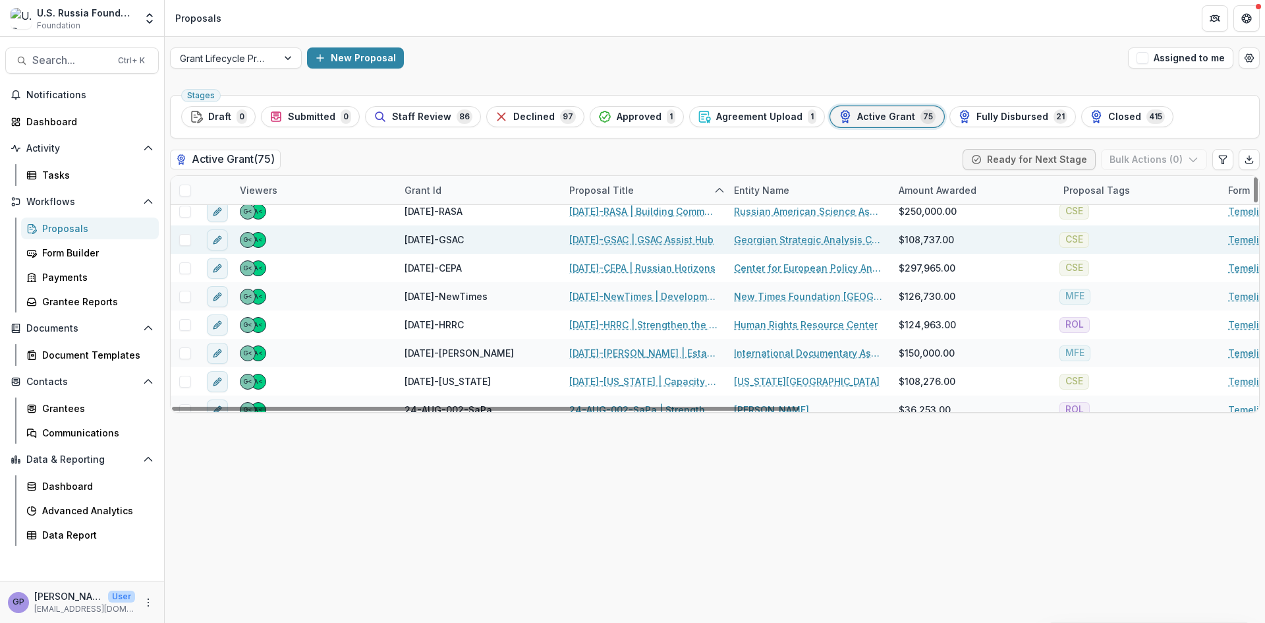
click at [617, 237] on link "[DATE]-GSAC | GSAC Assist Hub" at bounding box center [641, 240] width 144 height 14
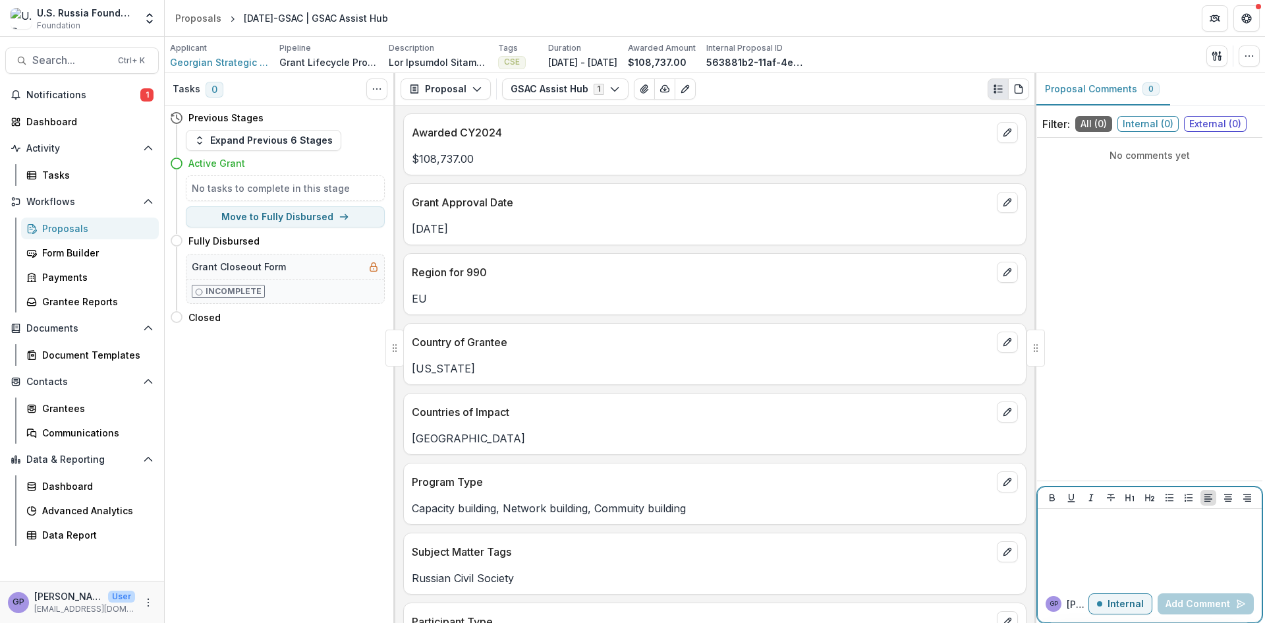
click at [1081, 522] on p at bounding box center [1149, 521] width 213 height 14
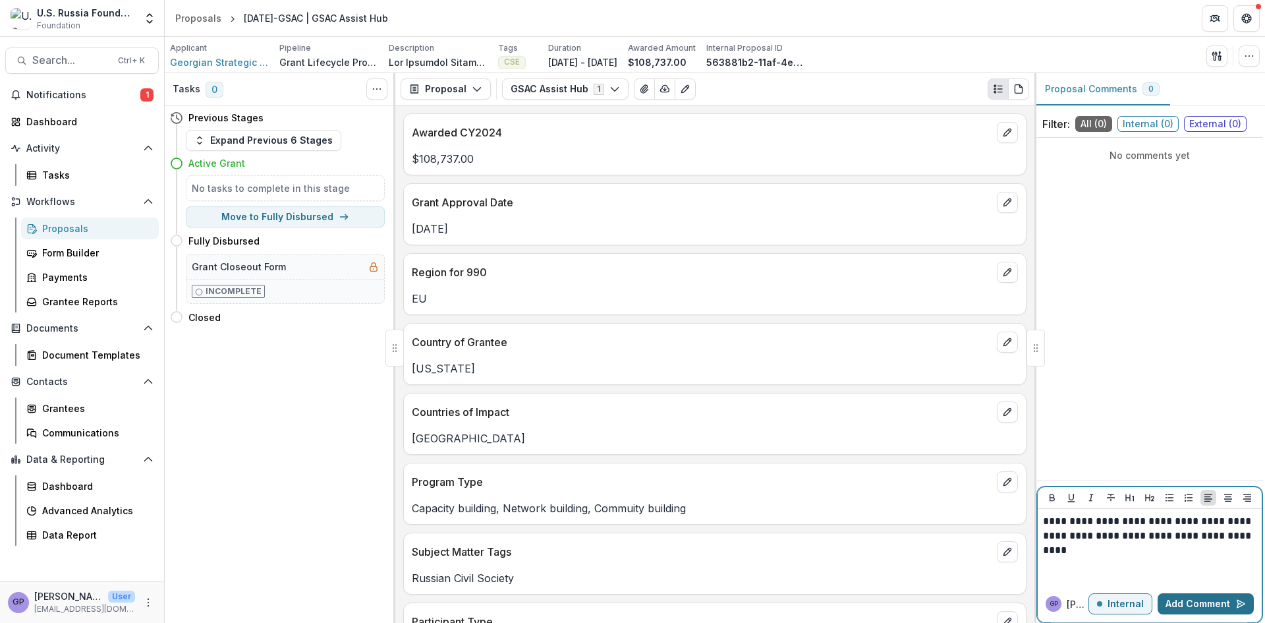
click at [1207, 598] on button "Add Comment" at bounding box center [1206, 603] width 96 height 21
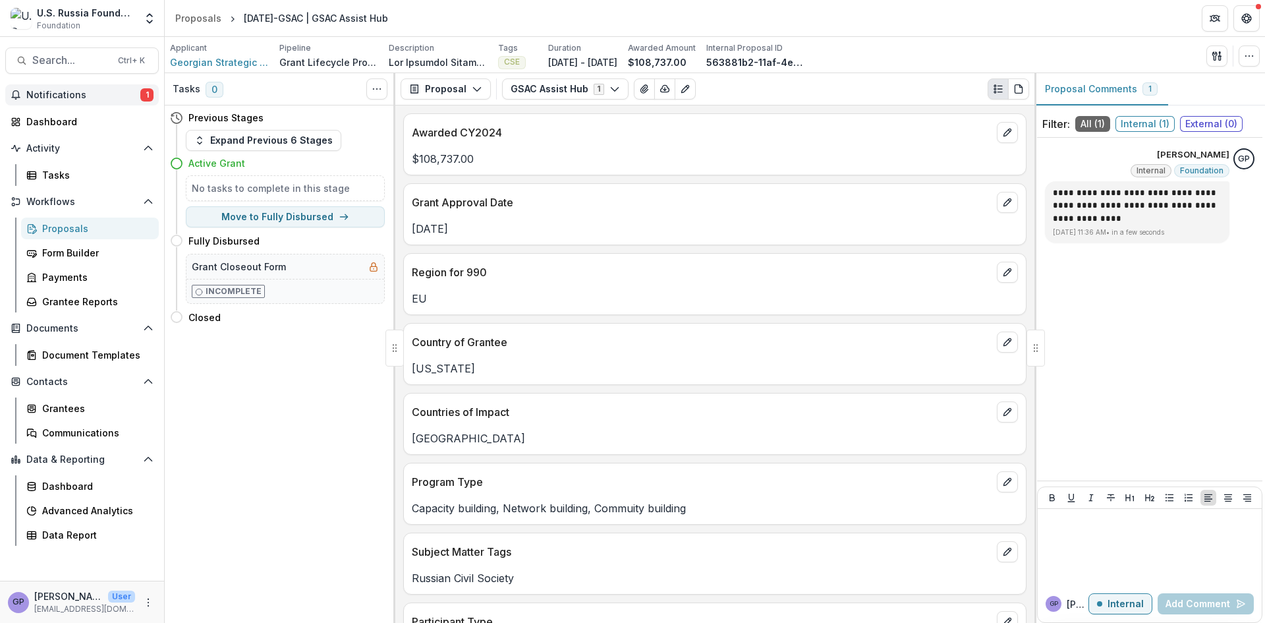
click at [142, 86] on button "Notifications 1" at bounding box center [82, 94] width 154 height 21
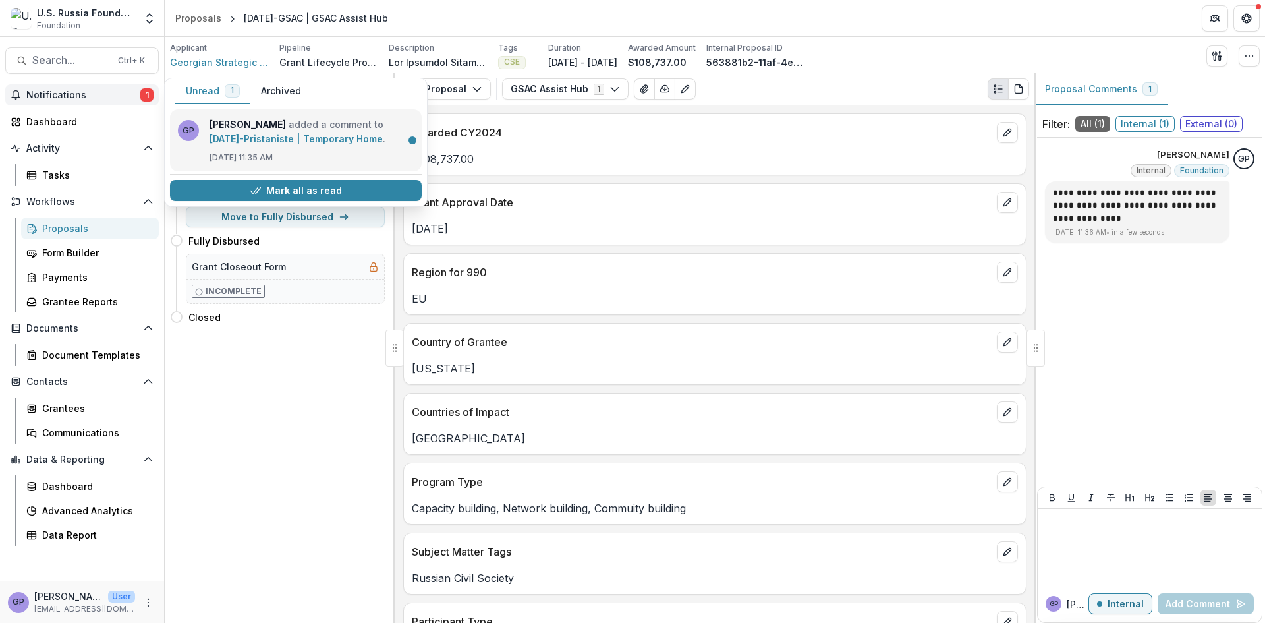
click at [316, 144] on link "[DATE]-Pristaniste | Temporary Home" at bounding box center [296, 138] width 173 height 11
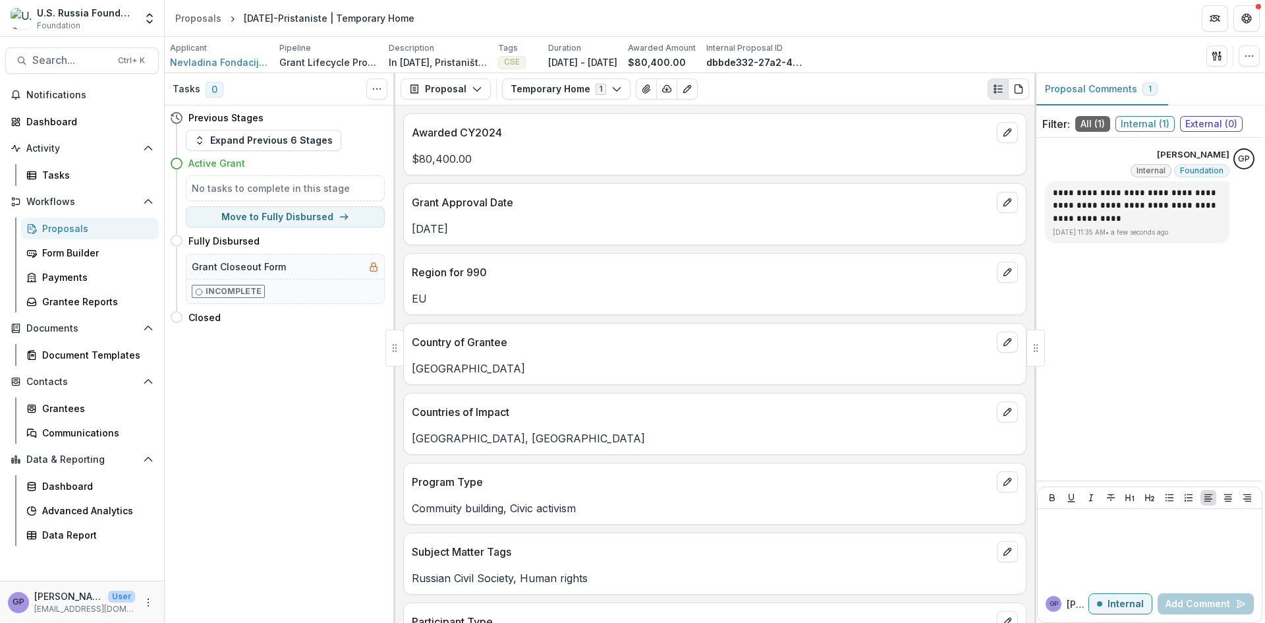
click at [78, 227] on div "Proposals" at bounding box center [95, 228] width 106 height 14
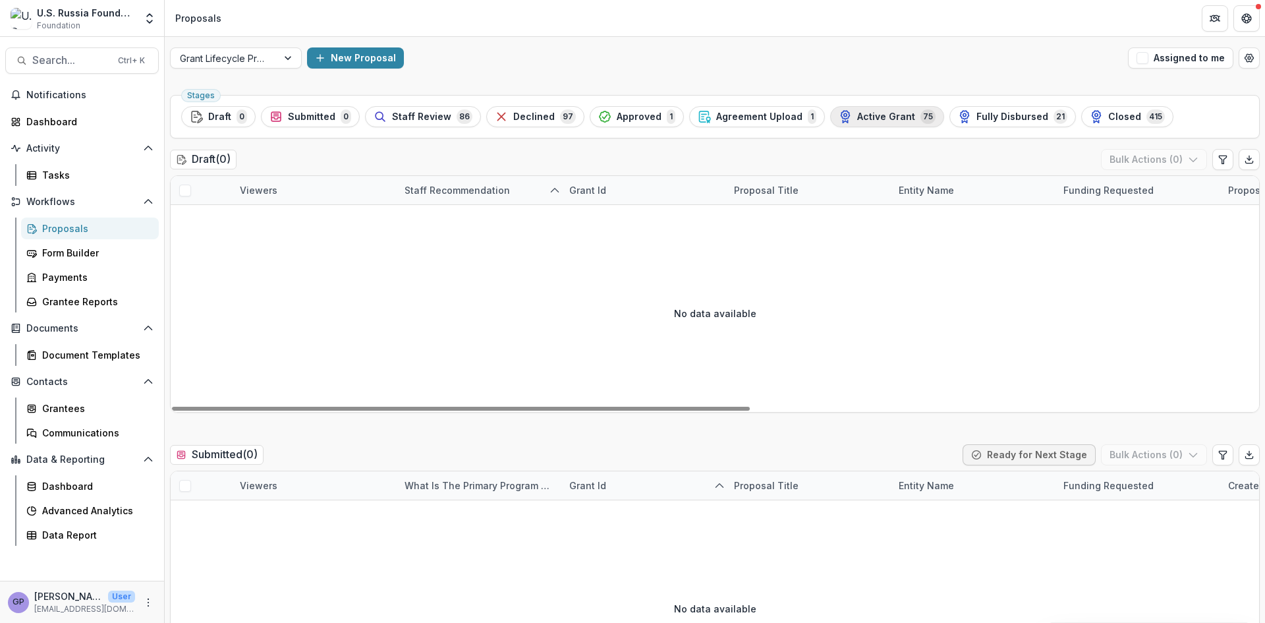
click at [889, 119] on span "Active Grant" at bounding box center [886, 116] width 58 height 11
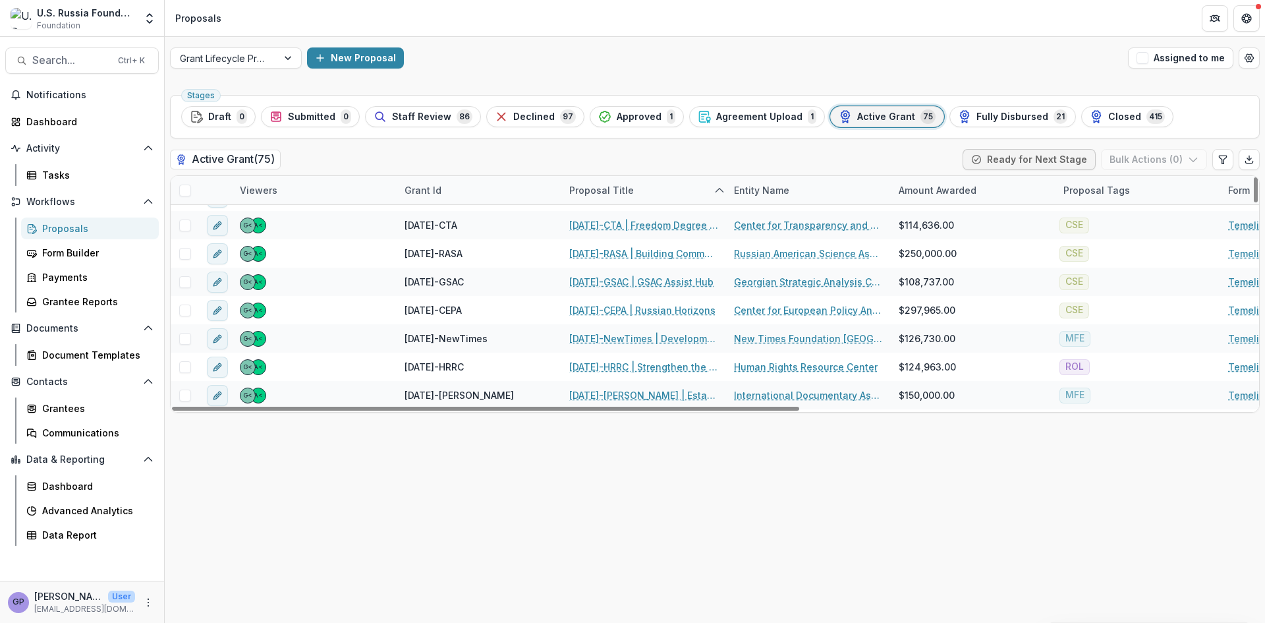
scroll to position [417, 0]
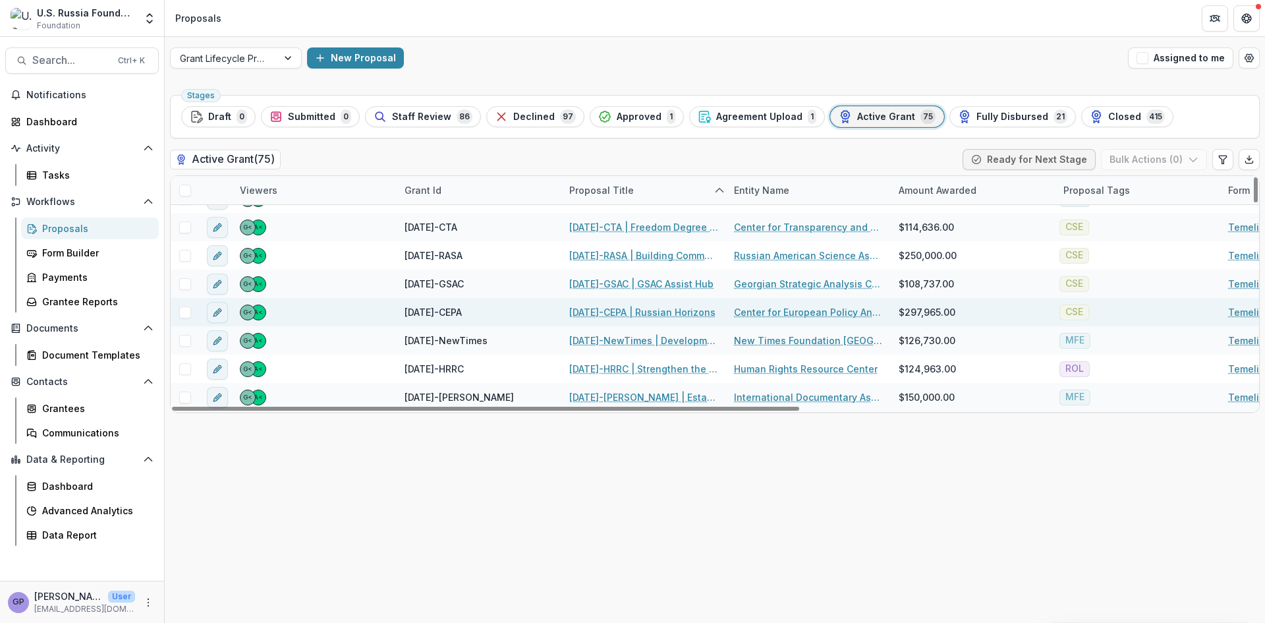
click at [618, 312] on link "[DATE]-CEPA | Russian Horizons" at bounding box center [642, 312] width 146 height 14
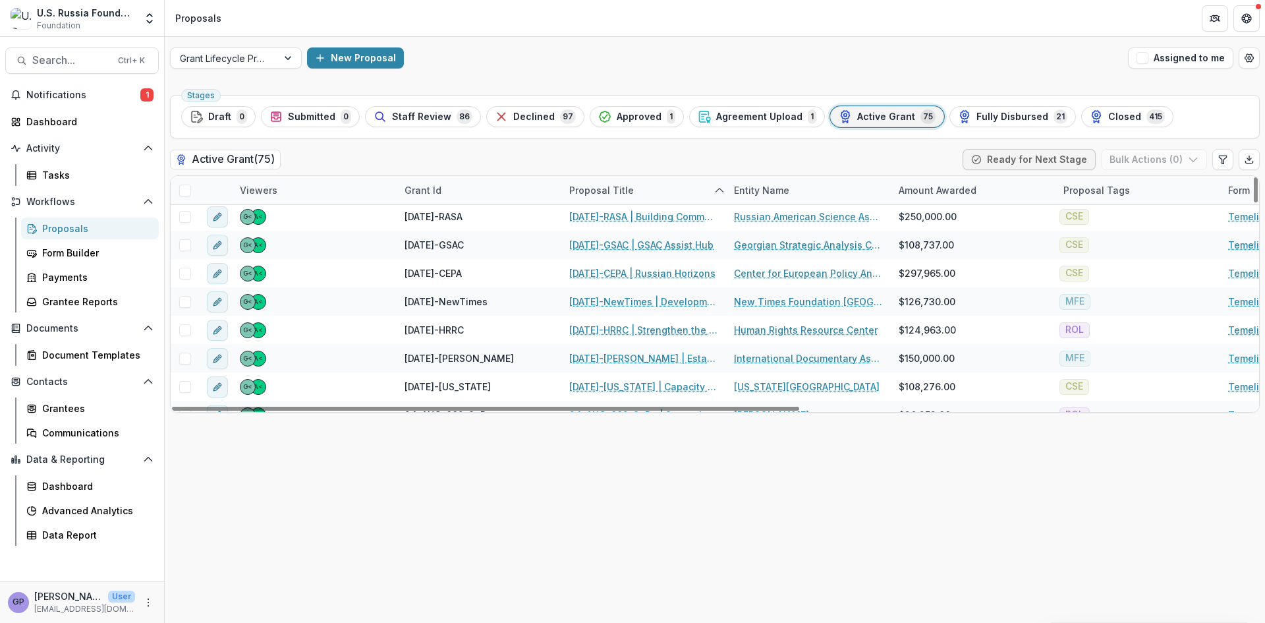
scroll to position [461, 0]
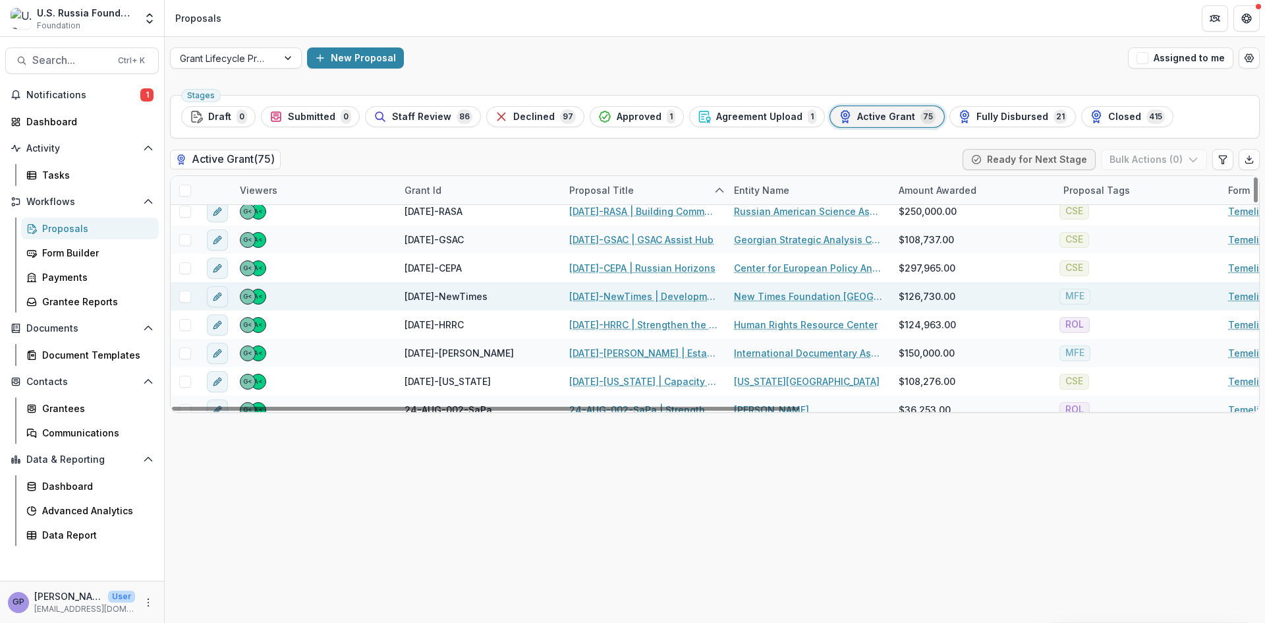
click at [642, 294] on link "[DATE]-NewTimes | Development of the New Times Multimedia Portal" at bounding box center [643, 296] width 149 height 14
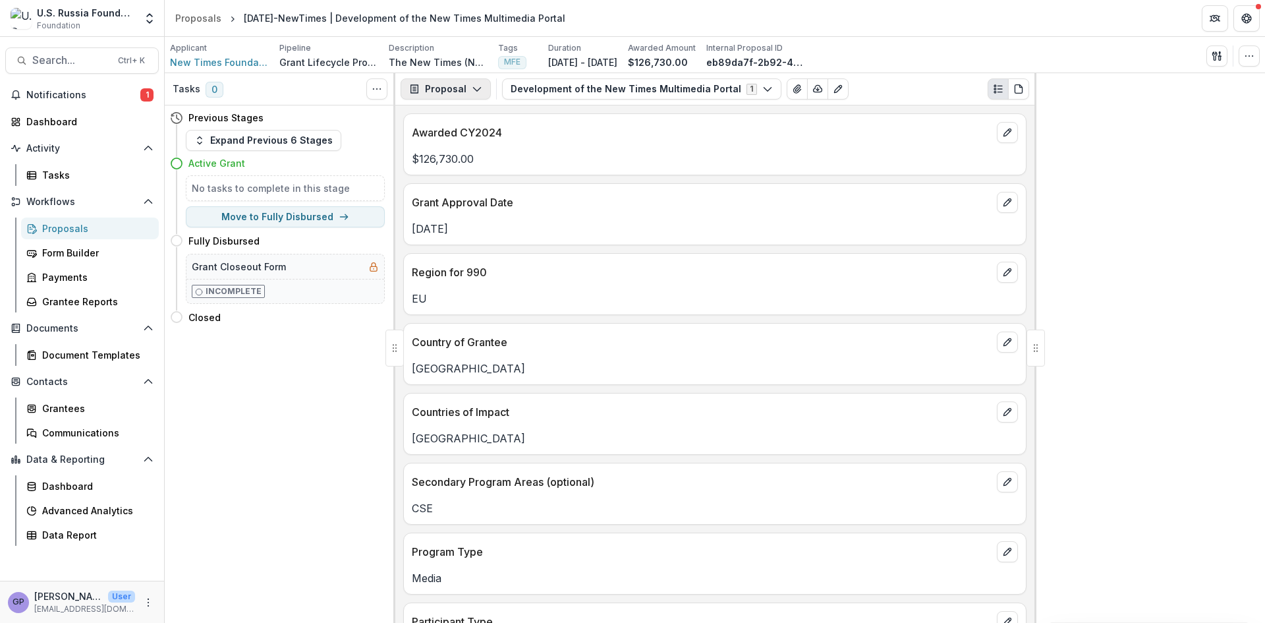
click at [476, 88] on icon "button" at bounding box center [477, 89] width 11 height 11
click at [462, 156] on div "Reports" at bounding box center [487, 162] width 121 height 14
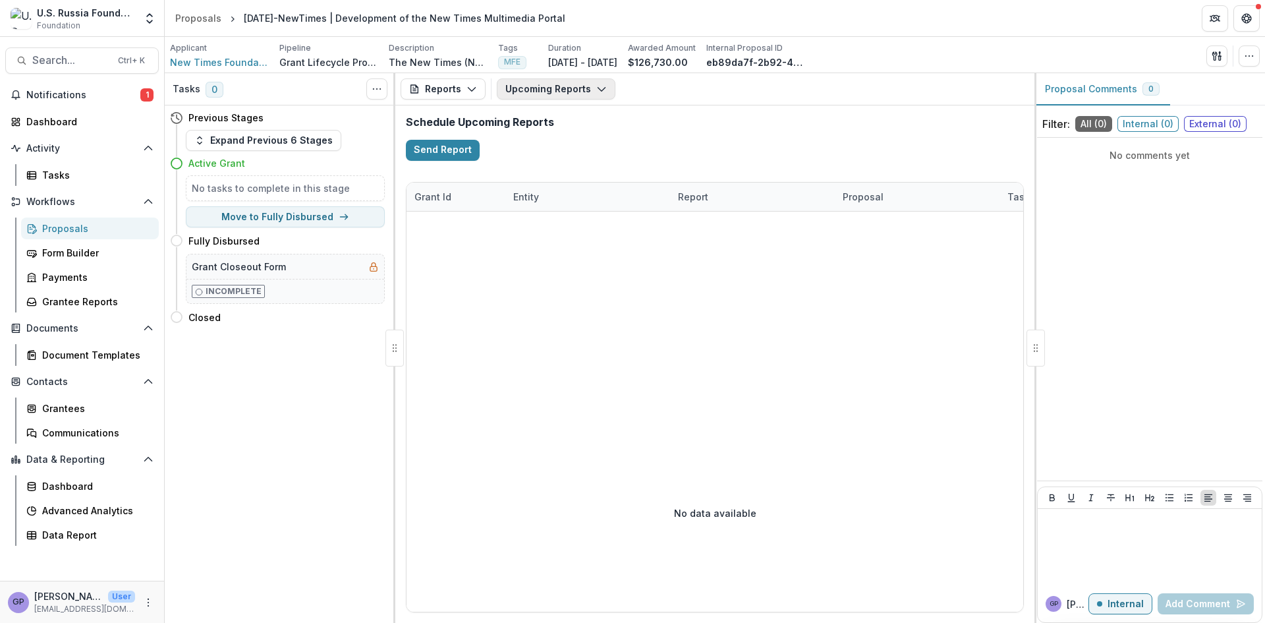
click at [596, 88] on icon "button" at bounding box center [601, 89] width 11 height 11
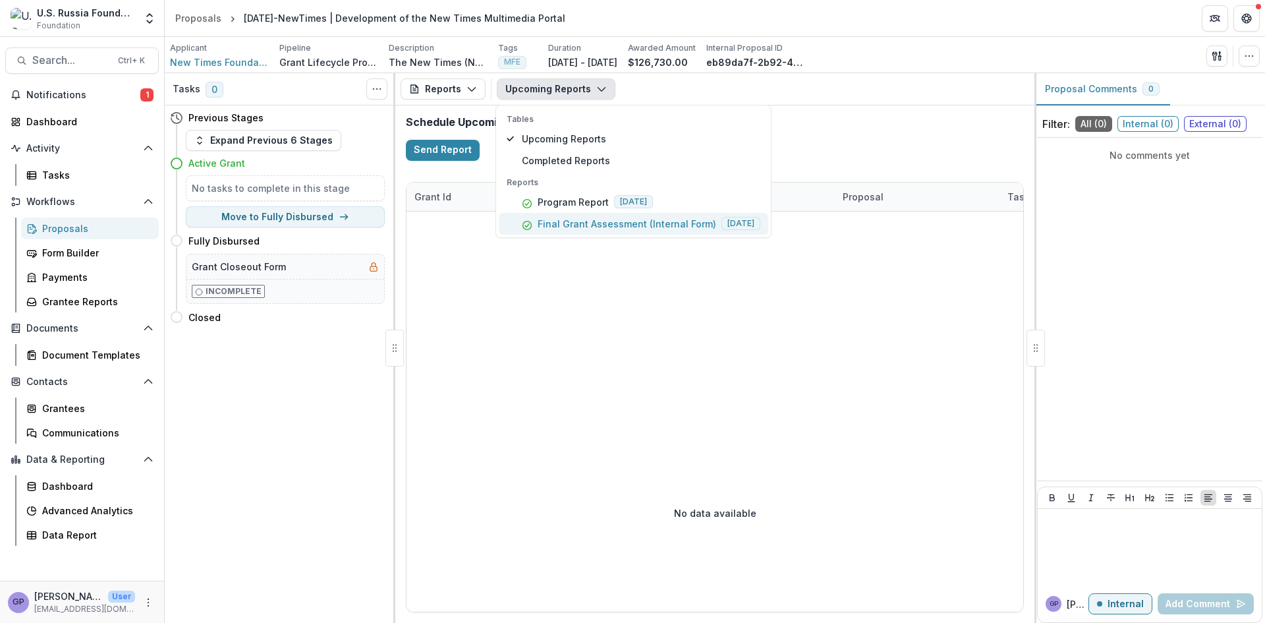
click at [596, 219] on p "Final Grant Assessment (Internal Form)" at bounding box center [627, 224] width 179 height 14
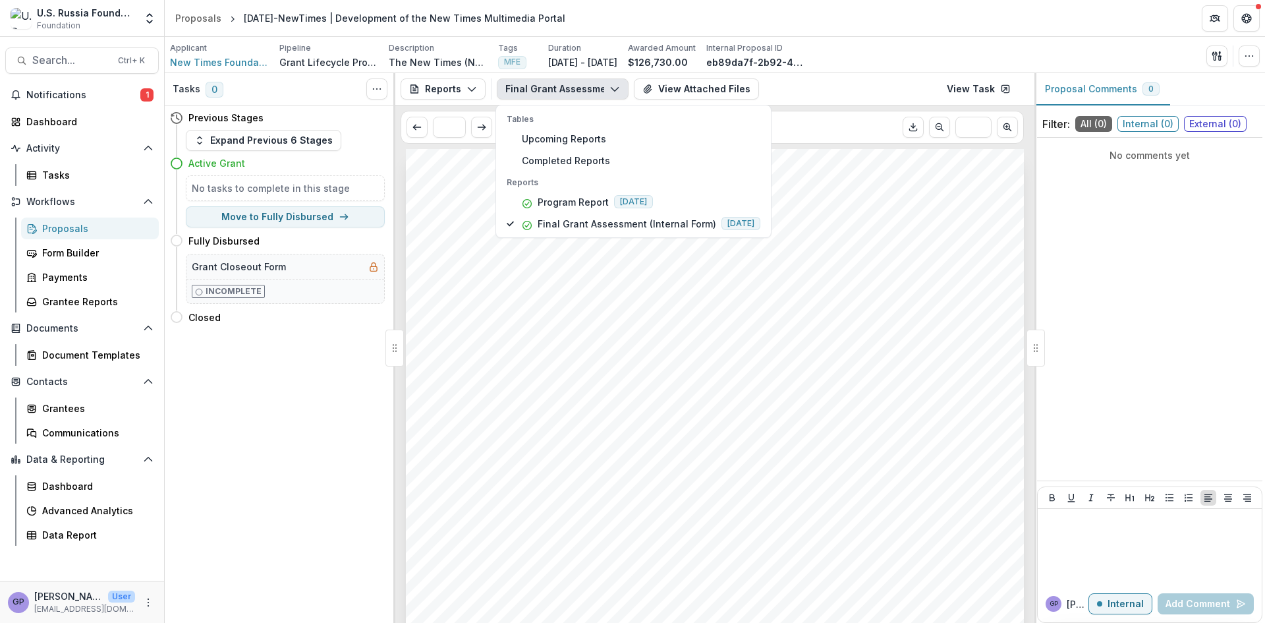
click at [765, 295] on div "Submission Responses FINAL GRANT ASSESSMENT Grant ID [DATE]-NewTimes Grantee na…" at bounding box center [715, 586] width 618 height 874
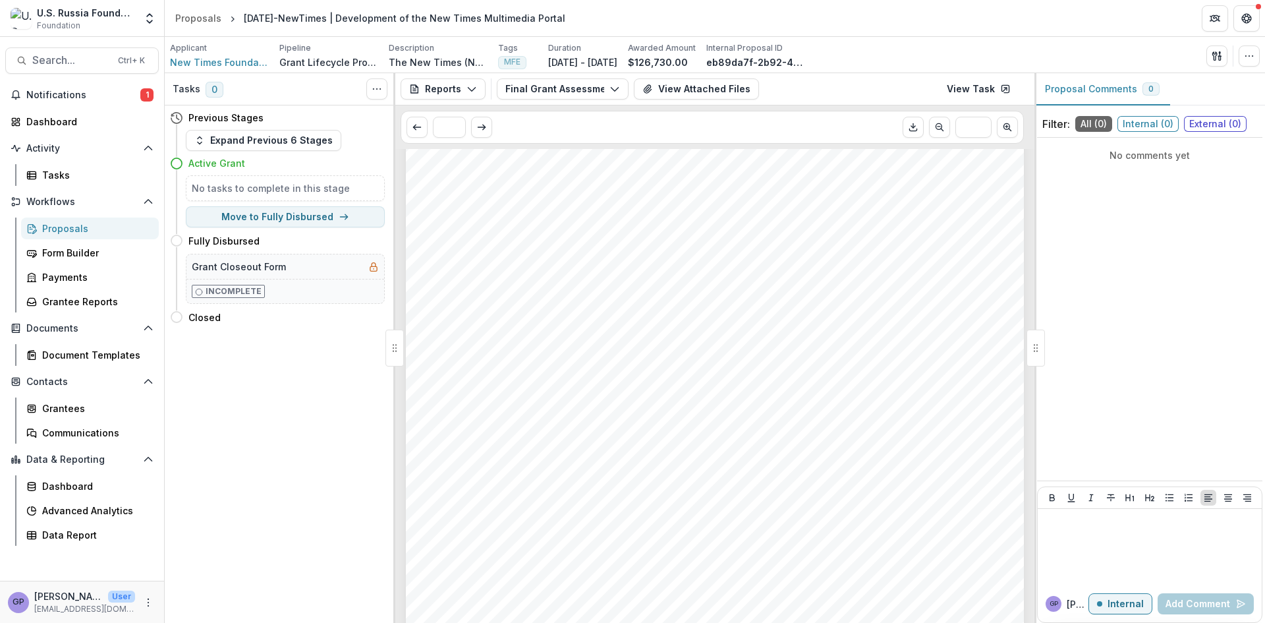
scroll to position [1010, 0]
click at [466, 86] on icon "button" at bounding box center [471, 89] width 11 height 11
click at [461, 139] on div "Payments" at bounding box center [487, 141] width 121 height 14
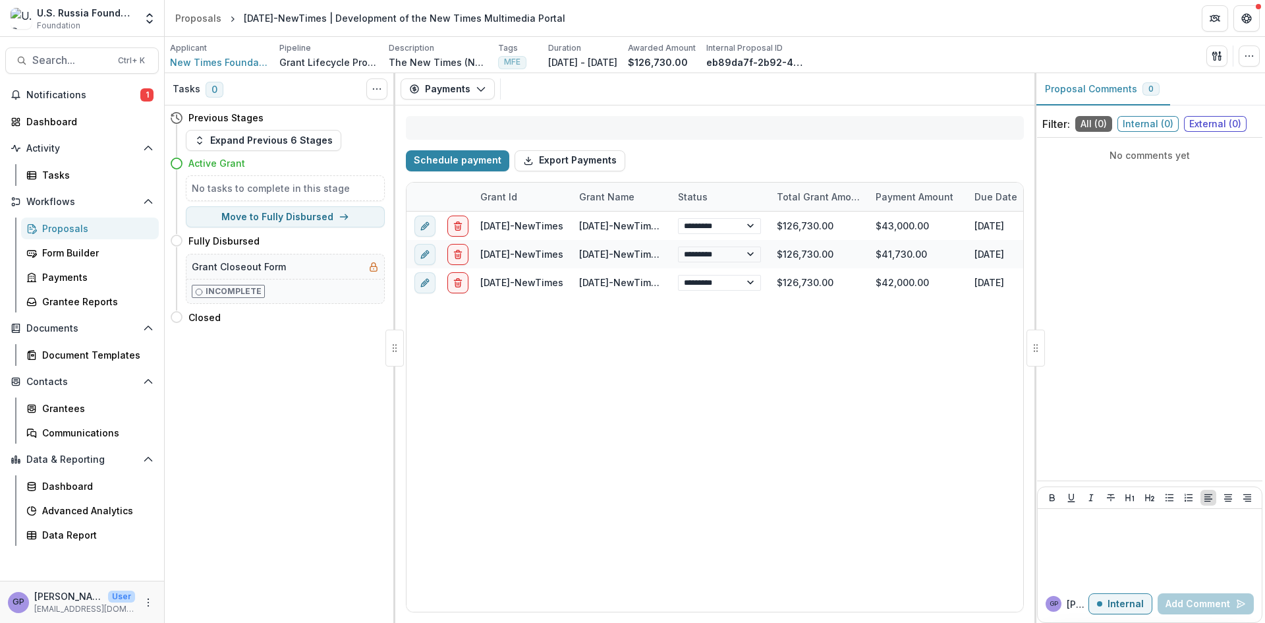
select select "****"
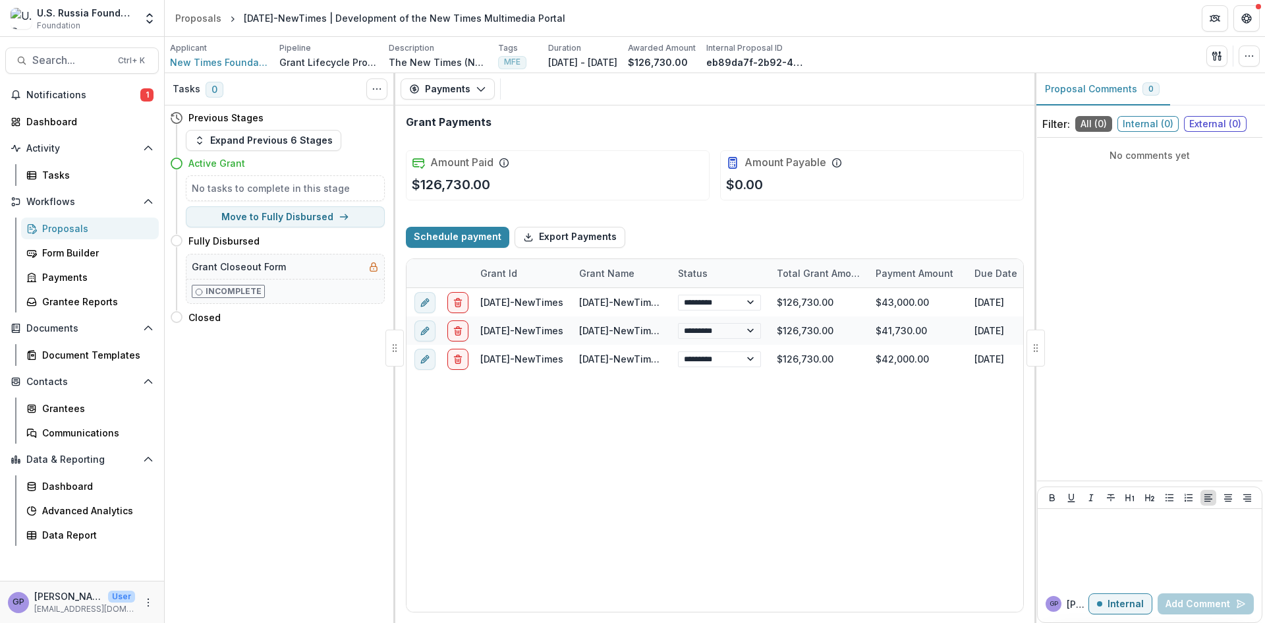
select select "****"
click at [485, 85] on button "Payments" at bounding box center [448, 88] width 94 height 21
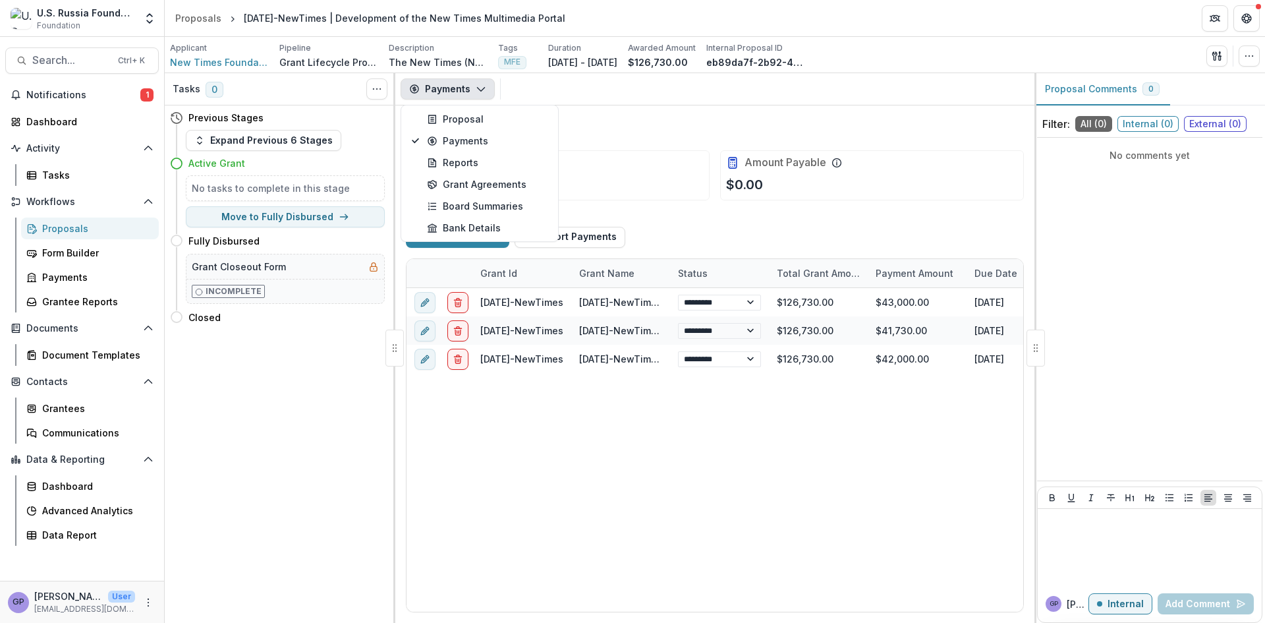
click at [479, 85] on icon "button" at bounding box center [481, 89] width 11 height 11
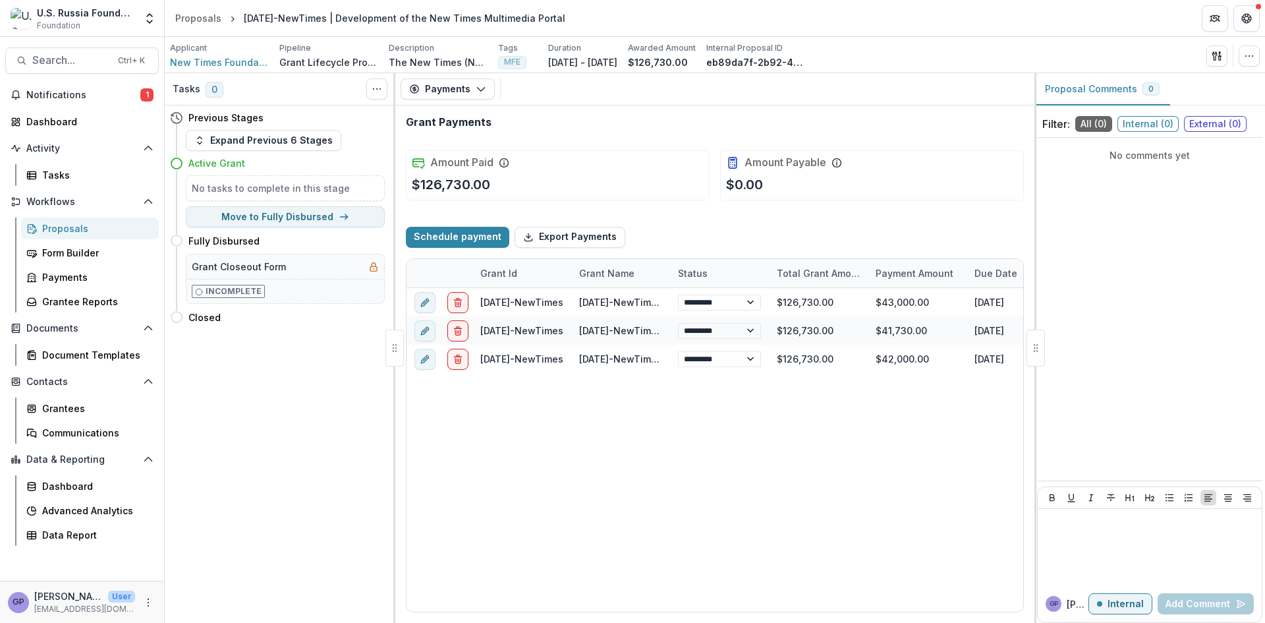
select select "****"
click at [481, 82] on button "Payments" at bounding box center [448, 88] width 94 height 21
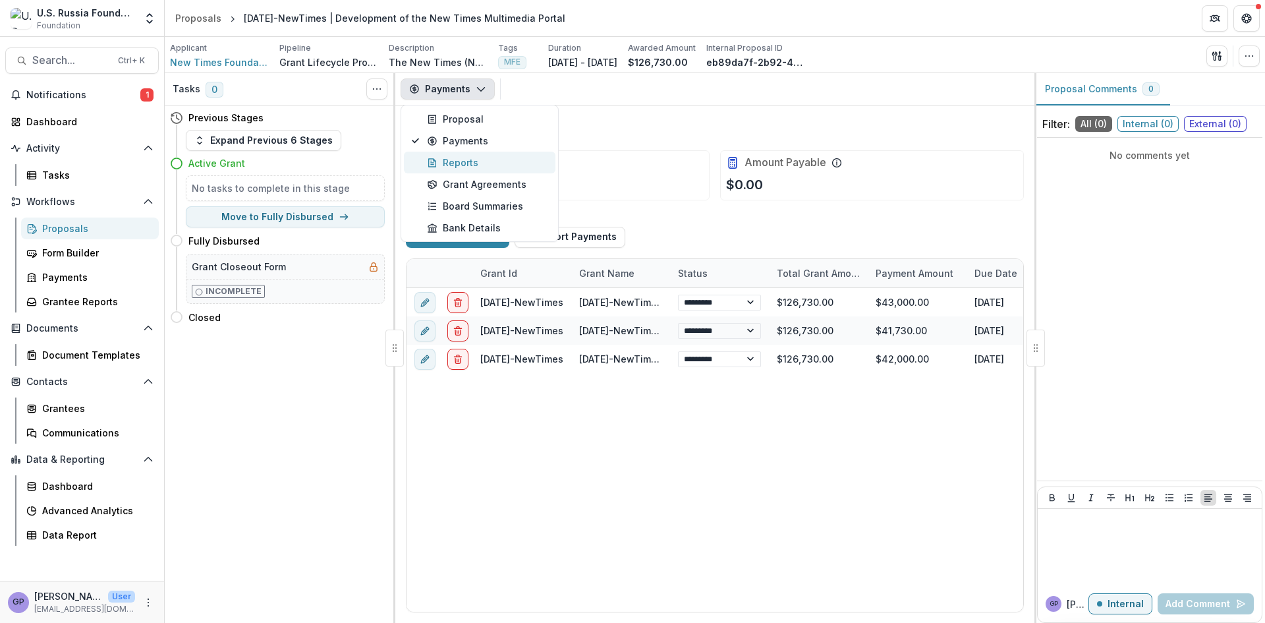
click at [460, 162] on div "Reports" at bounding box center [487, 162] width 121 height 14
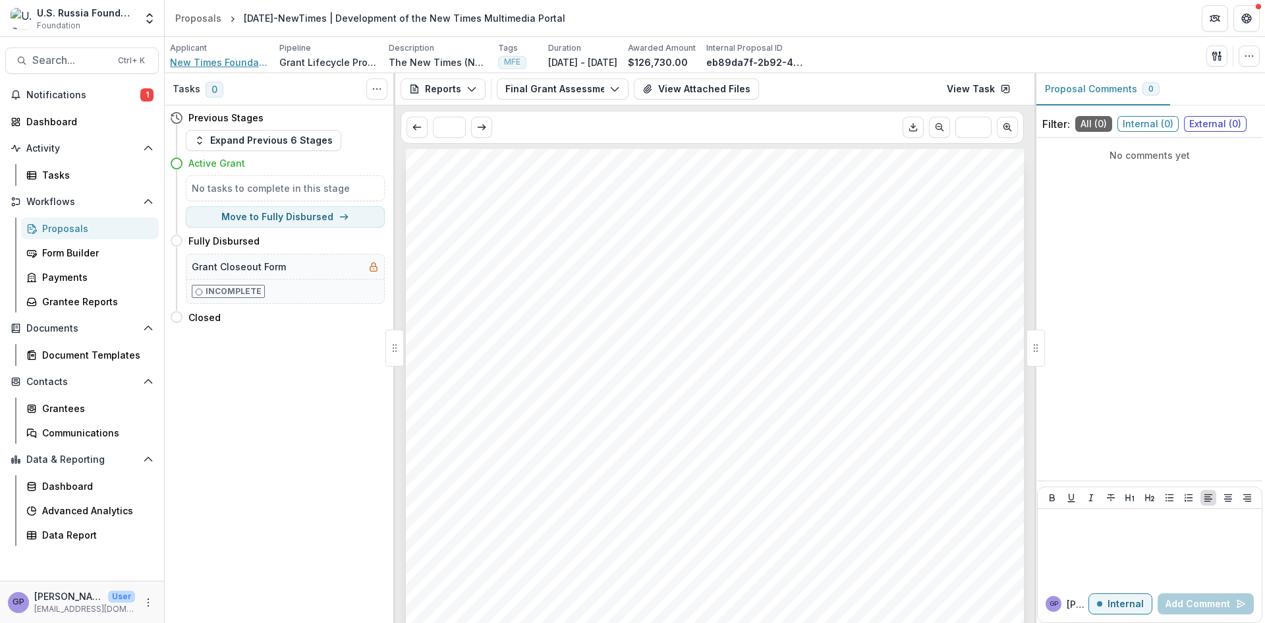
click at [230, 63] on span "New Times Foundation [GEOGRAPHIC_DATA]" at bounding box center [219, 62] width 99 height 14
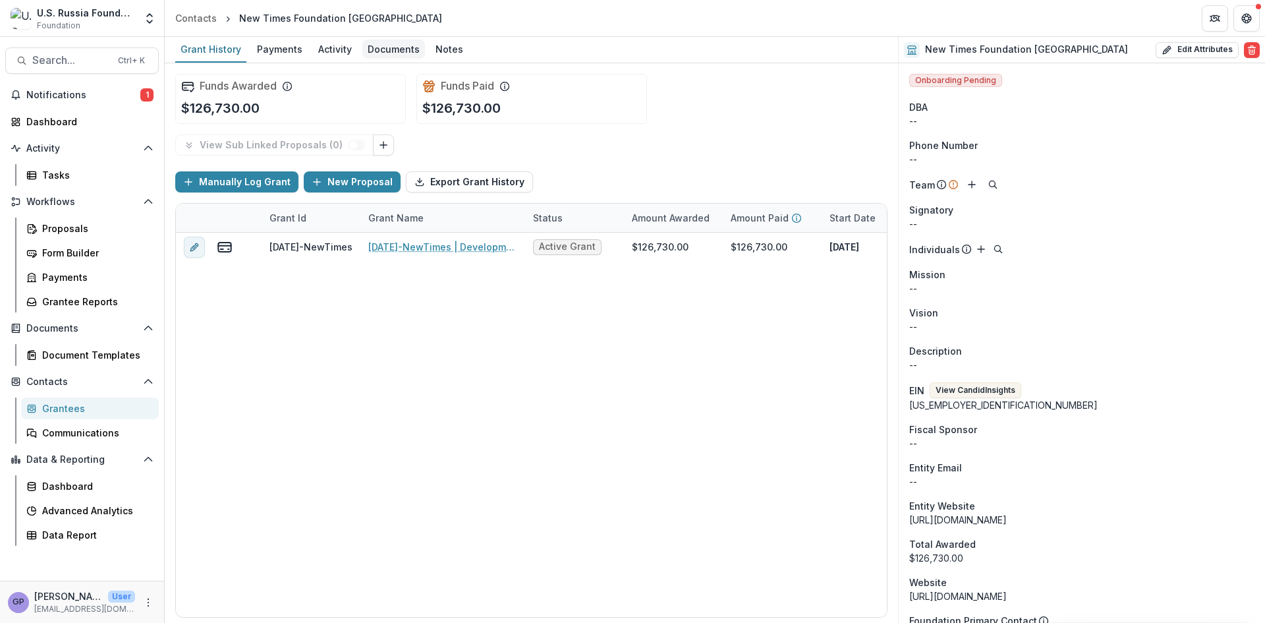
click at [383, 49] on div "Documents" at bounding box center [393, 49] width 63 height 19
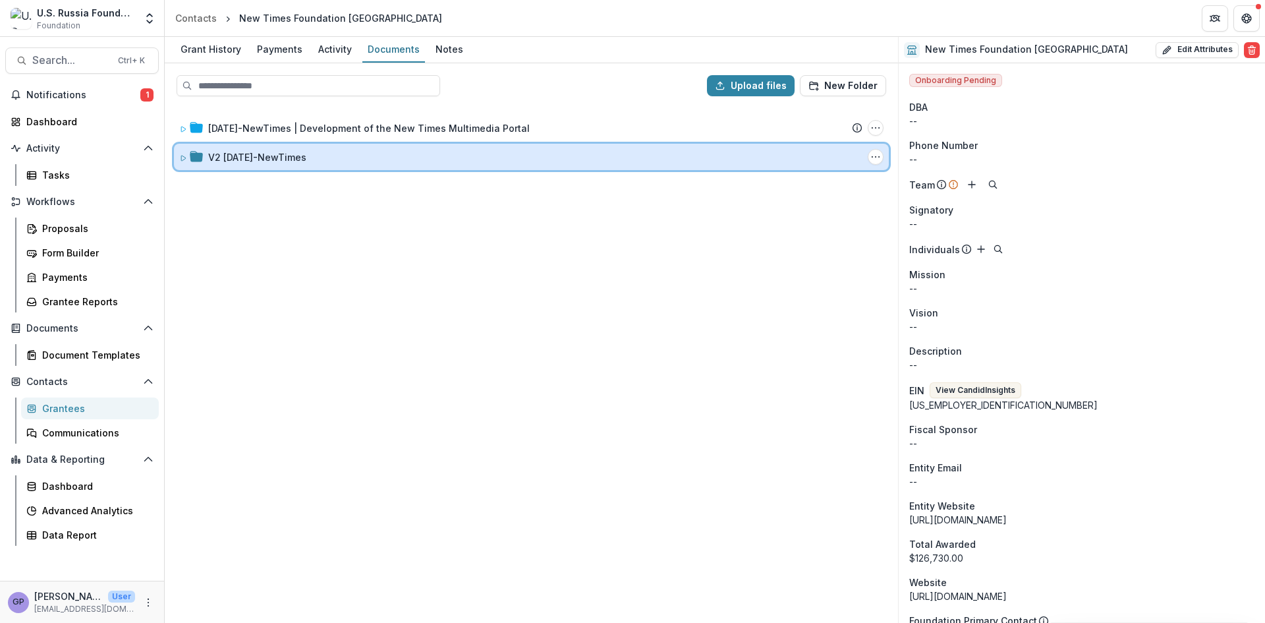
click at [179, 157] on div "V2 [DATE]-NewTimes Folder Options Rename Add Subfolder Delete" at bounding box center [531, 157] width 715 height 26
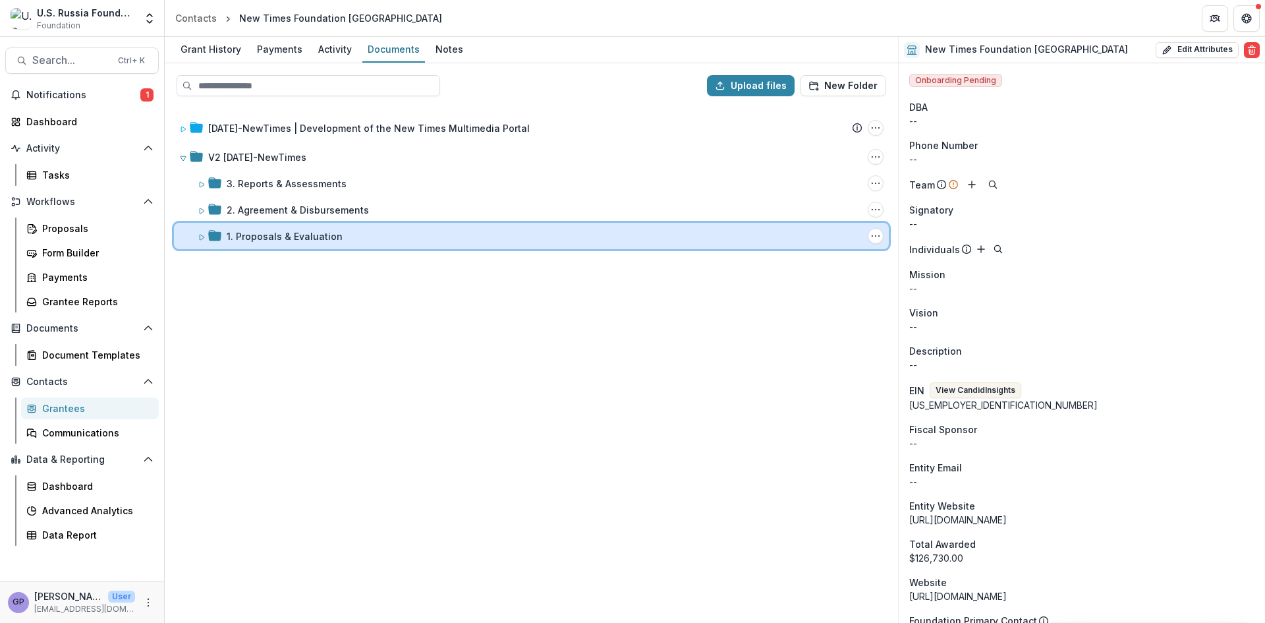
click at [198, 237] on icon at bounding box center [202, 237] width 8 height 8
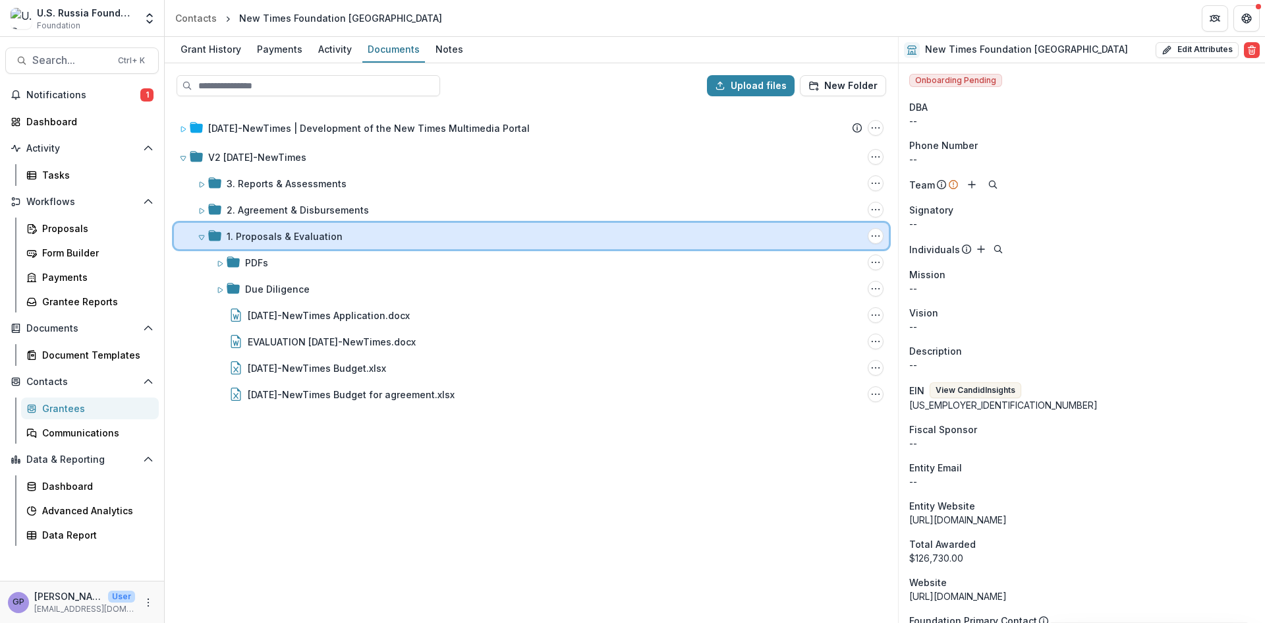
click at [198, 235] on icon at bounding box center [202, 237] width 8 height 8
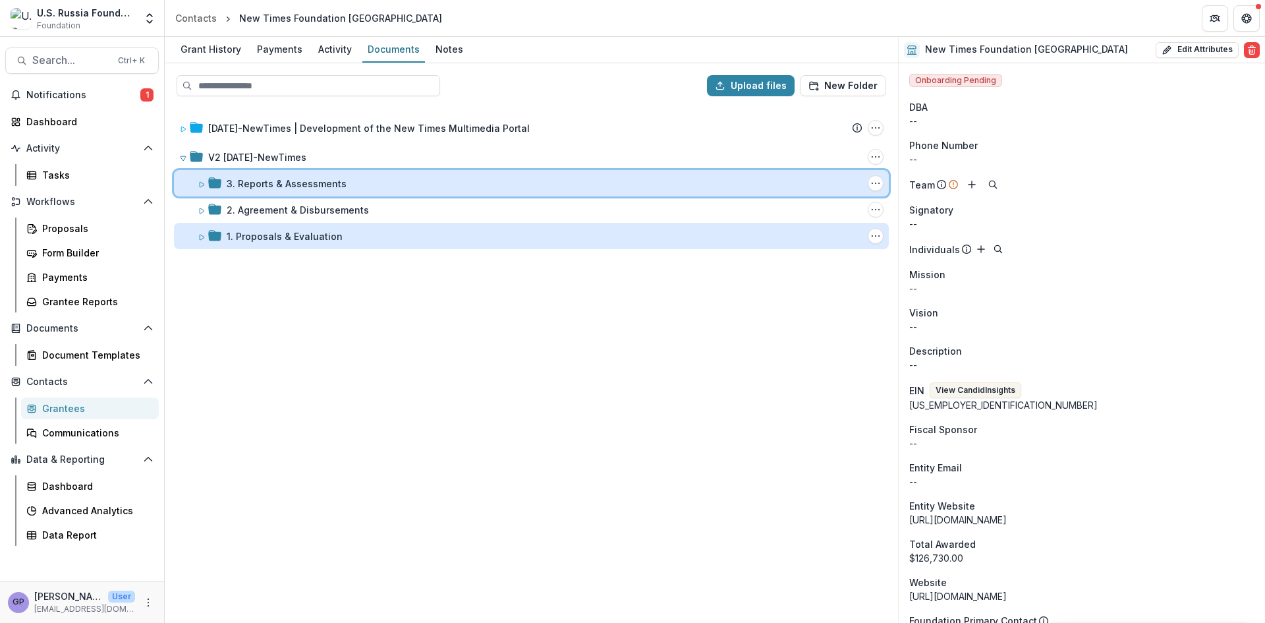
click at [200, 183] on icon at bounding box center [202, 184] width 5 height 5
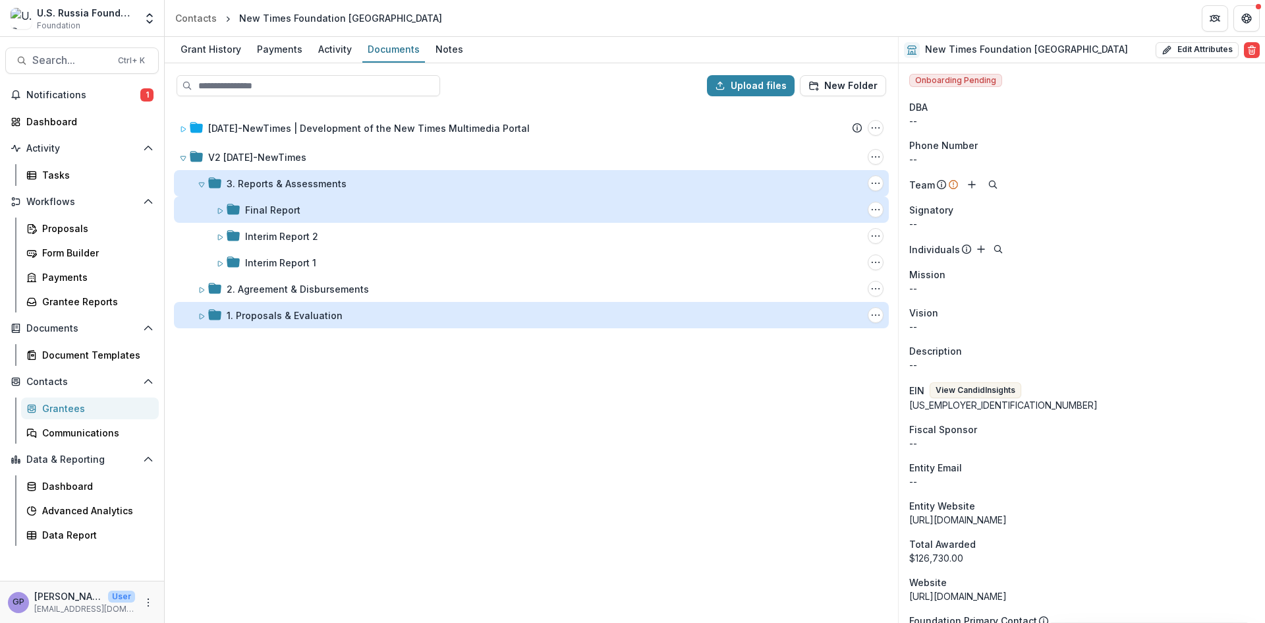
click at [274, 208] on div "Final Report" at bounding box center [272, 210] width 55 height 14
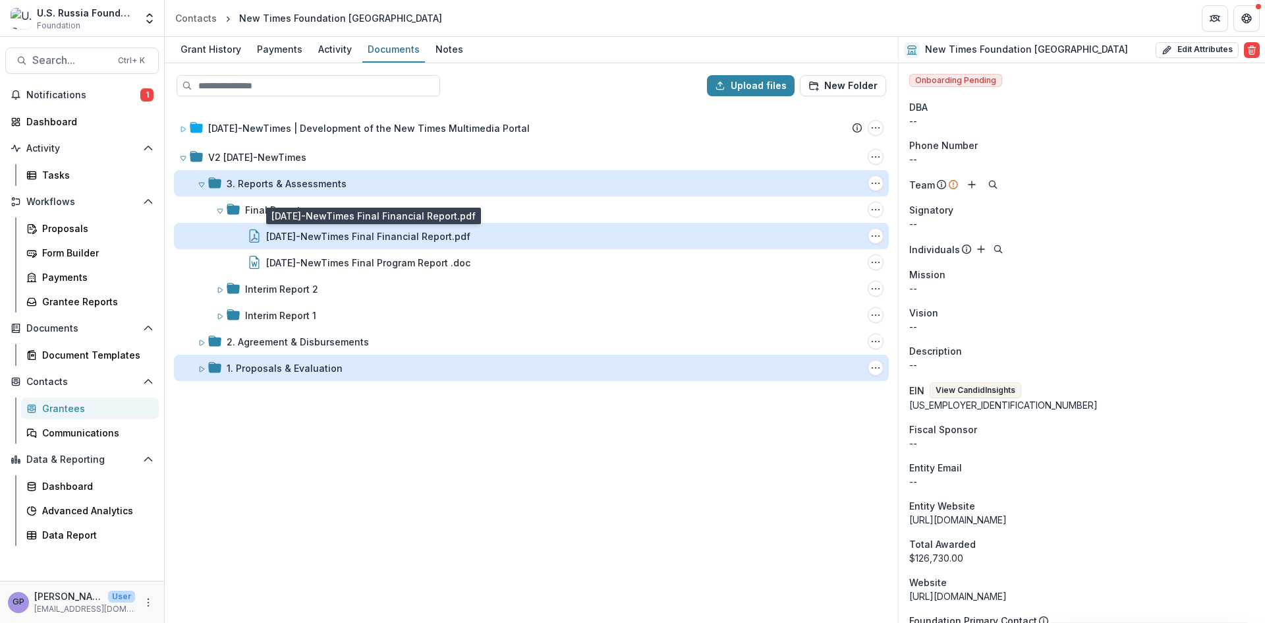
click at [387, 235] on div "[DATE]-NewTimes Final Financial Report.pdf" at bounding box center [368, 236] width 204 height 14
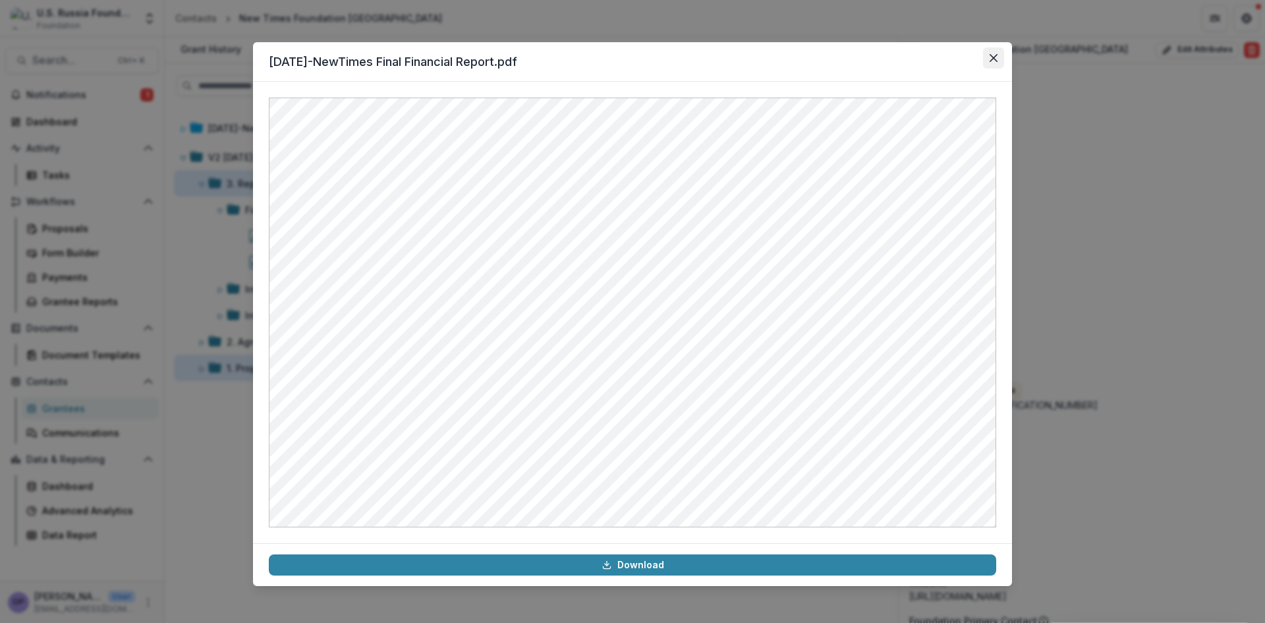
click at [998, 55] on button "Close" at bounding box center [993, 57] width 21 height 21
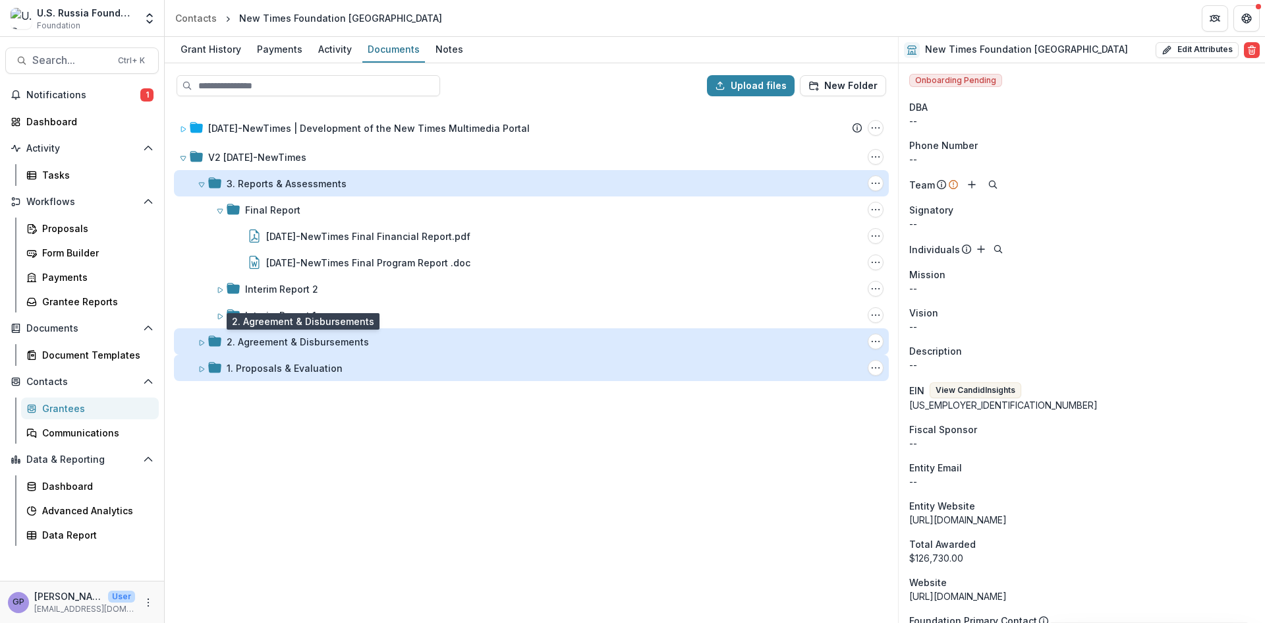
click at [237, 338] on div "2. Agreement & Disbursements" at bounding box center [298, 342] width 142 height 14
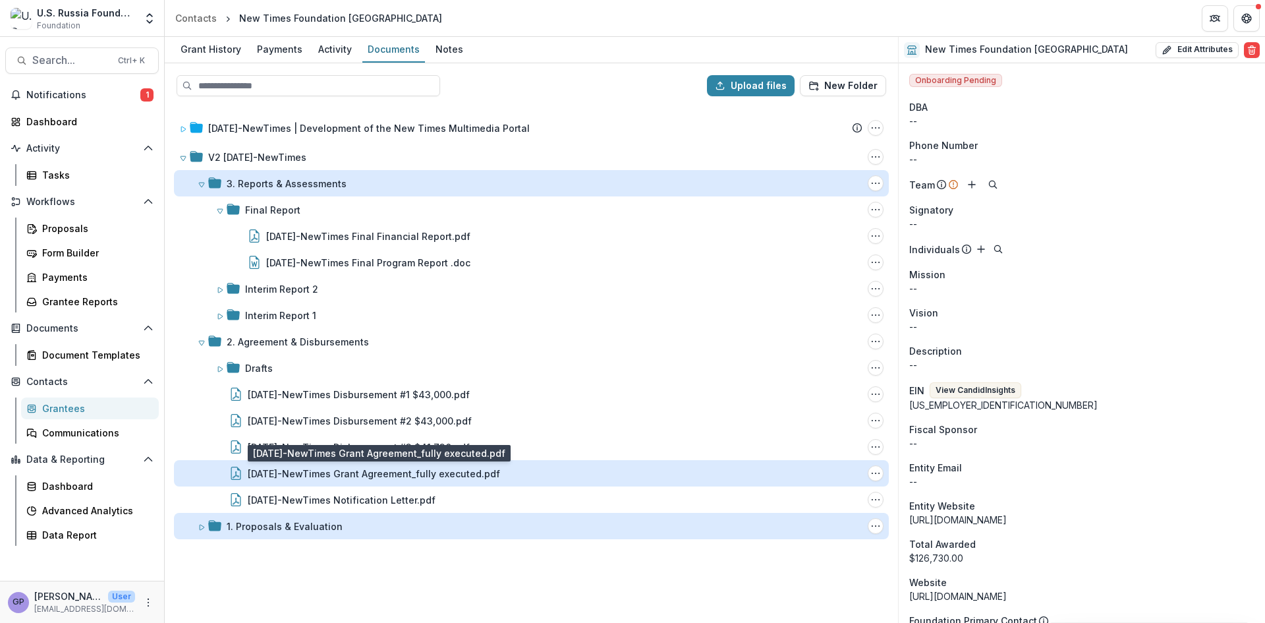
click at [364, 470] on div "[DATE]-NewTimes Grant Agreement_fully executed.pdf" at bounding box center [374, 473] width 252 height 14
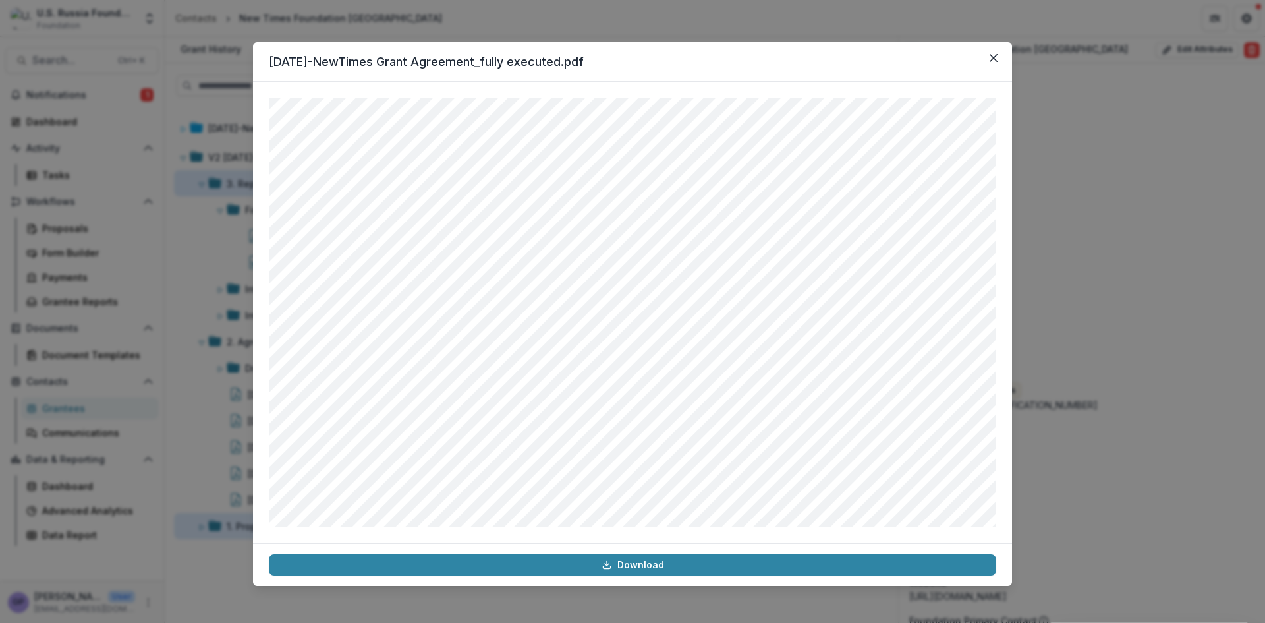
click at [1050, 452] on div "[DATE]-NewTimes Grant Agreement_fully executed.pdf Download" at bounding box center [632, 311] width 1265 height 623
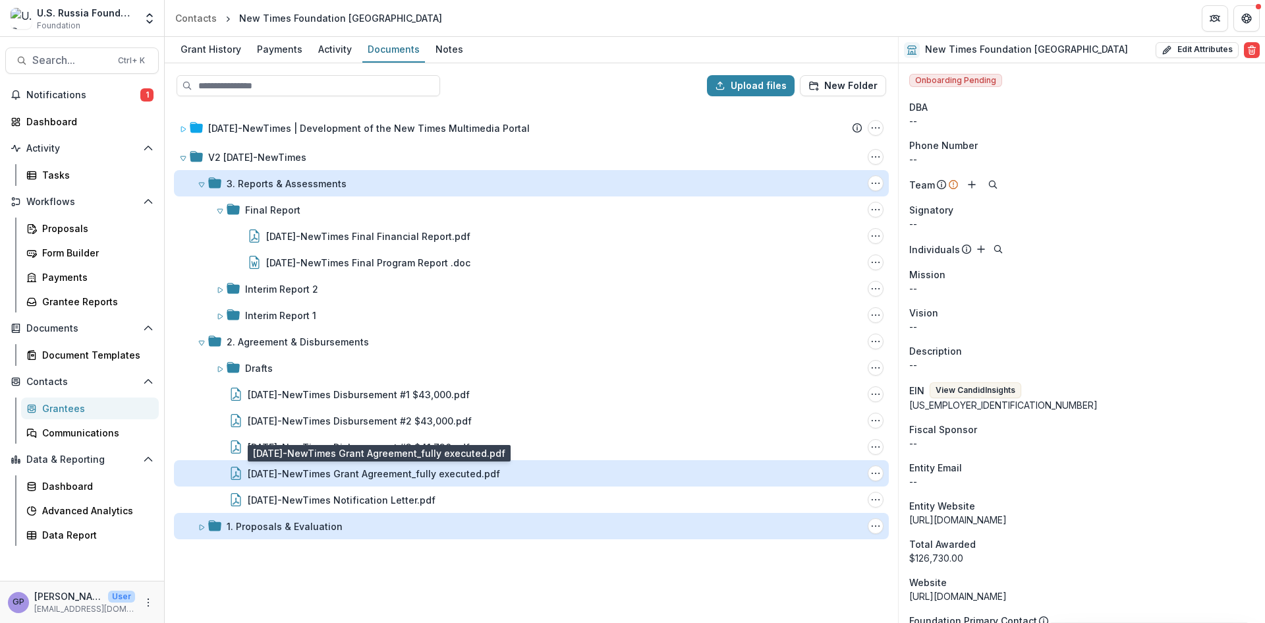
click at [336, 468] on div "[DATE]-NewTimes Grant Agreement_fully executed.pdf" at bounding box center [374, 473] width 252 height 14
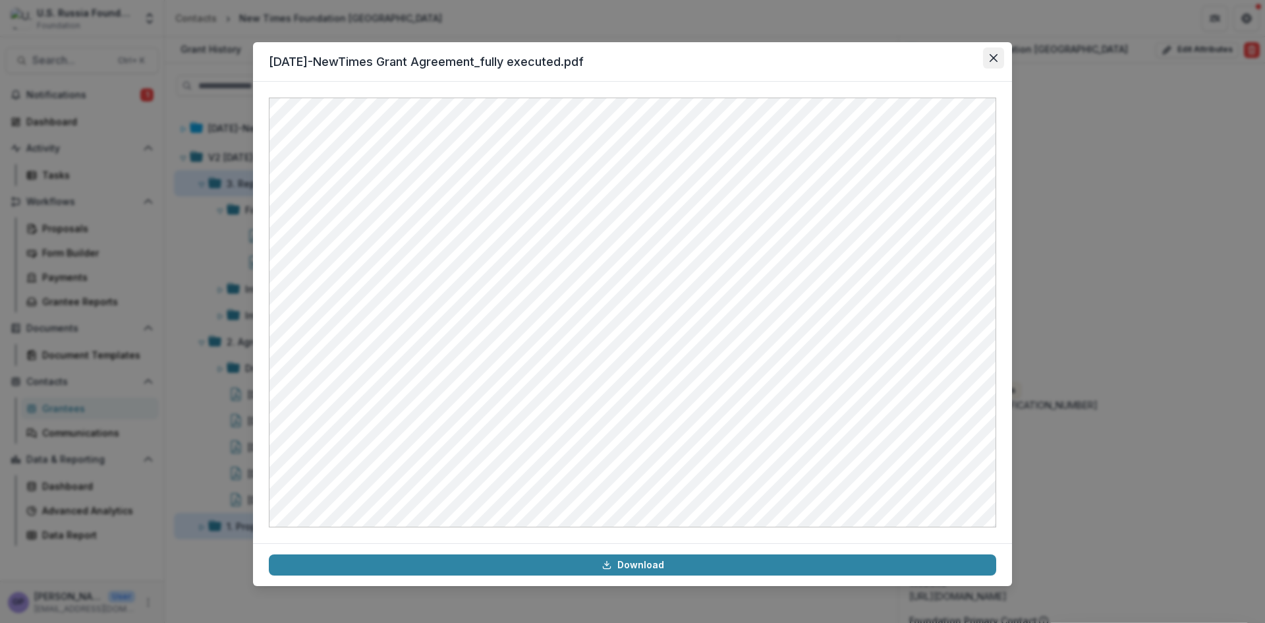
click at [994, 51] on button "Close" at bounding box center [993, 57] width 21 height 21
